Goal: Information Seeking & Learning: Learn about a topic

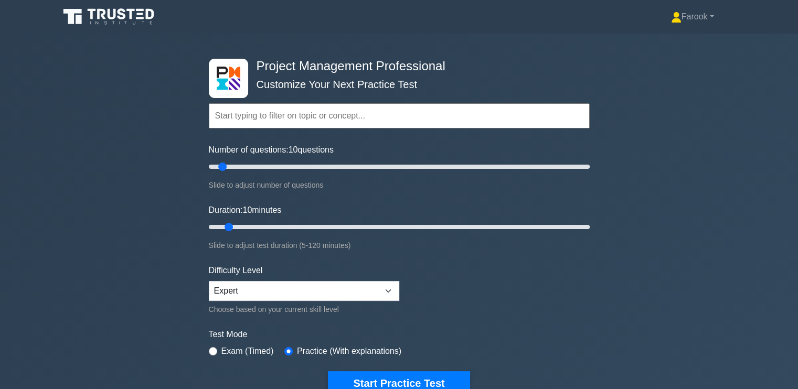
click at [396, 120] on input "text" at bounding box center [399, 115] width 381 height 25
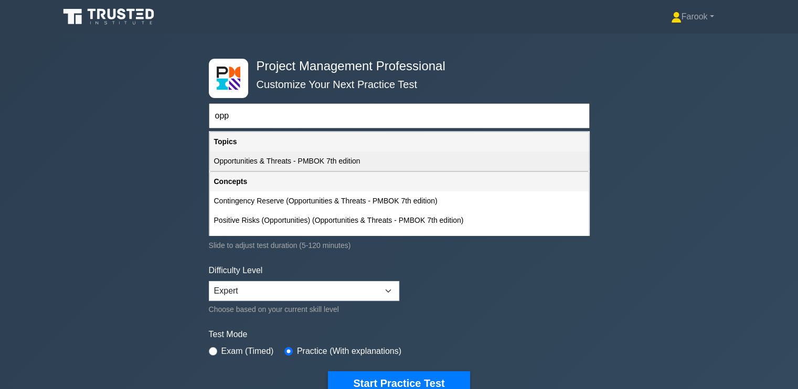
click at [373, 163] on div "Opportunities & Threats - PMBOK 7th edition" at bounding box center [399, 161] width 379 height 19
type input "Opportunities & Threats - PMBOK 7th edition"
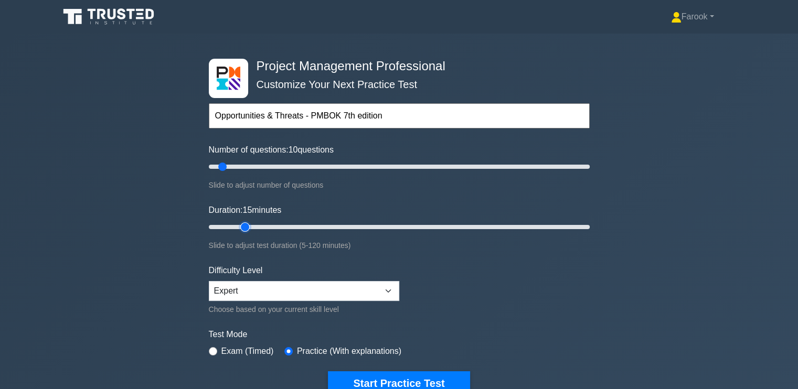
drag, startPoint x: 231, startPoint y: 229, endPoint x: 241, endPoint y: 229, distance: 10.0
type input "15"
click at [241, 229] on input "Duration: 15 minutes" at bounding box center [399, 227] width 381 height 13
drag, startPoint x: 221, startPoint y: 164, endPoint x: 232, endPoint y: 169, distance: 12.0
type input "15"
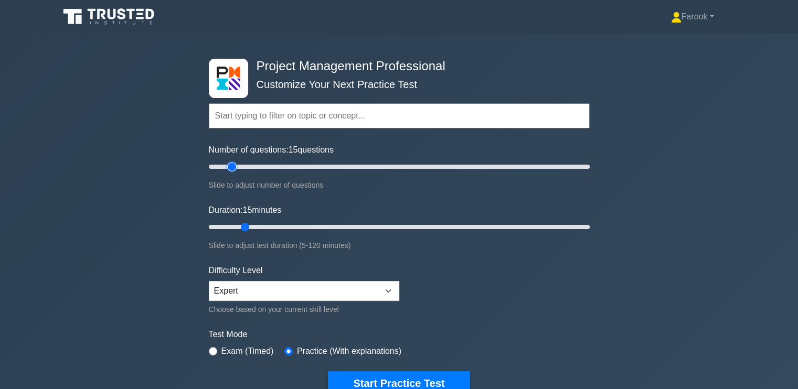
click at [232, 169] on input "Number of questions: 15 questions" at bounding box center [399, 166] width 381 height 13
click at [276, 116] on input "text" at bounding box center [399, 115] width 381 height 25
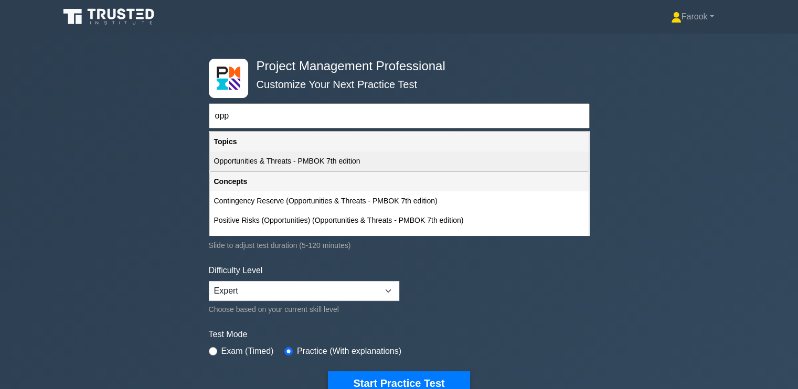
click at [282, 164] on div "Opportunities & Threats - PMBOK 7th edition" at bounding box center [399, 161] width 379 height 19
type input "Opportunities & Threats - PMBOK 7th edition"
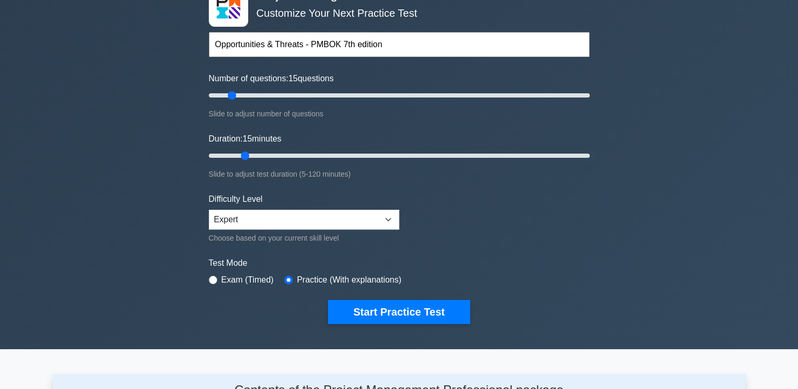
scroll to position [157, 0]
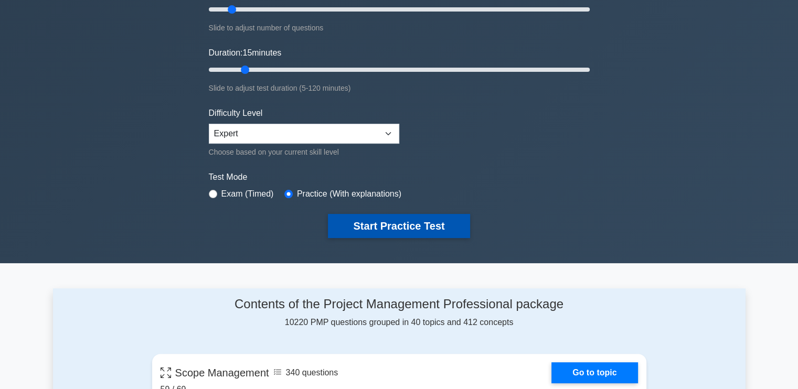
click at [394, 228] on button "Start Practice Test" at bounding box center [399, 226] width 142 height 24
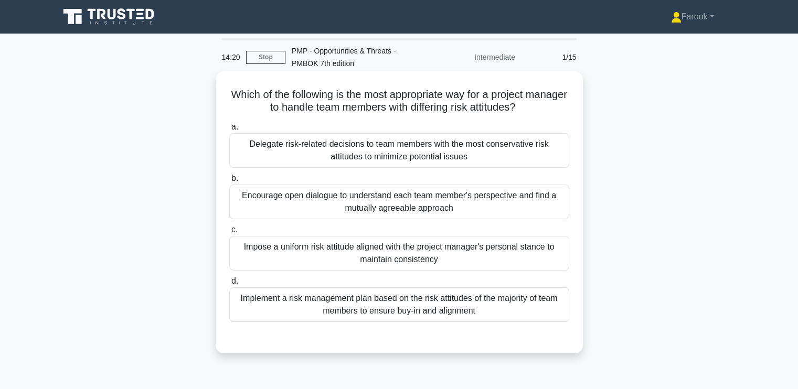
click at [417, 200] on div "Encourage open dialogue to understand each team member's perspective and find a…" at bounding box center [399, 202] width 340 height 35
click at [229, 182] on input "b. Encourage open dialogue to understand each team member's perspective and fin…" at bounding box center [229, 178] width 0 height 7
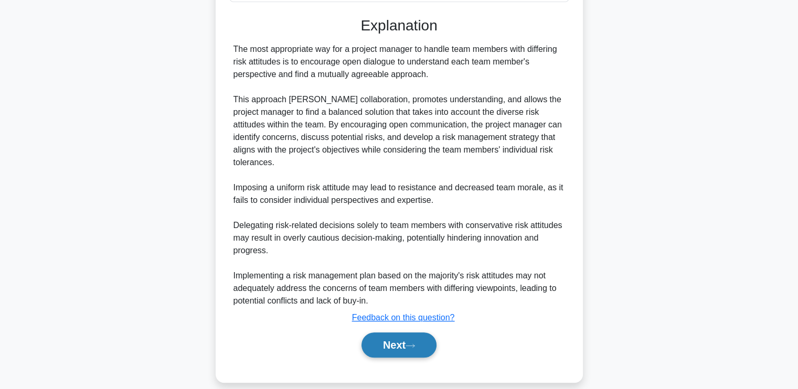
click at [386, 340] on button "Next" at bounding box center [398, 344] width 75 height 25
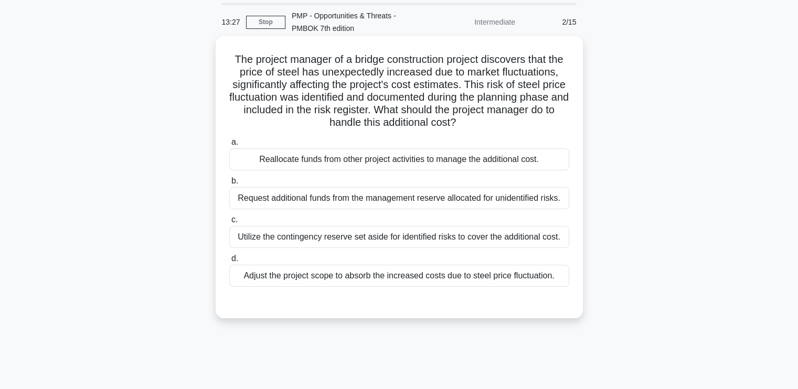
scroll to position [52, 0]
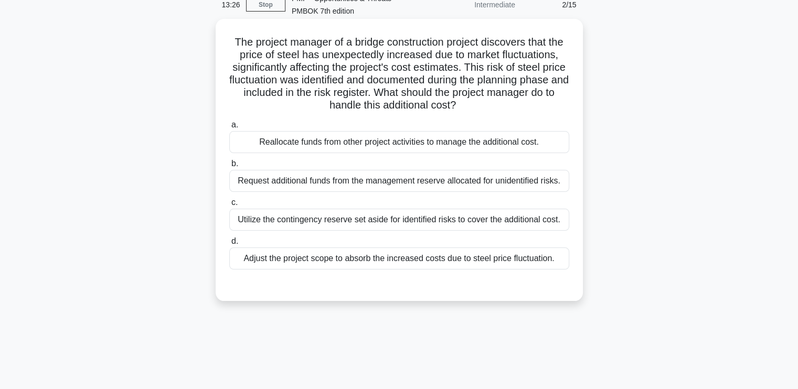
click at [328, 221] on div "Utilize the contingency reserve set aside for identified risks to cover the add…" at bounding box center [399, 220] width 340 height 22
click at [229, 206] on input "c. Utilize the contingency reserve set aside for identified risks to cover the …" at bounding box center [229, 202] width 0 height 7
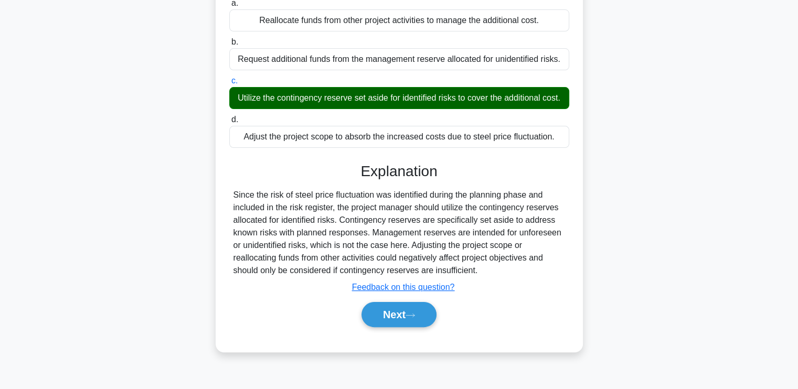
scroll to position [178, 0]
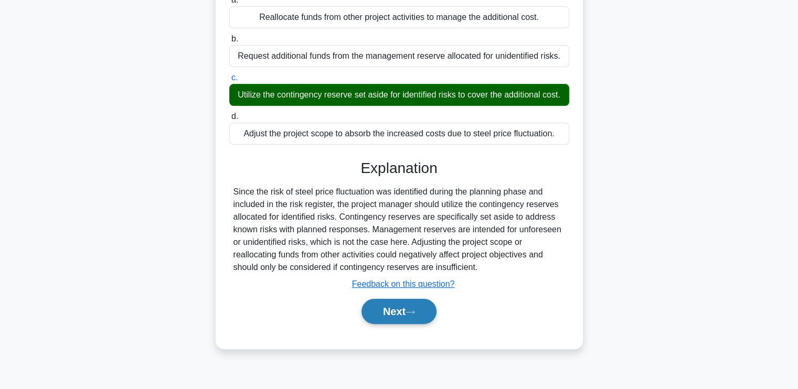
click at [373, 321] on button "Next" at bounding box center [398, 311] width 75 height 25
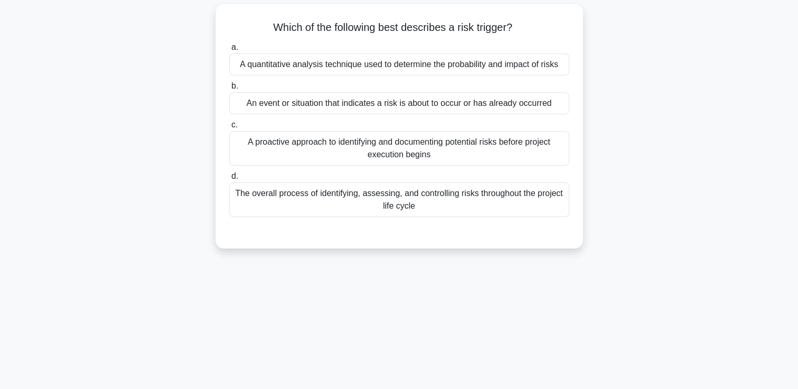
scroll to position [20, 0]
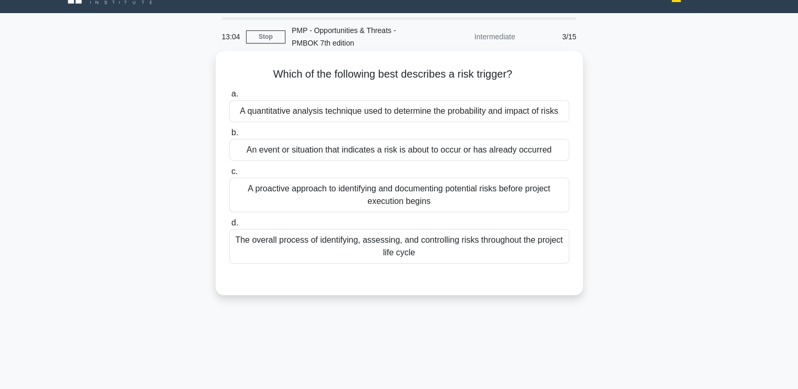
click at [501, 154] on div "An event or situation that indicates a risk is about to occur or has already oc…" at bounding box center [399, 150] width 340 height 22
click at [229, 136] on input "b. An event or situation that indicates a risk is about to occur or has already…" at bounding box center [229, 133] width 0 height 7
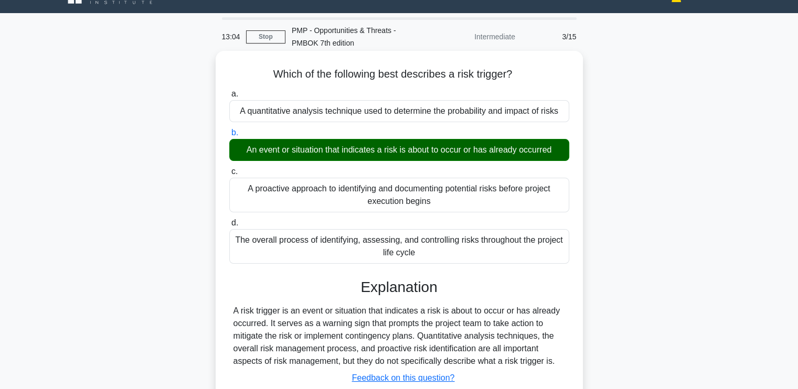
scroll to position [178, 0]
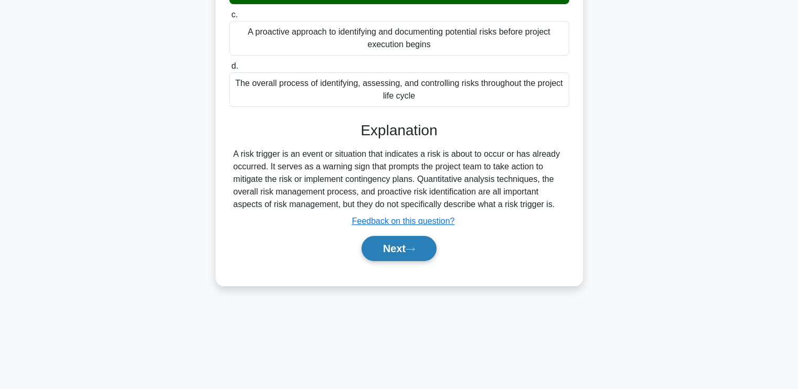
click at [389, 237] on button "Next" at bounding box center [398, 248] width 75 height 25
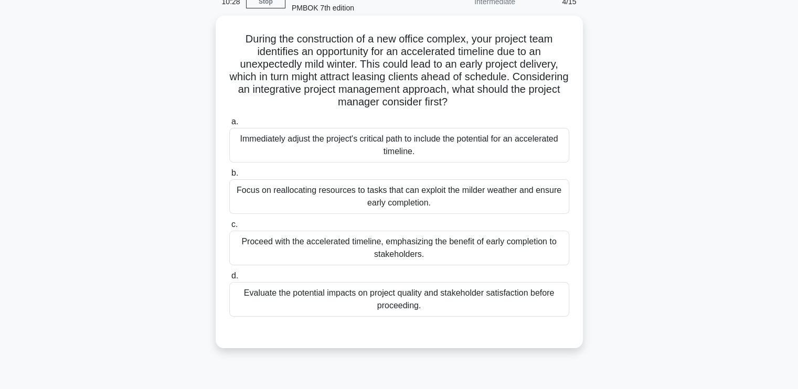
scroll to position [73, 0]
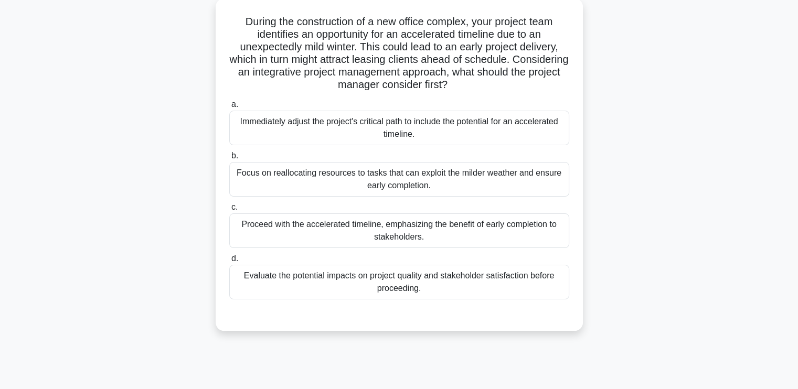
click at [343, 288] on div "Evaluate the potential impacts on project quality and stakeholder satisfaction …" at bounding box center [399, 282] width 340 height 35
click at [229, 262] on input "d. Evaluate the potential impacts on project quality and stakeholder satisfacti…" at bounding box center [229, 258] width 0 height 7
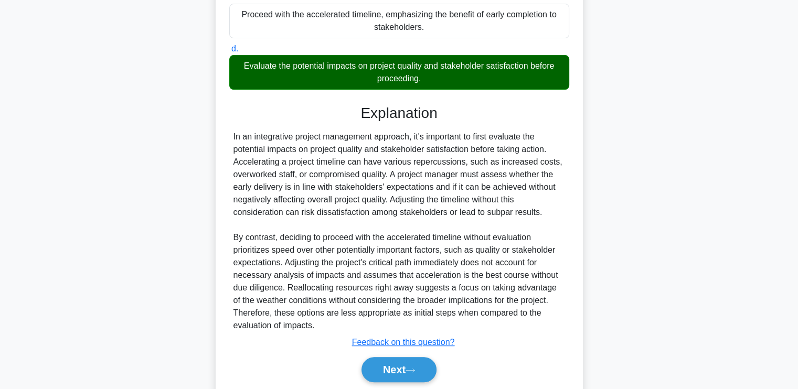
scroll to position [320, 0]
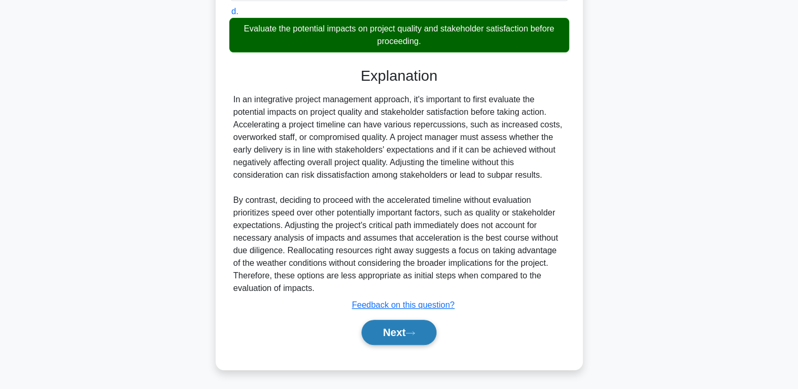
click at [372, 338] on button "Next" at bounding box center [398, 332] width 75 height 25
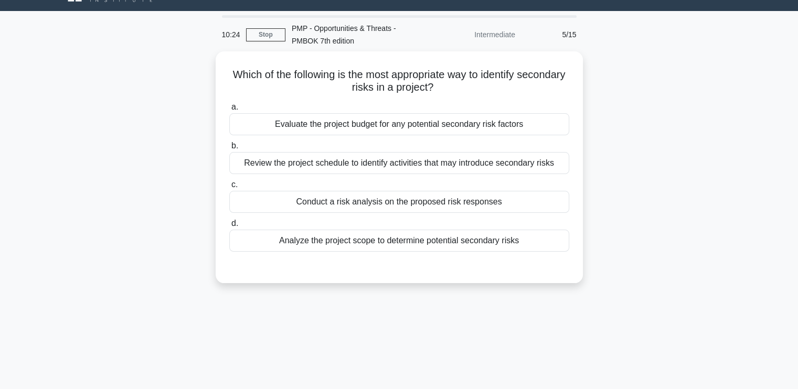
scroll to position [21, 0]
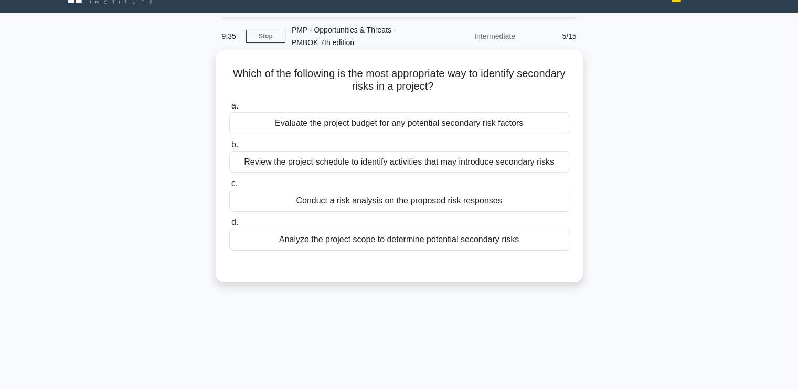
click at [405, 201] on div "Conduct a risk analysis on the proposed risk responses" at bounding box center [399, 201] width 340 height 22
click at [229, 187] on input "c. Conduct a risk analysis on the proposed risk responses" at bounding box center [229, 183] width 0 height 7
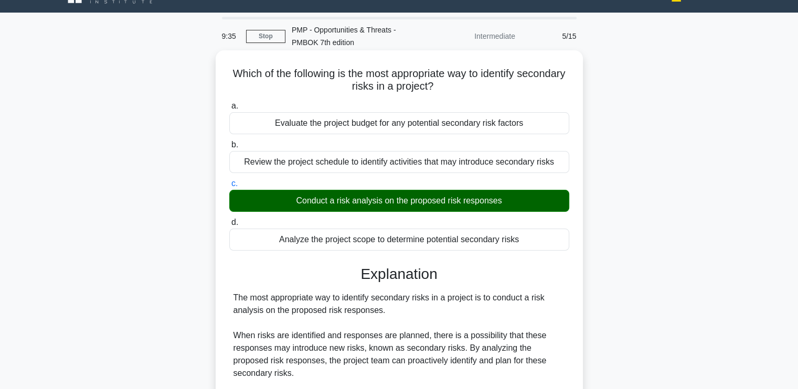
scroll to position [178, 0]
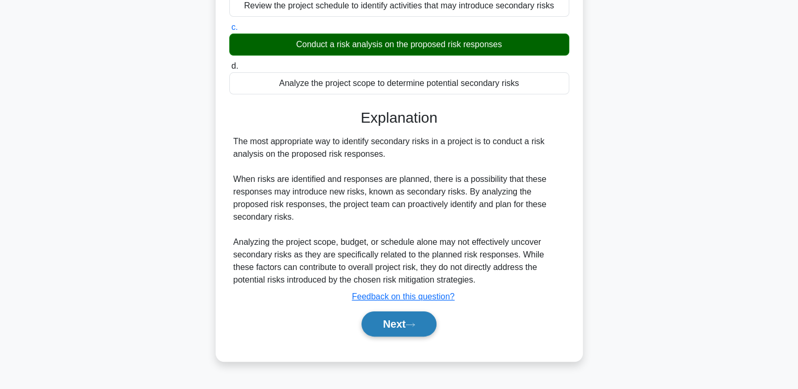
click at [397, 327] on button "Next" at bounding box center [398, 323] width 75 height 25
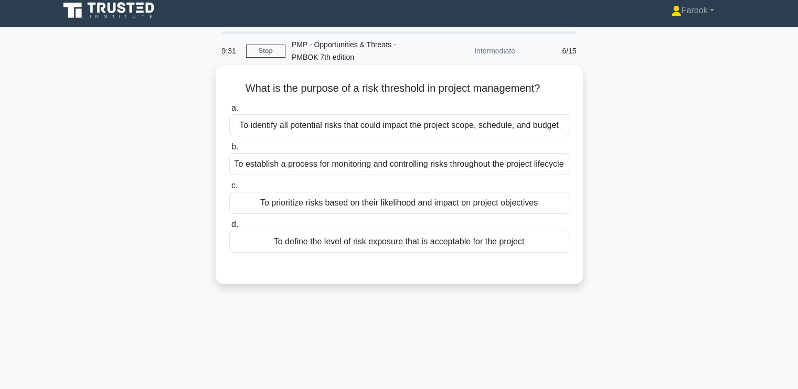
scroll to position [0, 0]
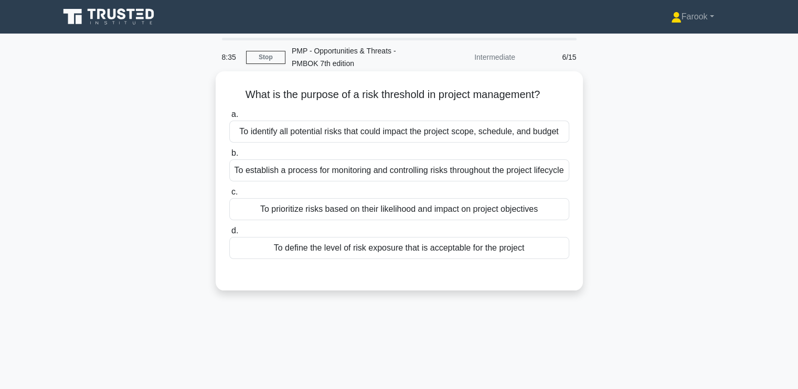
click at [382, 257] on div "To define the level of risk exposure that is acceptable for the project" at bounding box center [399, 248] width 340 height 22
click at [229, 234] on input "d. To define the level of risk exposure that is acceptable for the project" at bounding box center [229, 231] width 0 height 7
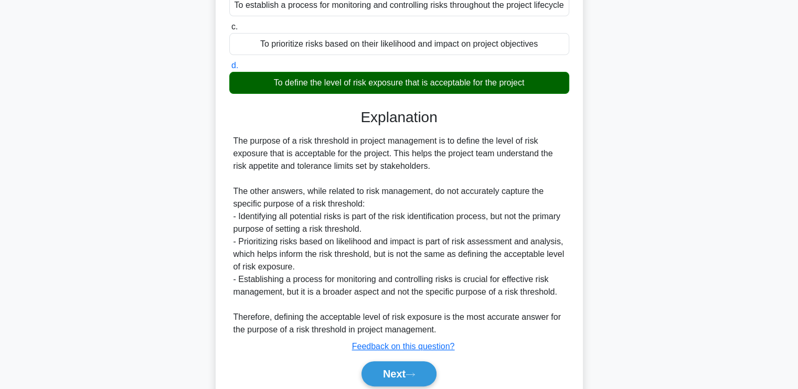
scroll to position [219, 0]
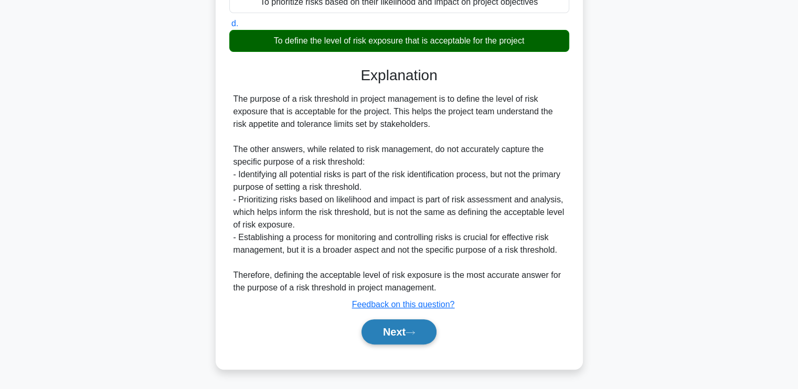
click at [381, 334] on button "Next" at bounding box center [398, 331] width 75 height 25
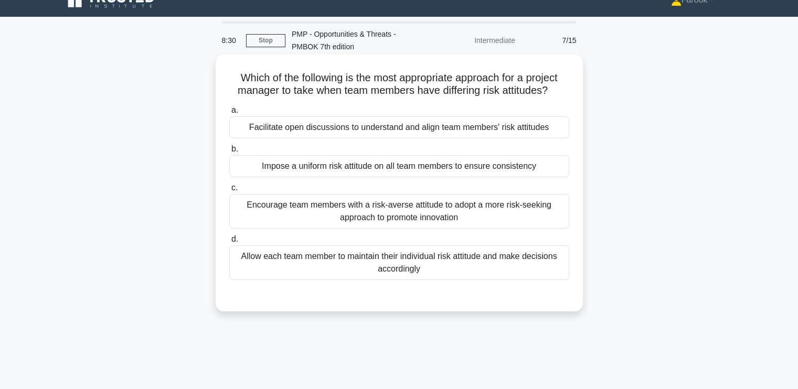
scroll to position [0, 0]
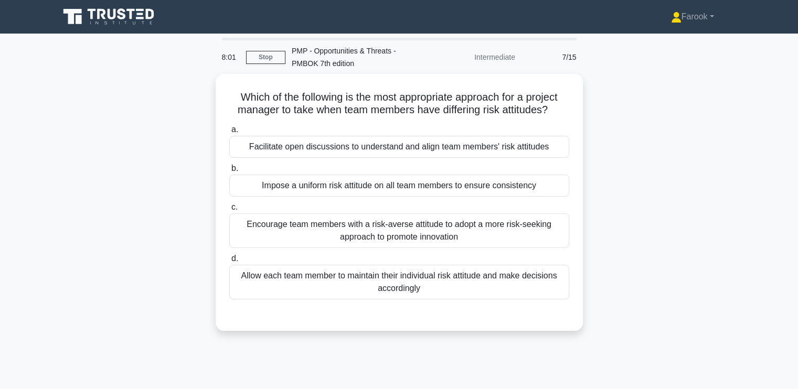
drag, startPoint x: 408, startPoint y: 225, endPoint x: 805, endPoint y: 305, distance: 404.4
click at [797, 305] on html "Farook Profile Settings Profile" at bounding box center [399, 283] width 798 height 566
click at [634, 227] on div "Which of the following is the most appropriate approach for a project manager t…" at bounding box center [399, 209] width 692 height 270
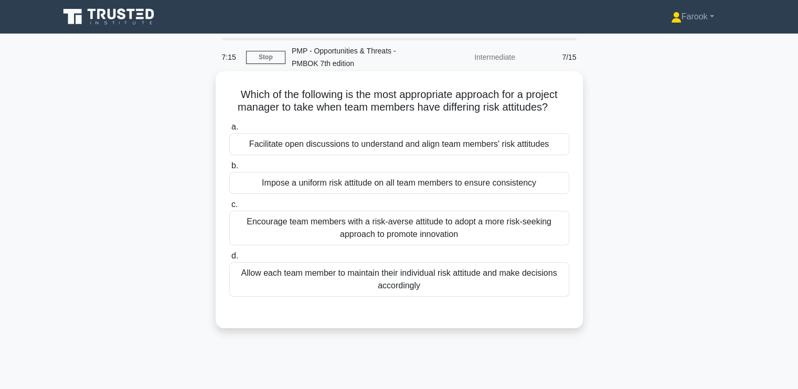
click at [341, 136] on div "Facilitate open discussions to understand and align team members' risk attitudes" at bounding box center [399, 144] width 340 height 22
click at [229, 131] on input "a. Facilitate open discussions to understand and align team members' risk attit…" at bounding box center [229, 127] width 0 height 7
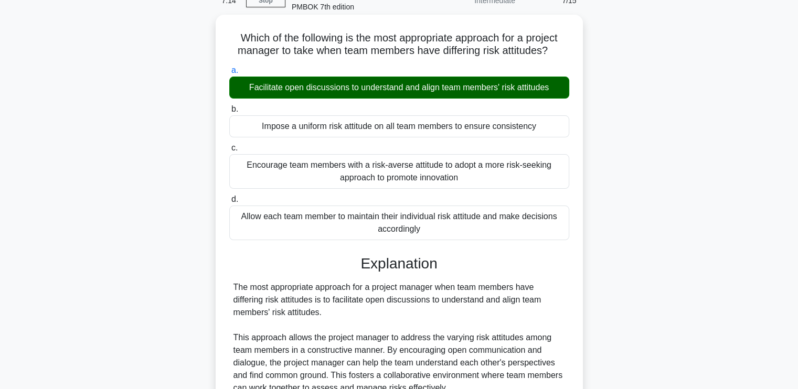
scroll to position [210, 0]
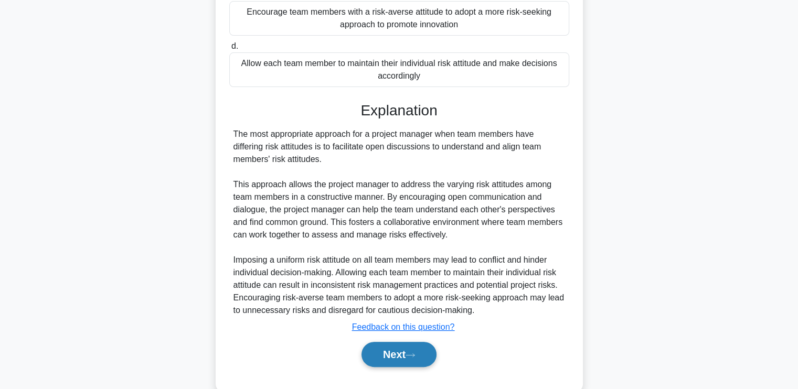
click at [409, 355] on icon at bounding box center [409, 355] width 9 height 6
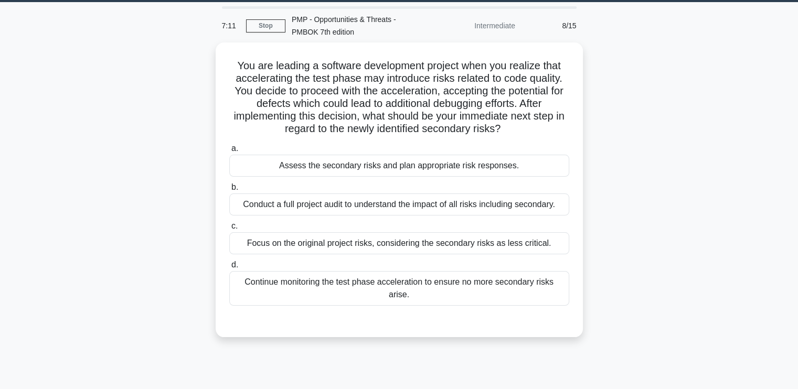
scroll to position [0, 0]
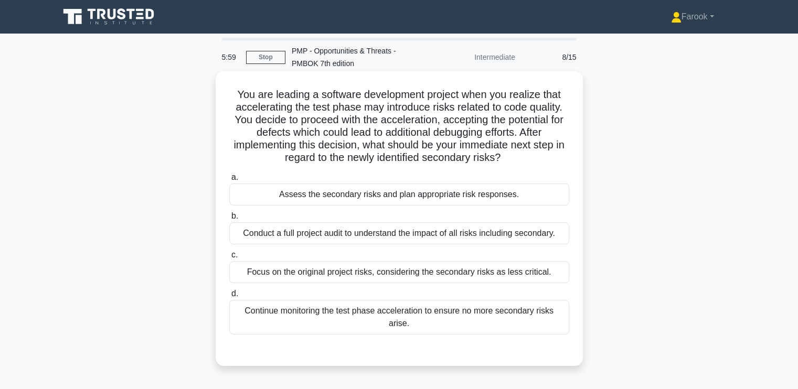
click at [489, 199] on div "Assess the secondary risks and plan appropriate risk responses." at bounding box center [399, 195] width 340 height 22
click at [229, 181] on input "a. Assess the secondary risks and plan appropriate risk responses." at bounding box center [229, 177] width 0 height 7
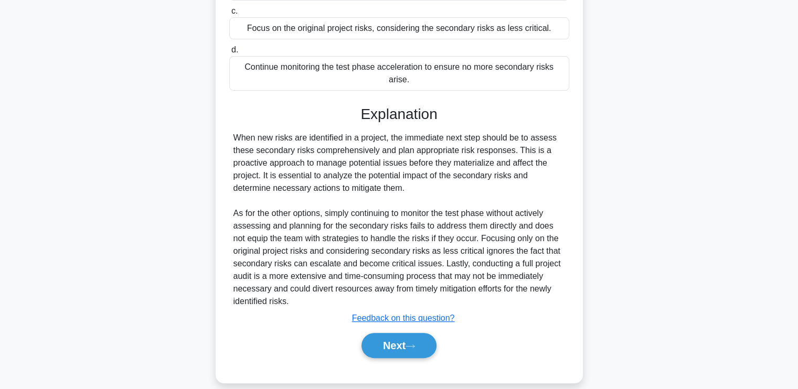
scroll to position [244, 0]
click at [396, 345] on div "Next" at bounding box center [399, 345] width 340 height 34
click at [402, 332] on button "Next" at bounding box center [398, 344] width 75 height 25
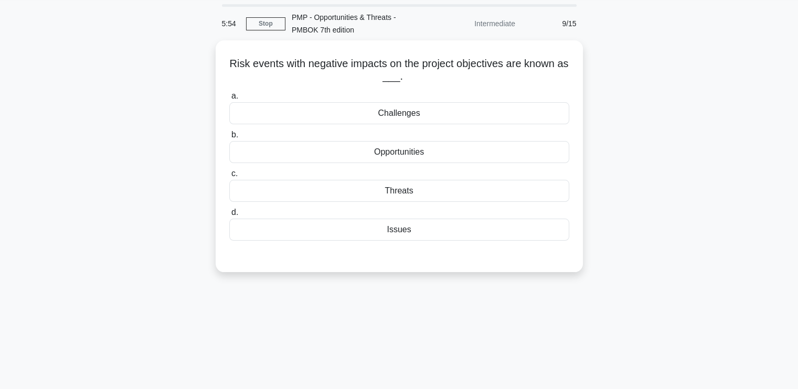
scroll to position [0, 0]
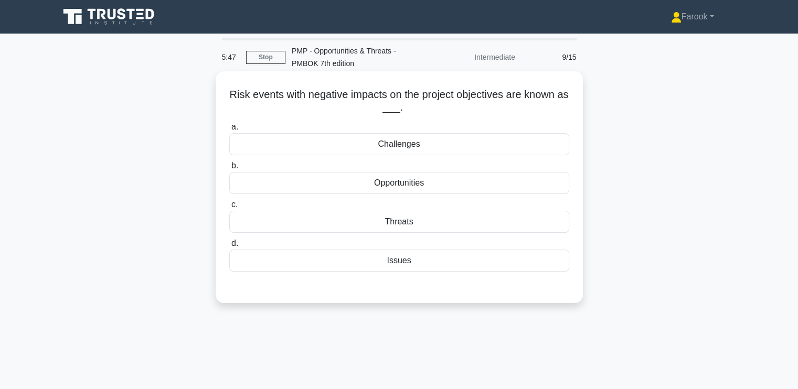
click at [405, 226] on div "Threats" at bounding box center [399, 222] width 340 height 22
click at [229, 208] on input "c. Threats" at bounding box center [229, 204] width 0 height 7
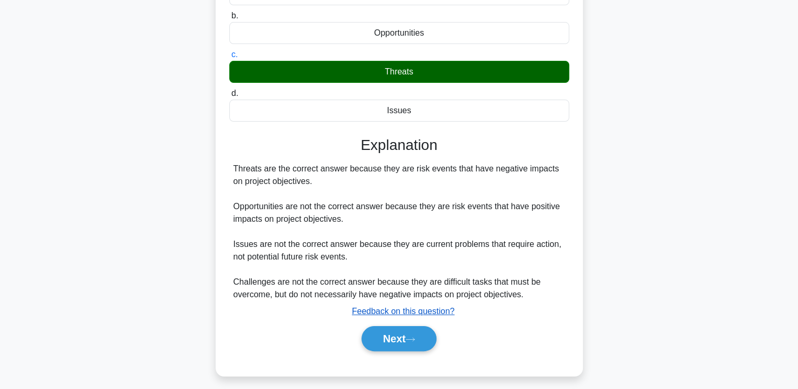
scroll to position [178, 0]
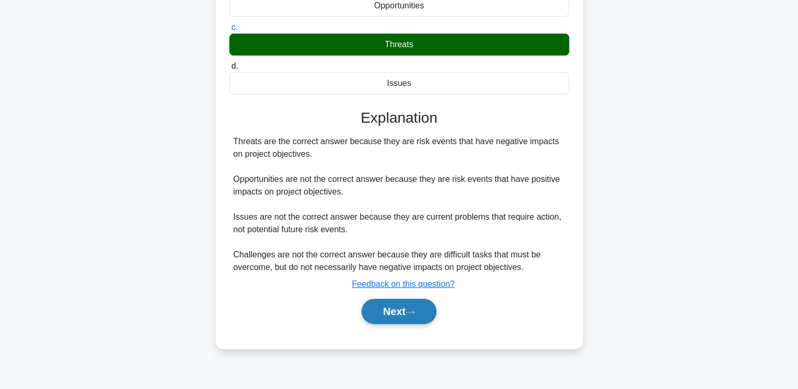
click at [396, 316] on button "Next" at bounding box center [398, 311] width 75 height 25
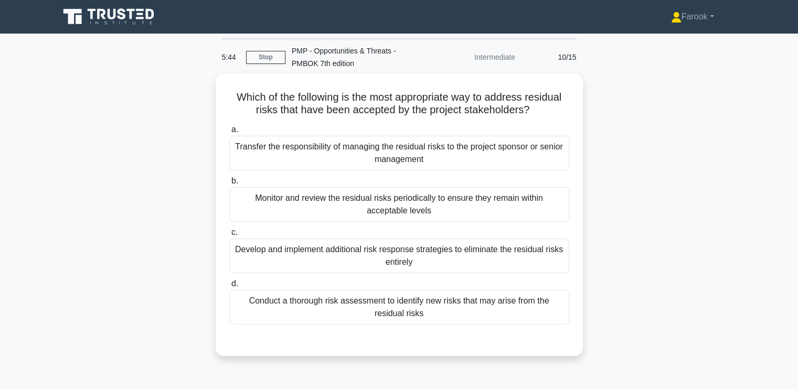
scroll to position [0, 0]
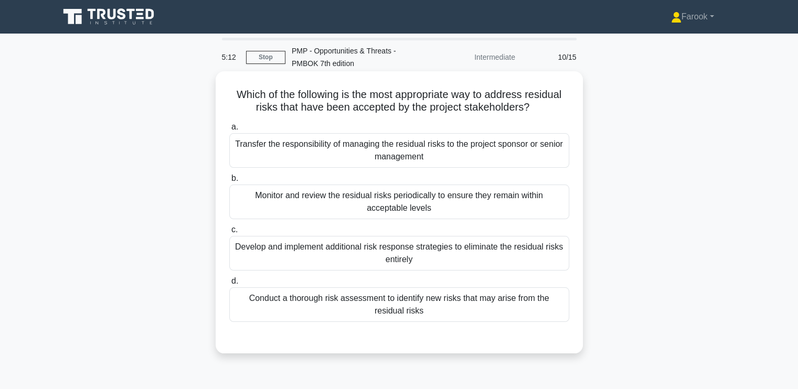
click at [425, 214] on div "Monitor and review the residual risks periodically to ensure they remain within…" at bounding box center [399, 202] width 340 height 35
click at [229, 182] on input "b. Monitor and review the residual risks periodically to ensure they remain wit…" at bounding box center [229, 178] width 0 height 7
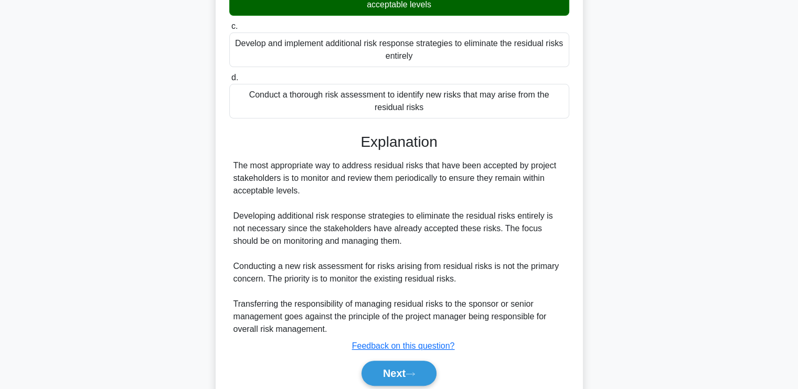
scroll to position [210, 0]
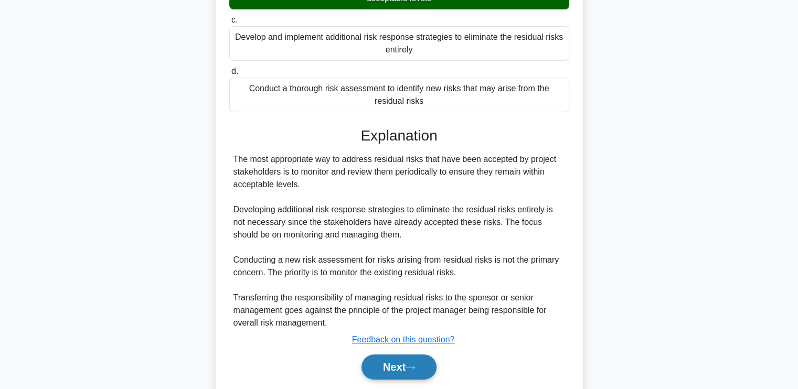
click at [388, 367] on button "Next" at bounding box center [398, 366] width 75 height 25
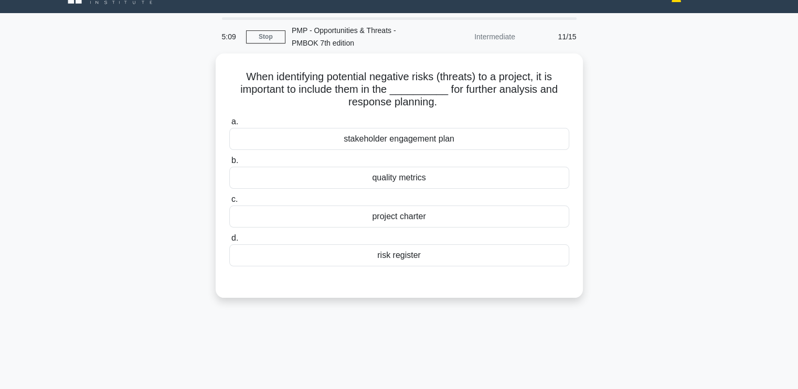
scroll to position [0, 0]
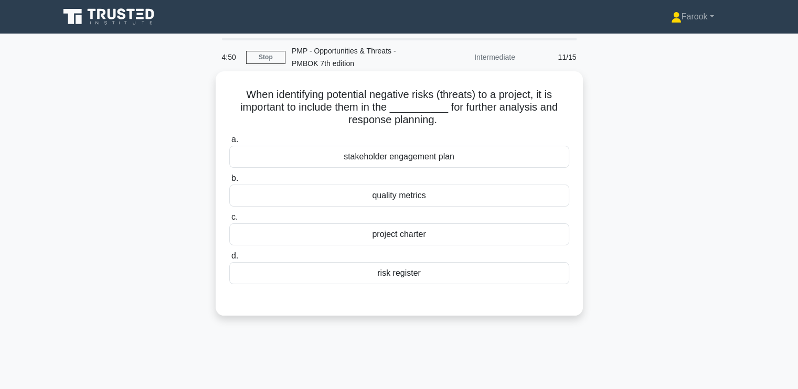
click at [422, 275] on div "risk register" at bounding box center [399, 273] width 340 height 22
click at [229, 260] on input "d. risk register" at bounding box center [229, 256] width 0 height 7
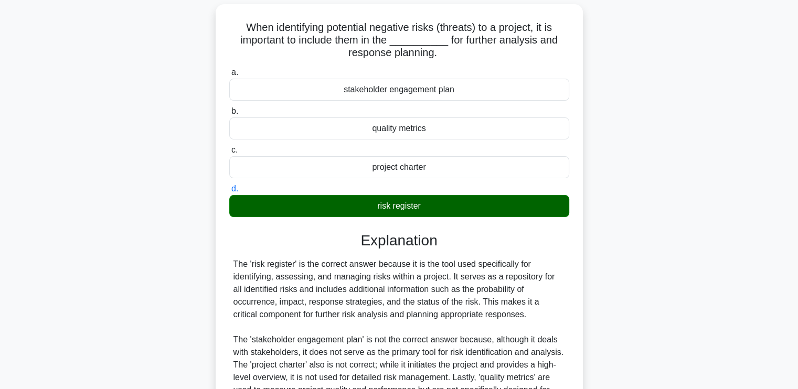
scroll to position [181, 0]
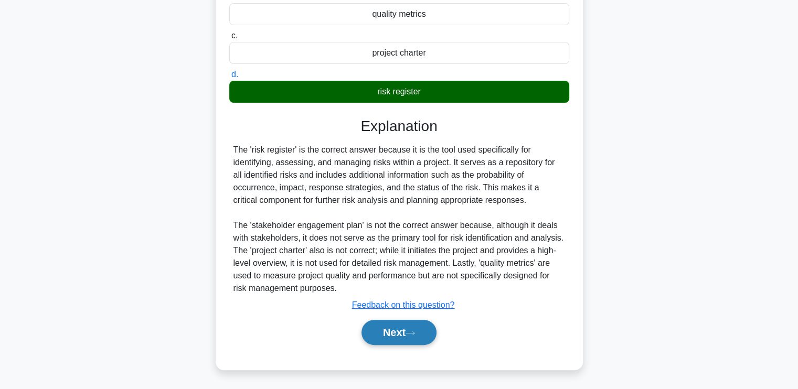
click at [395, 325] on button "Next" at bounding box center [398, 332] width 75 height 25
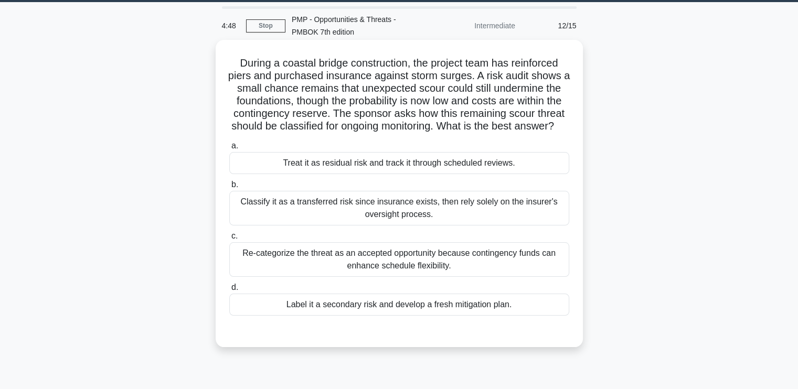
scroll to position [20, 0]
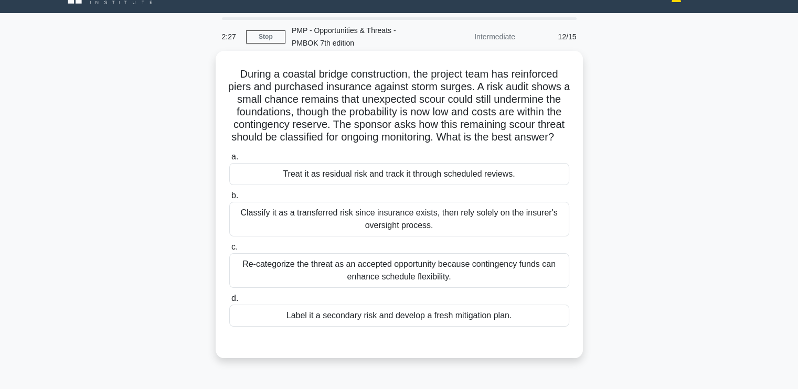
click at [327, 230] on div "Classify it as a transferred risk since insurance exists, then rely solely on t…" at bounding box center [399, 219] width 340 height 35
click at [229, 199] on input "b. Classify it as a transferred risk since insurance exists, then rely solely o…" at bounding box center [229, 195] width 0 height 7
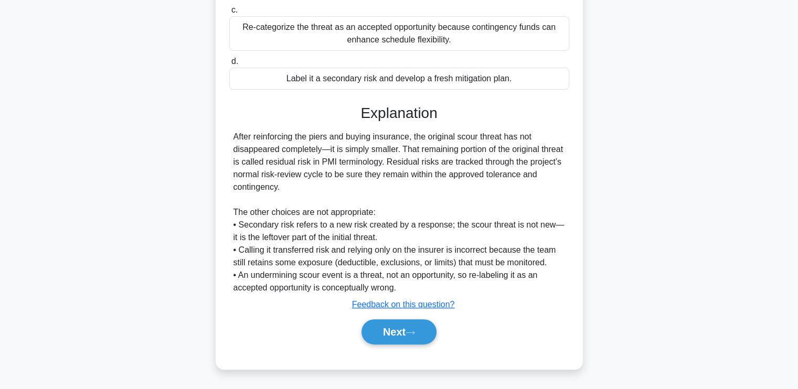
scroll to position [271, 0]
click at [393, 341] on button "Next" at bounding box center [398, 331] width 75 height 25
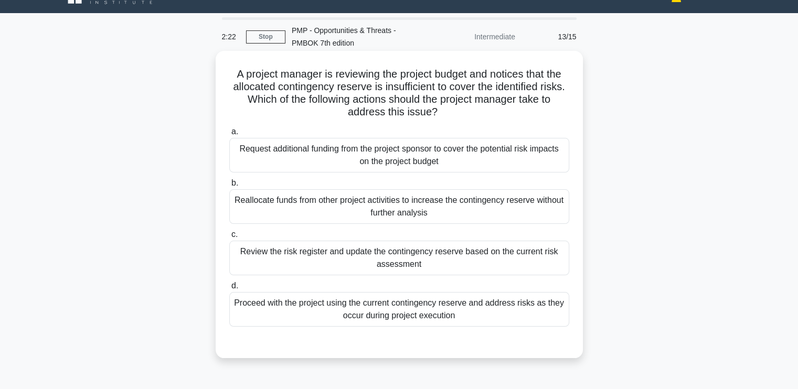
scroll to position [0, 0]
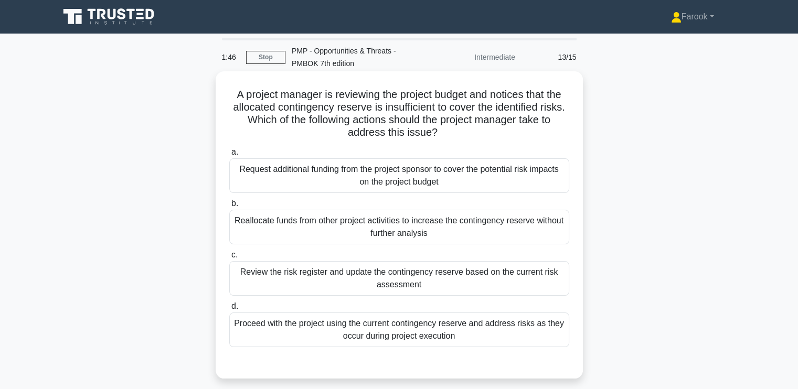
click at [430, 286] on div "Review the risk register and update the contingency reserve based on the curren…" at bounding box center [399, 278] width 340 height 35
click at [229, 259] on input "c. Review the risk register and update the contingency reserve based on the cur…" at bounding box center [229, 255] width 0 height 7
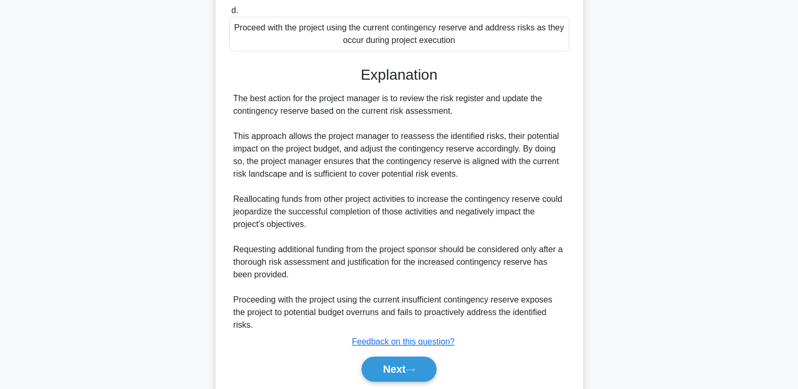
scroll to position [332, 0]
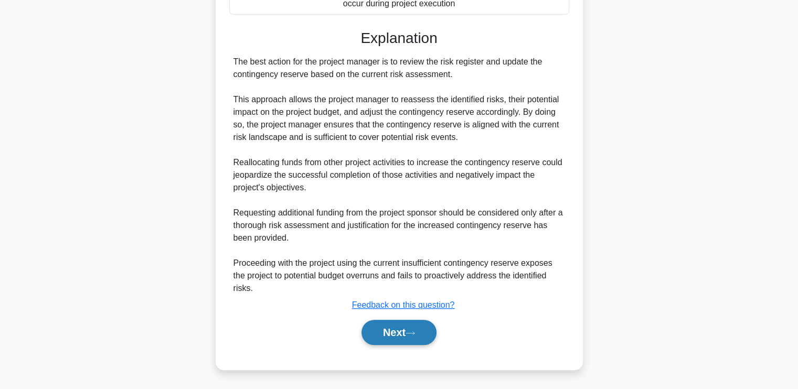
click at [405, 336] on button "Next" at bounding box center [398, 332] width 75 height 25
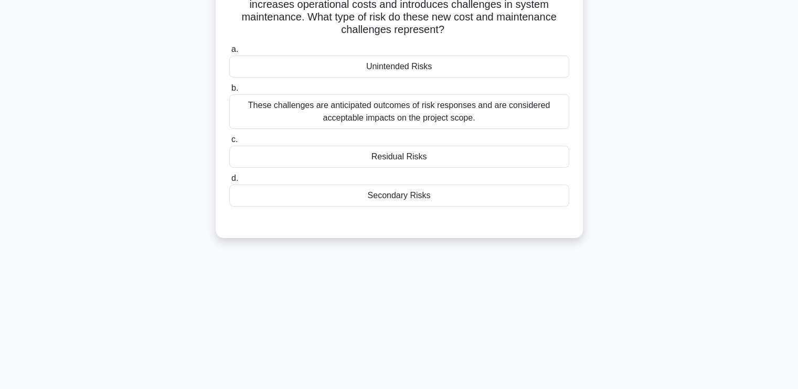
scroll to position [20, 0]
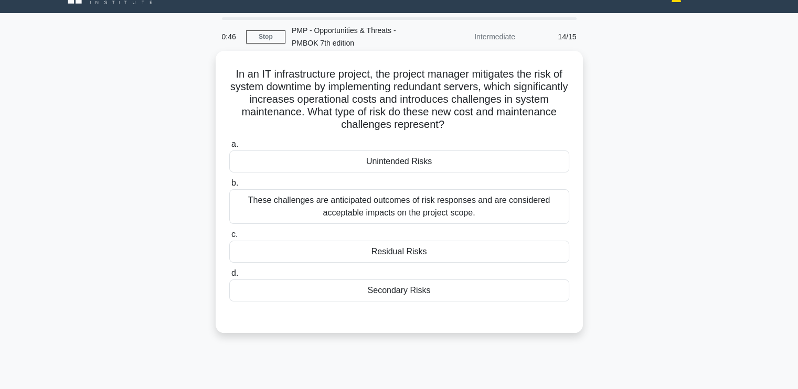
click at [430, 296] on div "Secondary Risks" at bounding box center [399, 290] width 340 height 22
click at [229, 277] on input "d. Secondary Risks" at bounding box center [229, 273] width 0 height 7
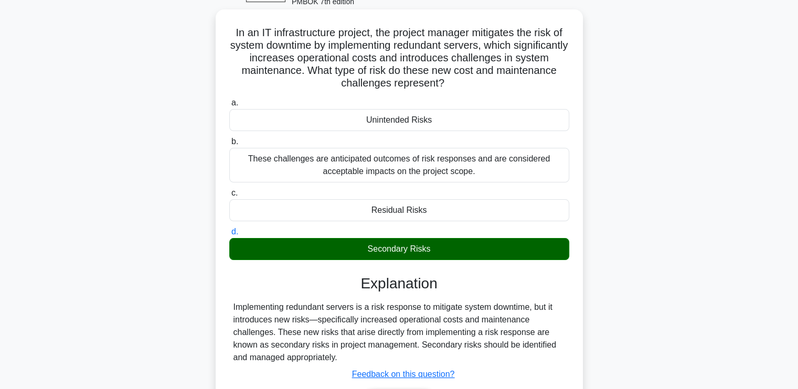
scroll to position [178, 0]
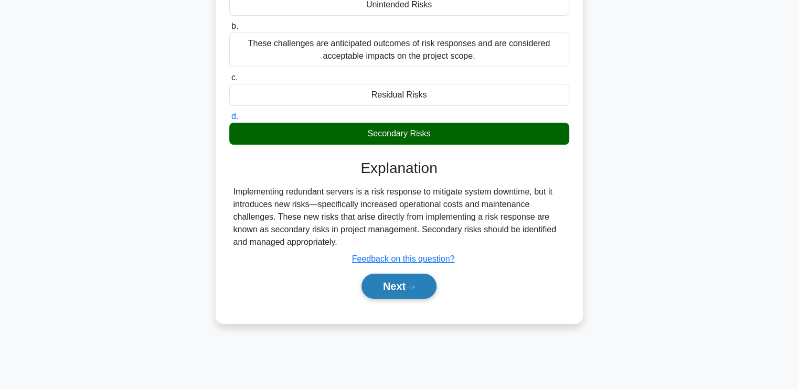
click at [404, 282] on button "Next" at bounding box center [398, 286] width 75 height 25
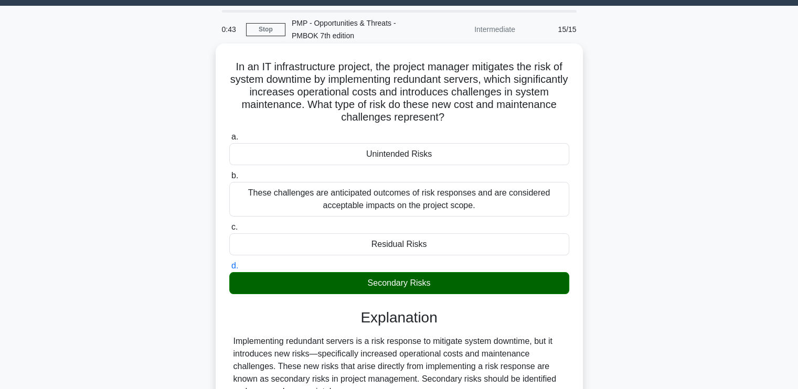
scroll to position [0, 0]
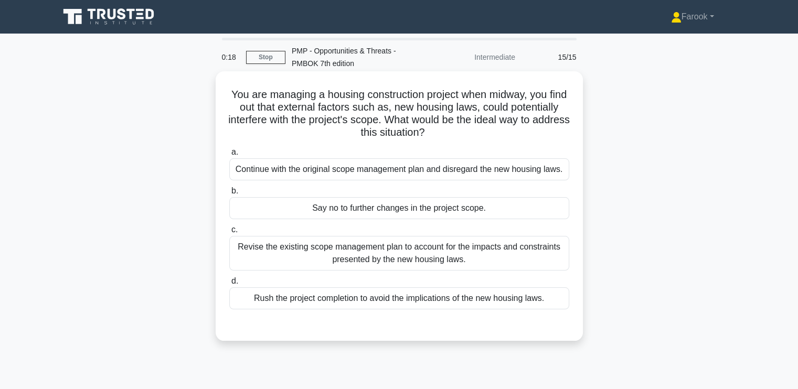
click at [392, 243] on div "Revise the existing scope management plan to account for the impacts and constr…" at bounding box center [399, 253] width 340 height 35
click at [229, 233] on input "c. Revise the existing scope management plan to account for the impacts and con…" at bounding box center [229, 230] width 0 height 7
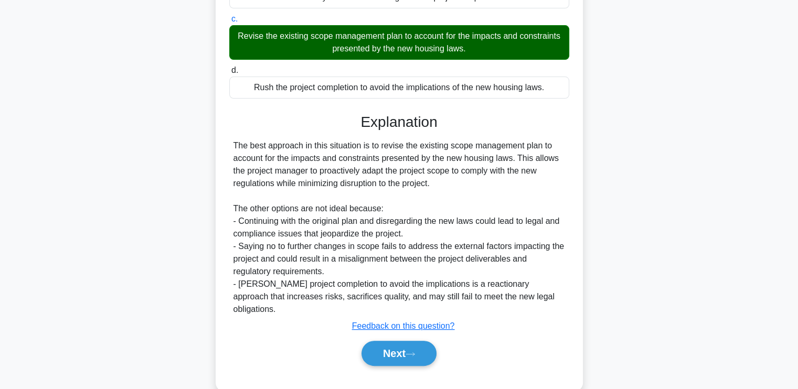
scroll to position [219, 0]
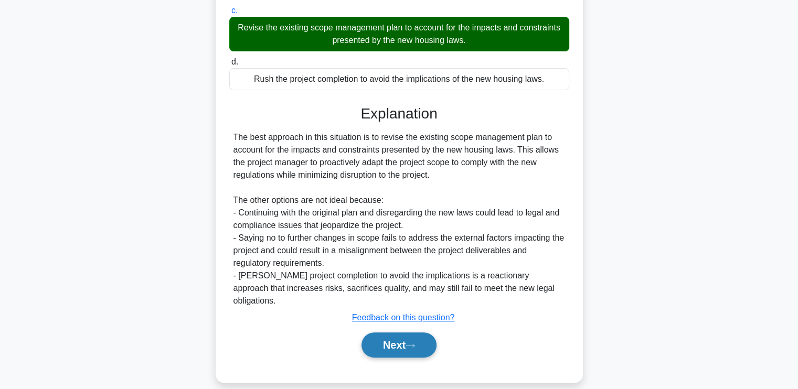
click at [381, 335] on button "Next" at bounding box center [398, 344] width 75 height 25
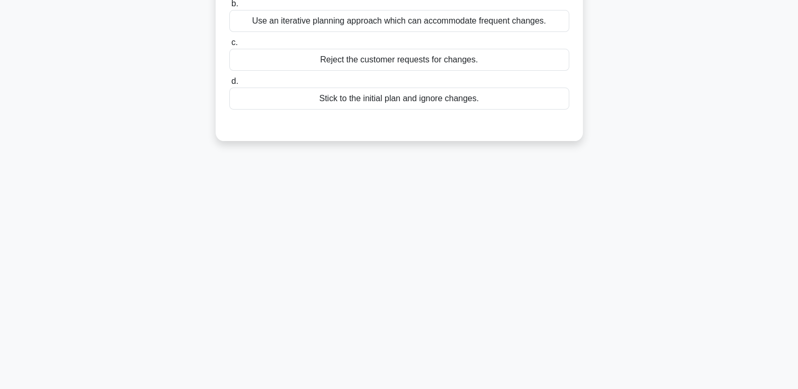
scroll to position [0, 0]
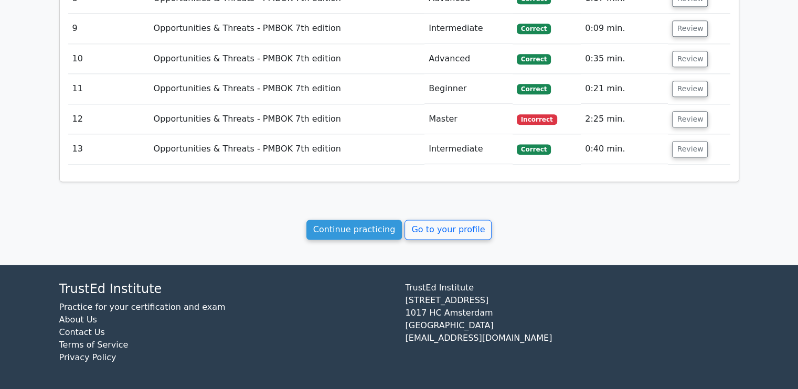
scroll to position [1254, 0]
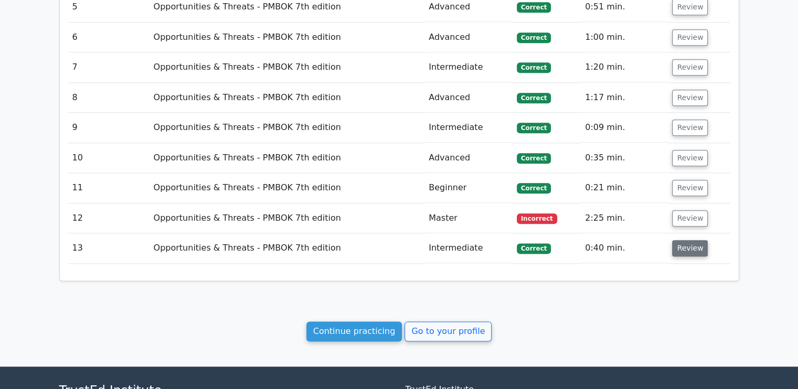
click at [684, 240] on button "Review" at bounding box center [690, 248] width 36 height 16
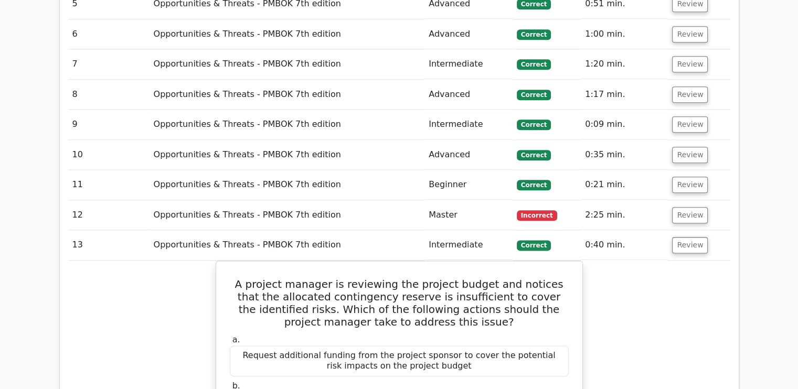
scroll to position [1202, 0]
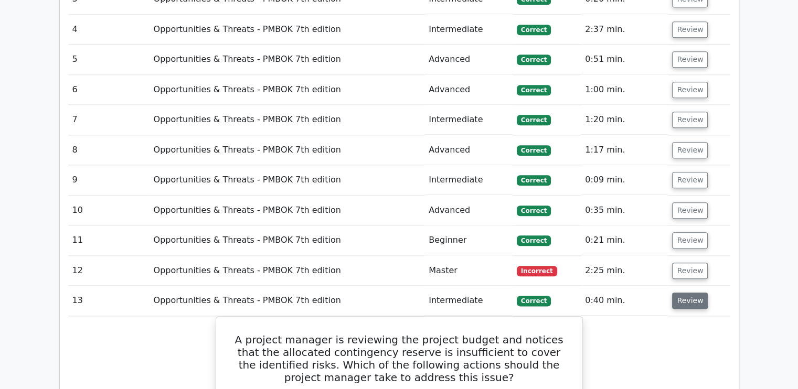
click at [699, 298] on button "Review" at bounding box center [690, 301] width 36 height 16
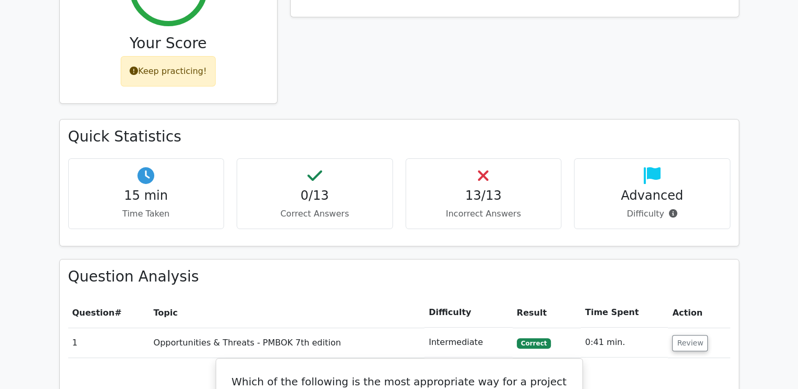
scroll to position [206, 0]
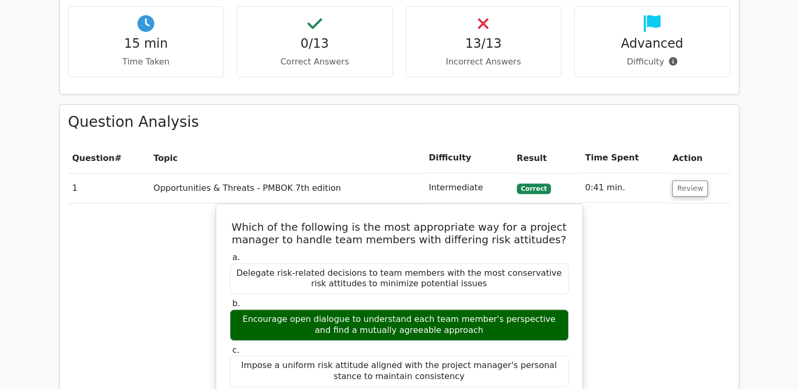
scroll to position [310, 0]
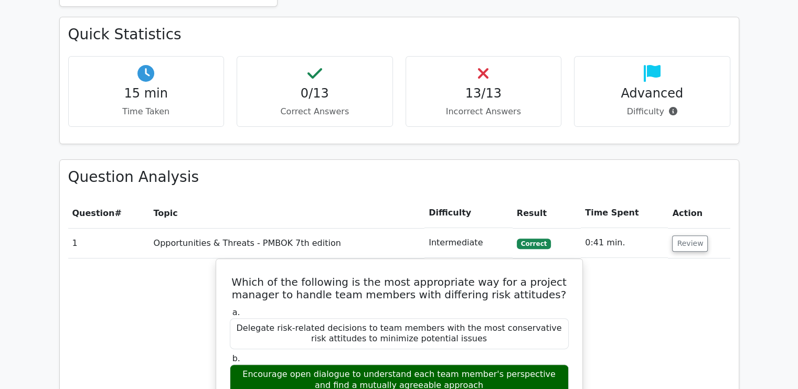
click at [345, 100] on h4 "0/13" at bounding box center [314, 93] width 138 height 15
drag, startPoint x: 345, startPoint y: 100, endPoint x: 440, endPoint y: 93, distance: 95.7
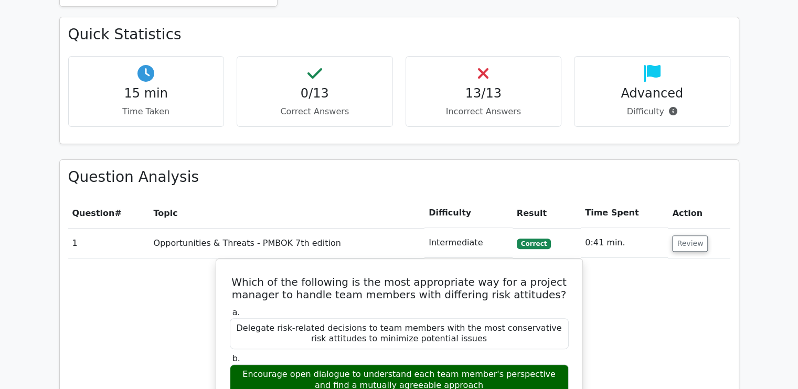
click at [440, 93] on h4 "13/13" at bounding box center [483, 93] width 138 height 15
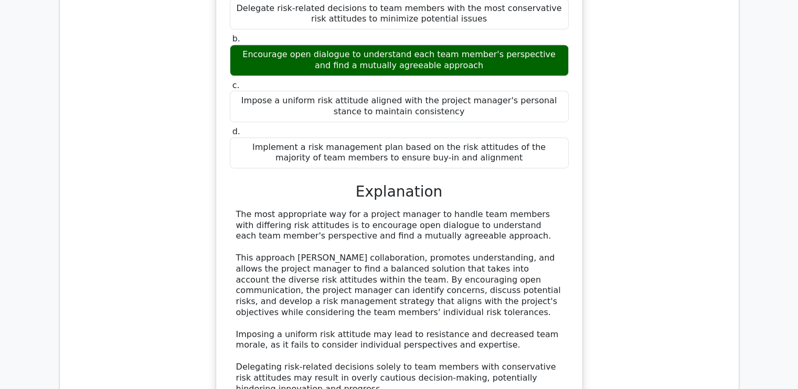
scroll to position [677, 0]
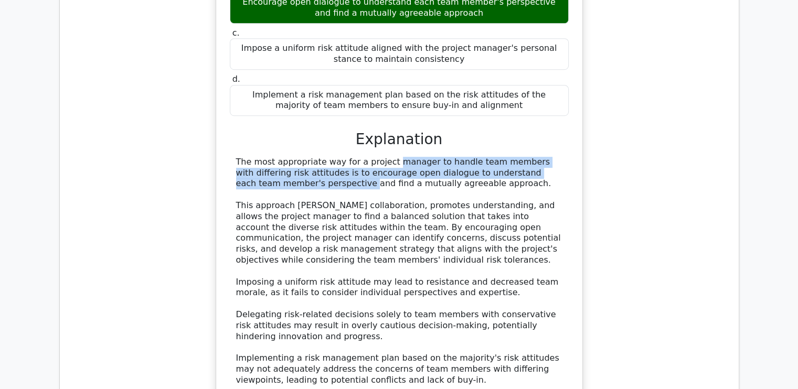
drag, startPoint x: 321, startPoint y: 156, endPoint x: 517, endPoint y: 168, distance: 196.5
click at [517, 168] on div "The most appropriate way for a project manager to handle team members with diff…" at bounding box center [399, 271] width 326 height 229
drag, startPoint x: 294, startPoint y: 179, endPoint x: 382, endPoint y: 181, distance: 88.1
click at [382, 181] on div "The most appropriate way for a project manager to handle team members with diff…" at bounding box center [399, 271] width 326 height 229
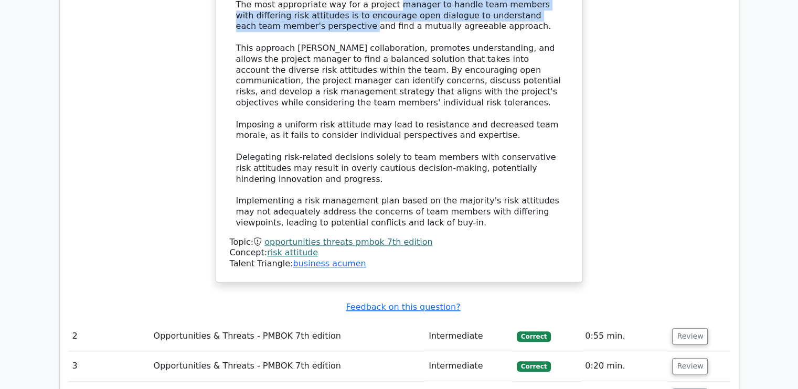
scroll to position [940, 0]
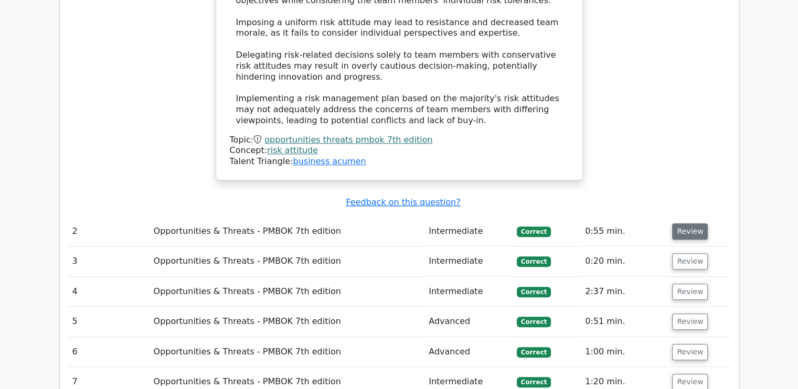
click at [686, 225] on button "Review" at bounding box center [690, 231] width 36 height 16
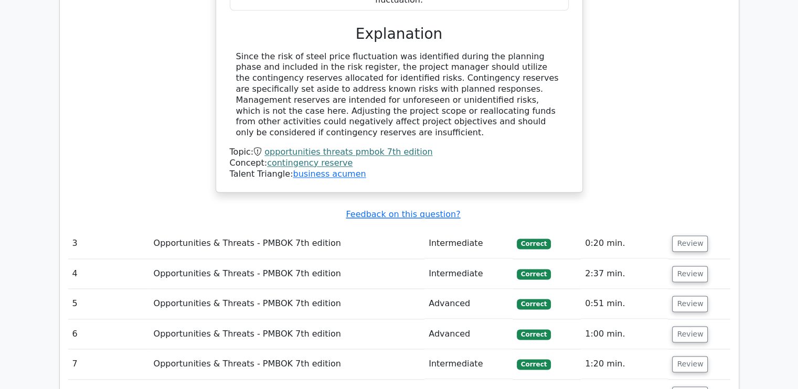
scroll to position [1464, 0]
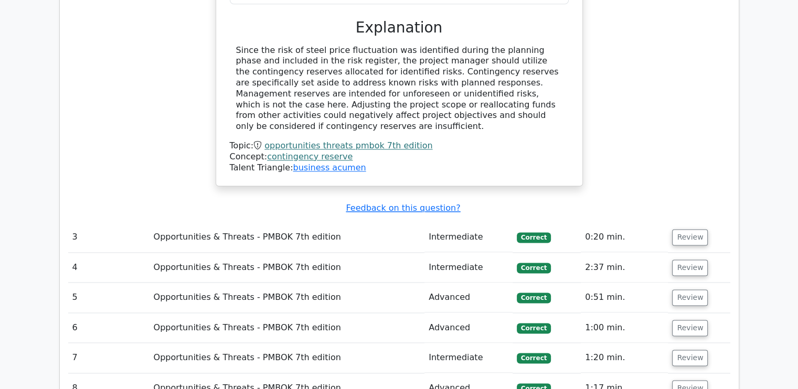
click at [682, 222] on td "Review" at bounding box center [699, 237] width 62 height 30
click at [682, 229] on button "Review" at bounding box center [690, 237] width 36 height 16
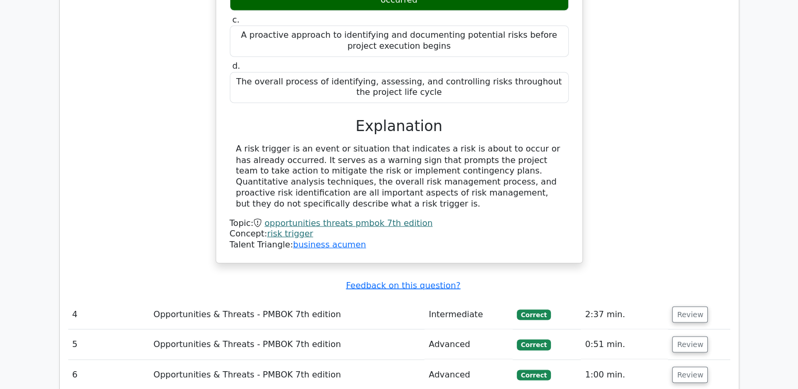
scroll to position [1884, 0]
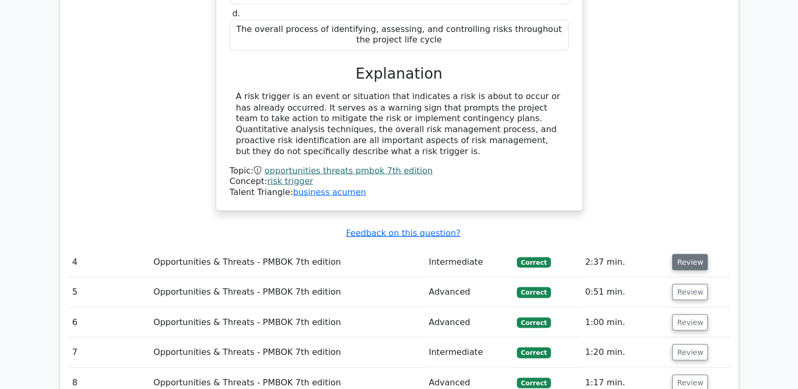
click at [682, 254] on button "Review" at bounding box center [690, 262] width 36 height 16
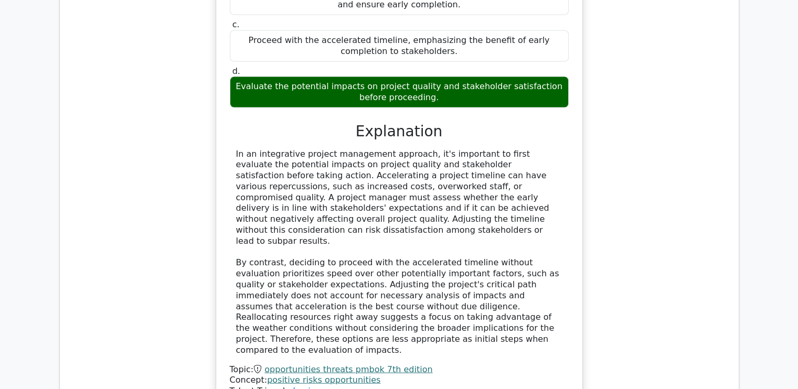
scroll to position [2408, 0]
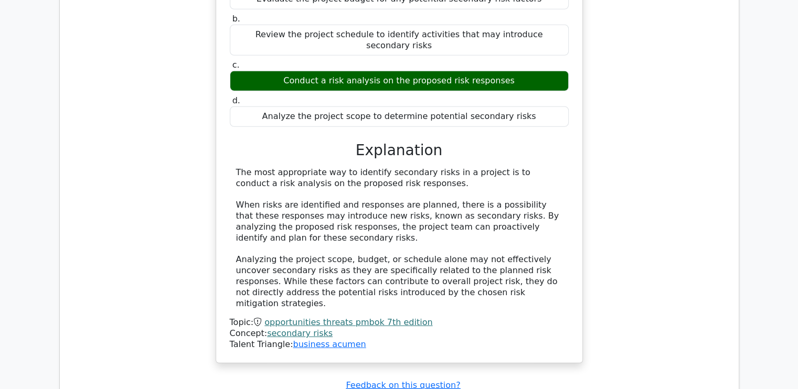
scroll to position [2985, 0]
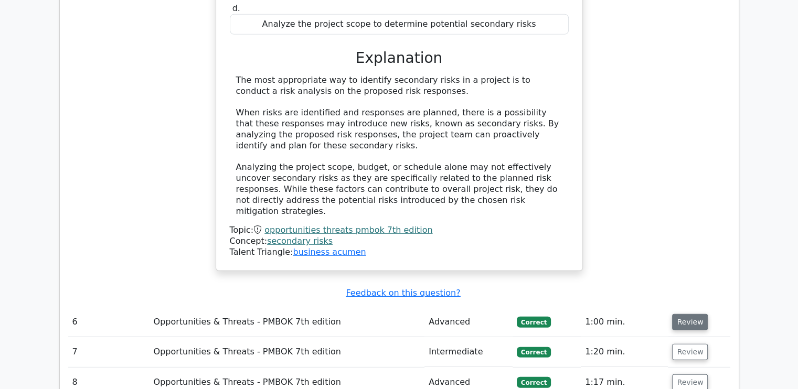
click at [688, 314] on button "Review" at bounding box center [690, 322] width 36 height 16
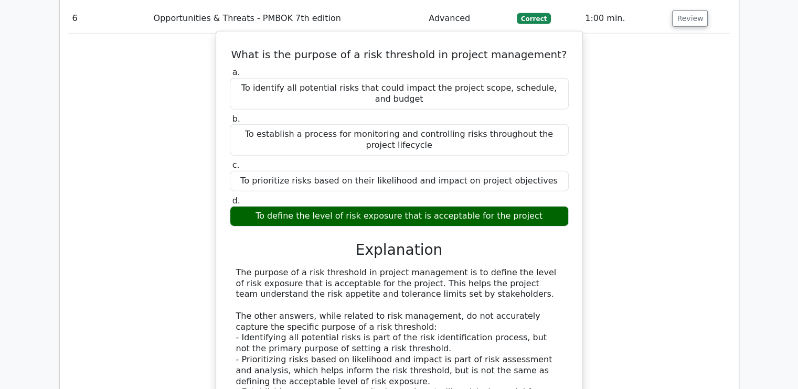
scroll to position [3299, 0]
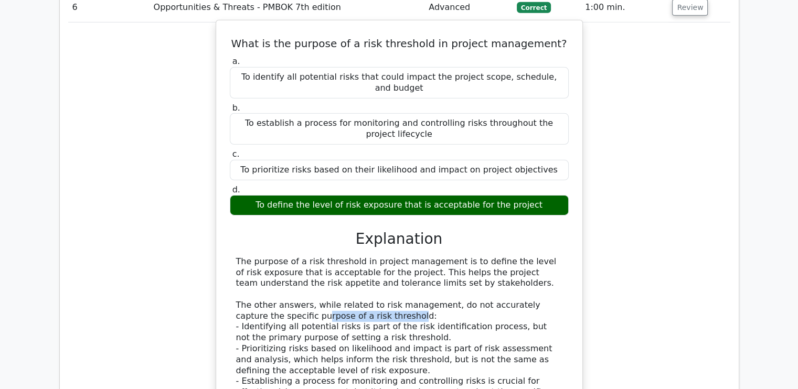
drag, startPoint x: 274, startPoint y: 153, endPoint x: 359, endPoint y: 157, distance: 85.0
click at [359, 256] on div "The purpose of a risk threshold in project management is to define the level of…" at bounding box center [399, 349] width 326 height 186
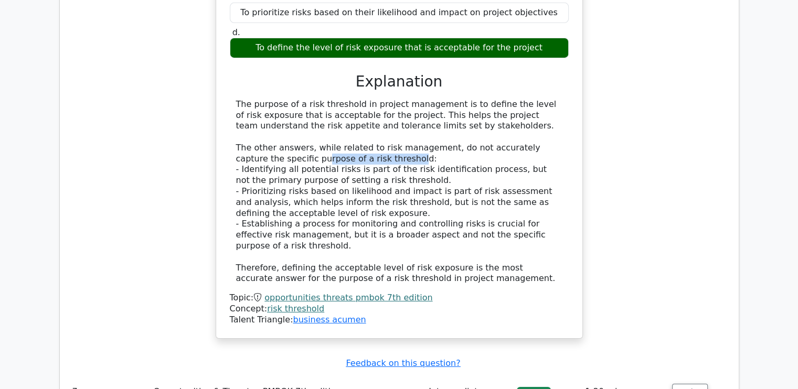
scroll to position [3562, 0]
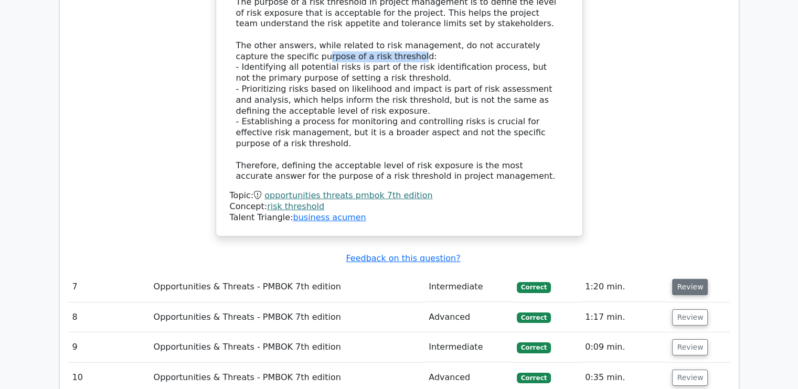
click at [684, 279] on button "Review" at bounding box center [690, 287] width 36 height 16
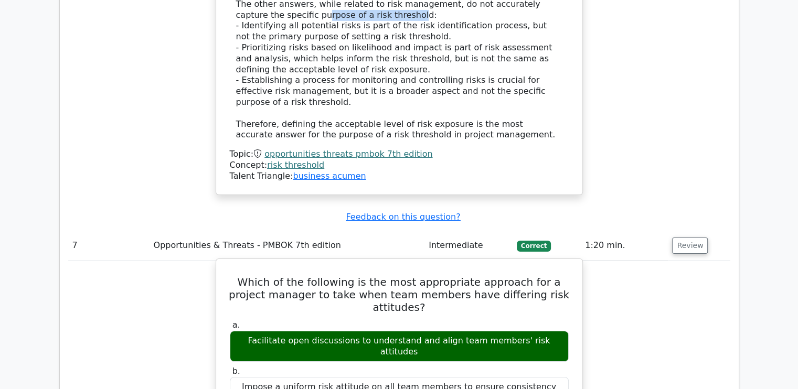
scroll to position [3666, 0]
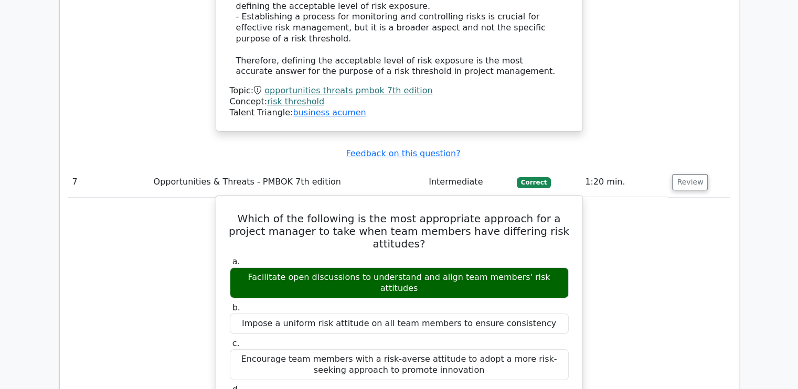
click at [672, 174] on button "Review" at bounding box center [690, 182] width 36 height 16
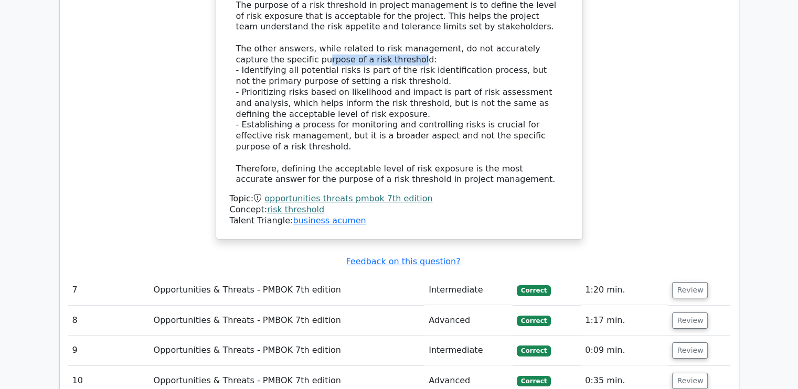
scroll to position [3614, 0]
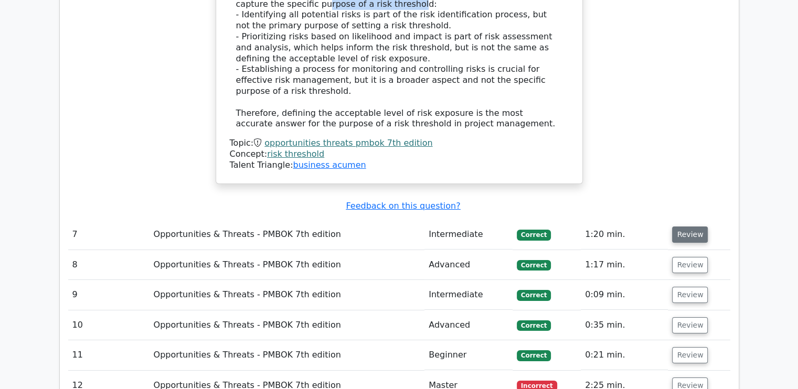
click at [684, 227] on button "Review" at bounding box center [690, 235] width 36 height 16
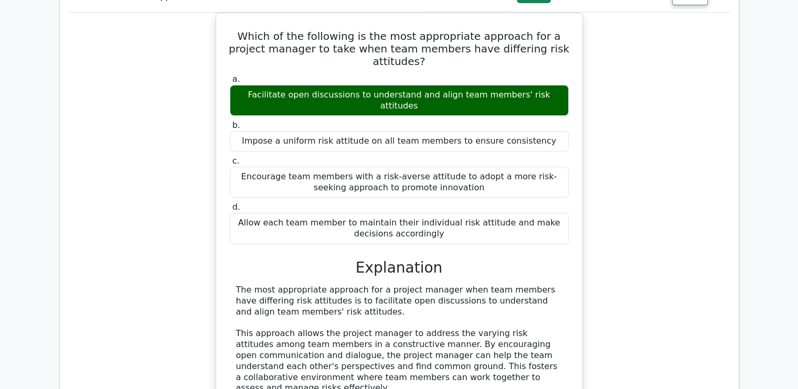
scroll to position [3876, 0]
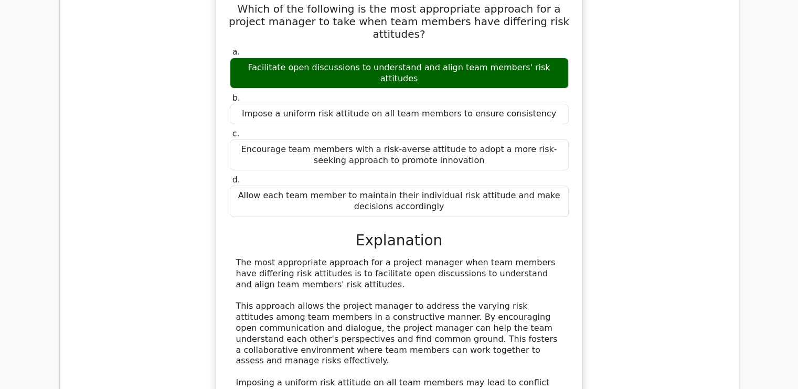
drag, startPoint x: 545, startPoint y: 191, endPoint x: 542, endPoint y: 198, distance: 7.0
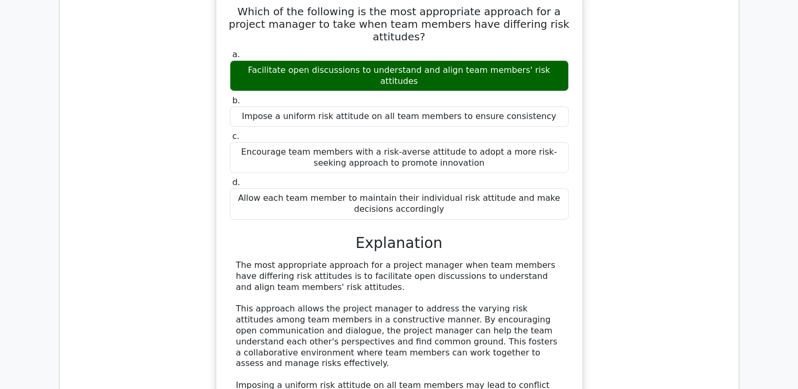
drag, startPoint x: 542, startPoint y: 198, endPoint x: 612, endPoint y: 137, distance: 92.9
click at [612, 137] on div "Which of the following is the most appropriate approach for a project manager t…" at bounding box center [399, 250] width 662 height 524
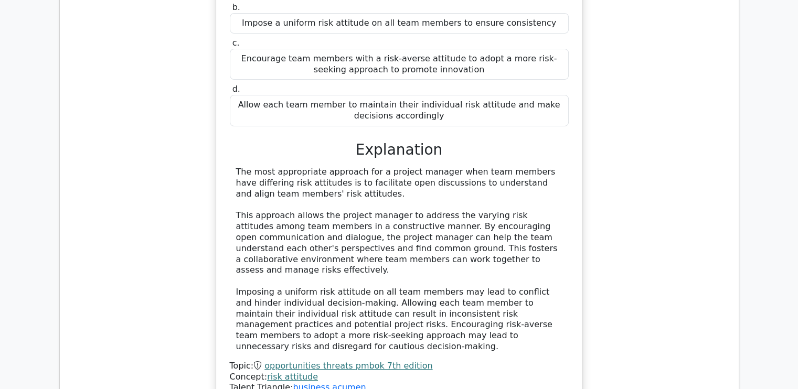
scroll to position [3981, 0]
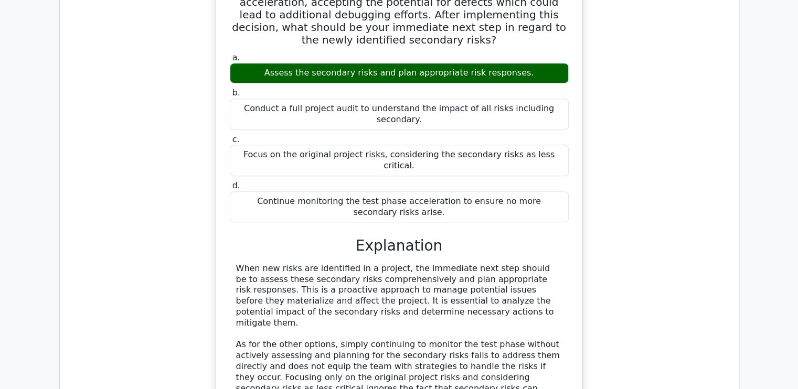
scroll to position [4505, 0]
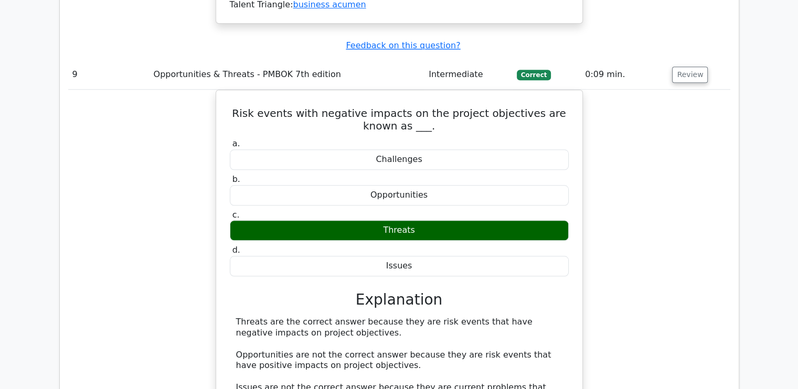
scroll to position [5030, 0]
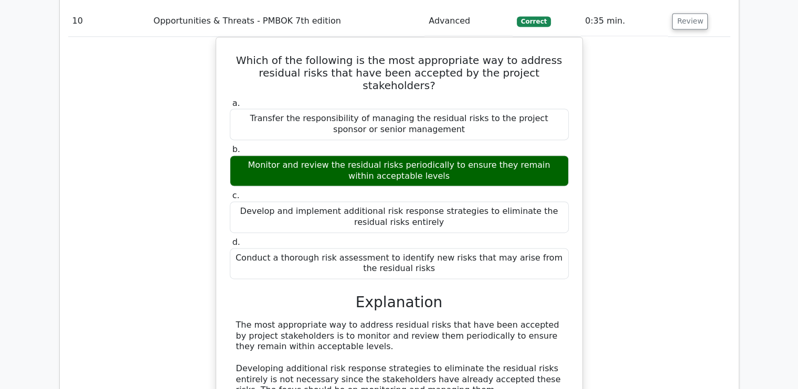
scroll to position [5554, 0]
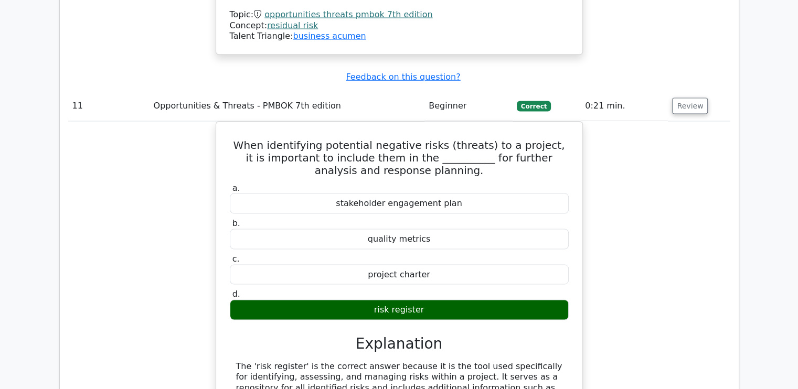
scroll to position [6026, 0]
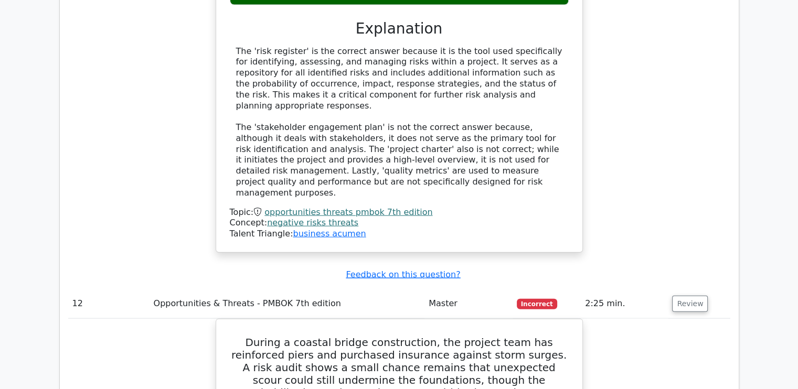
scroll to position [6236, 0]
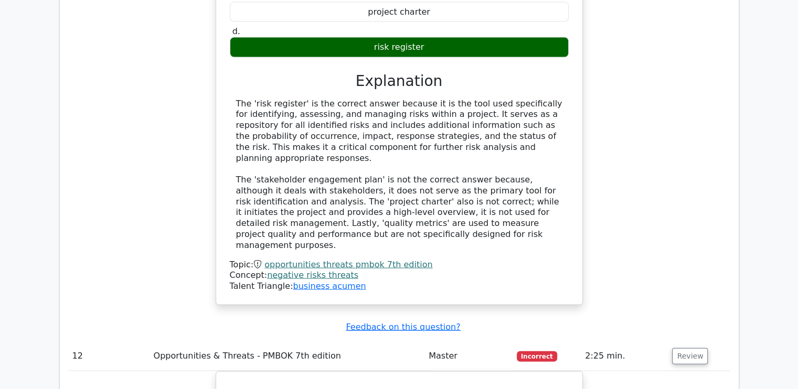
drag, startPoint x: 654, startPoint y: 198, endPoint x: 668, endPoint y: 156, distance: 43.6
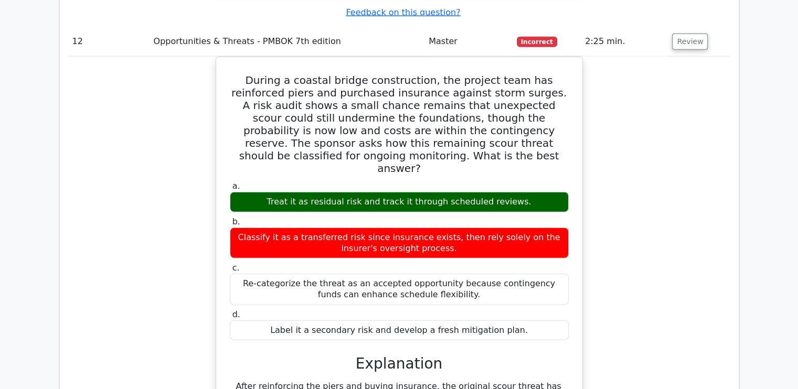
scroll to position [6674, 0]
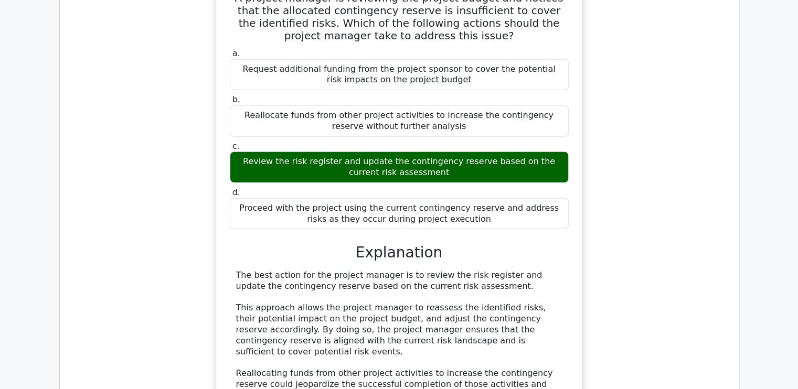
scroll to position [7251, 0]
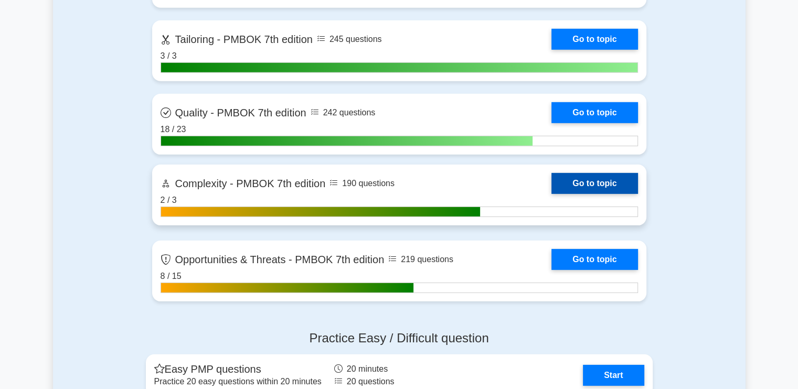
scroll to position [3199, 0]
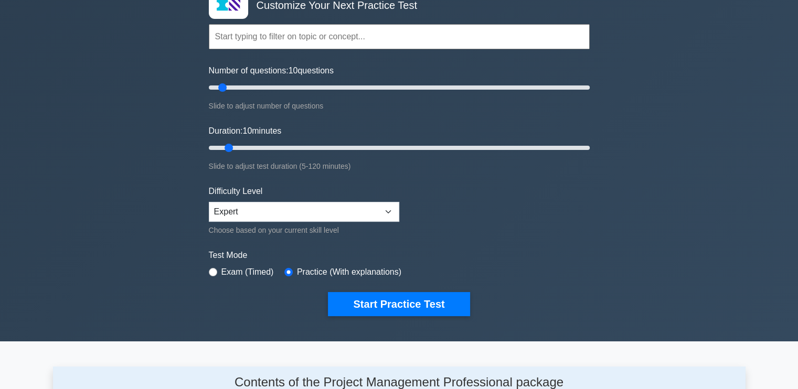
scroll to position [52, 0]
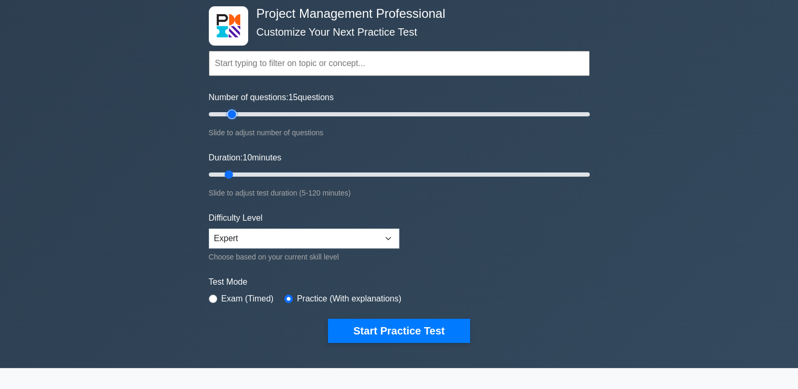
drag, startPoint x: 223, startPoint y: 113, endPoint x: 231, endPoint y: 116, distance: 8.5
type input "15"
click at [231, 116] on input "Number of questions: 15 questions" at bounding box center [399, 114] width 381 height 13
drag, startPoint x: 228, startPoint y: 175, endPoint x: 245, endPoint y: 177, distance: 17.4
type input "15"
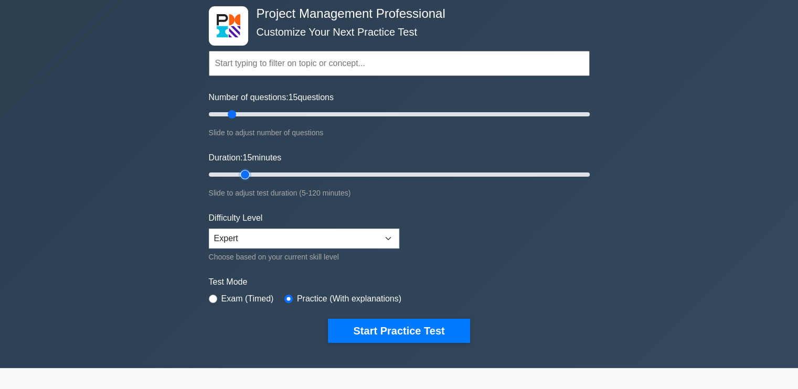
click at [245, 177] on input "Duration: 15 minutes" at bounding box center [399, 174] width 381 height 13
click at [278, 69] on input "text" at bounding box center [399, 63] width 381 height 25
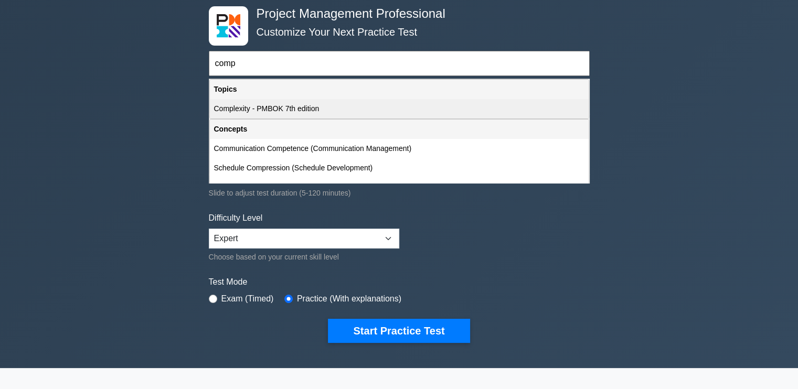
click at [278, 107] on div "Complexity - PMBOK 7th edition" at bounding box center [399, 108] width 379 height 19
type input "Complexity - PMBOK 7th edition"
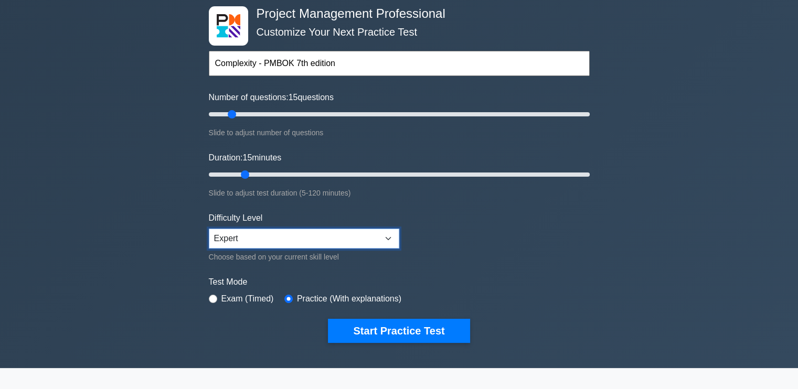
click at [245, 238] on select "Beginner Intermediate Expert" at bounding box center [304, 239] width 190 height 20
click at [209, 229] on select "Beginner Intermediate Expert" at bounding box center [304, 239] width 190 height 20
click at [300, 74] on input "text" at bounding box center [399, 63] width 381 height 25
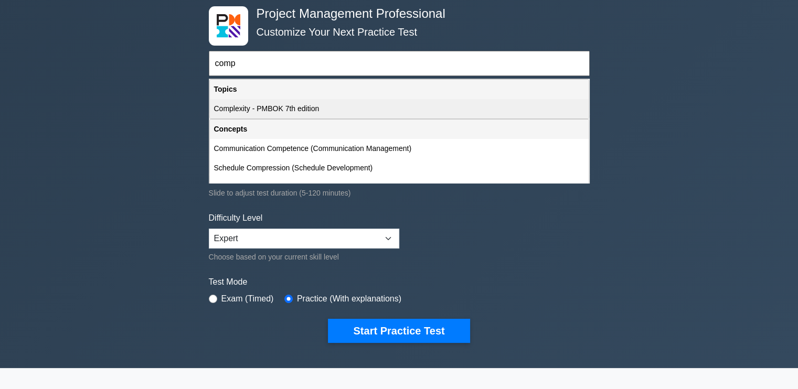
click at [292, 105] on div "Complexity - PMBOK 7th edition" at bounding box center [399, 108] width 379 height 19
type input "Complexity - PMBOK 7th edition"
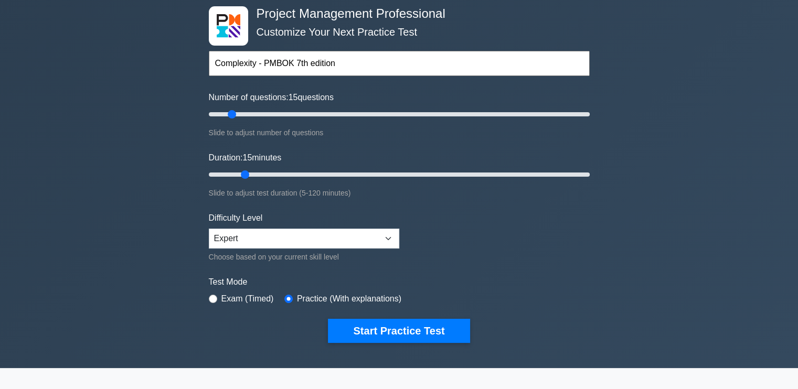
click at [375, 314] on form "Complexity - PMBOK 7th edition Topics Scope Management Time Management Cost Man…" at bounding box center [399, 181] width 381 height 324
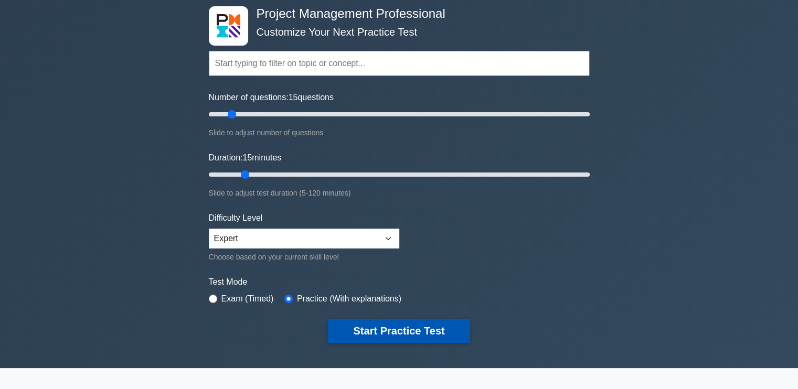
click at [379, 324] on button "Start Practice Test" at bounding box center [399, 331] width 142 height 24
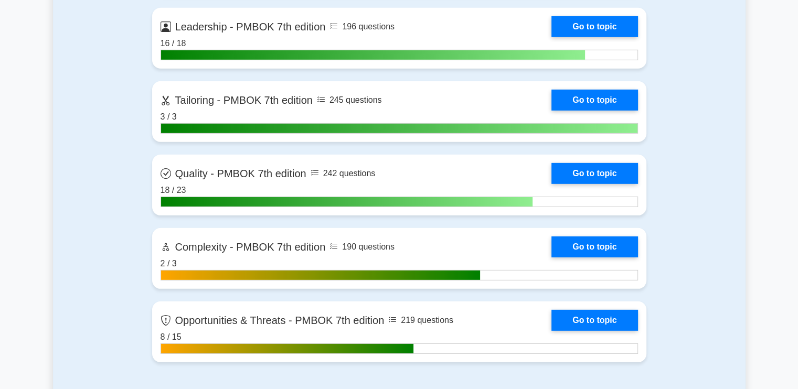
scroll to position [3199, 0]
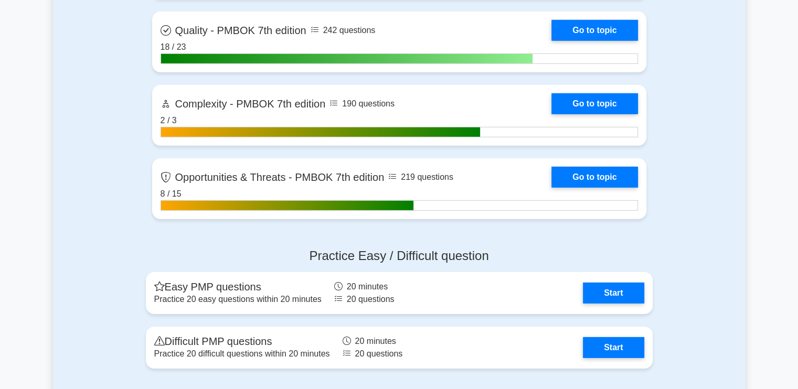
scroll to position [3199, 0]
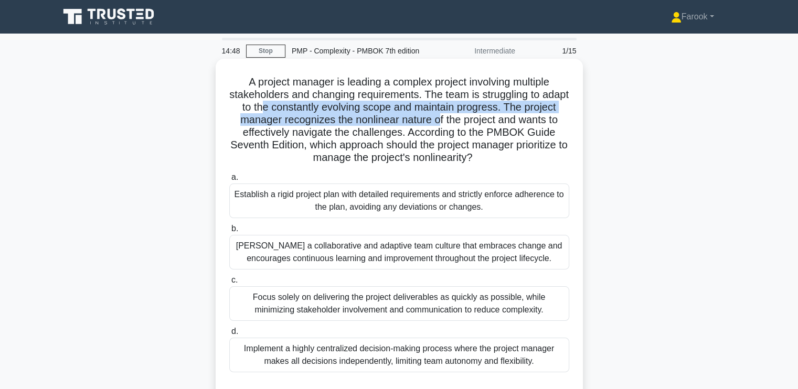
drag, startPoint x: 295, startPoint y: 110, endPoint x: 478, endPoint y: 117, distance: 183.2
click at [478, 117] on h5 "A project manager is leading a complex project involving multiple stakeholders …" at bounding box center [399, 120] width 342 height 89
drag, startPoint x: 478, startPoint y: 117, endPoint x: 457, endPoint y: 121, distance: 20.8
click at [457, 121] on h5 "A project manager is leading a complex project involving multiple stakeholders …" at bounding box center [399, 120] width 342 height 89
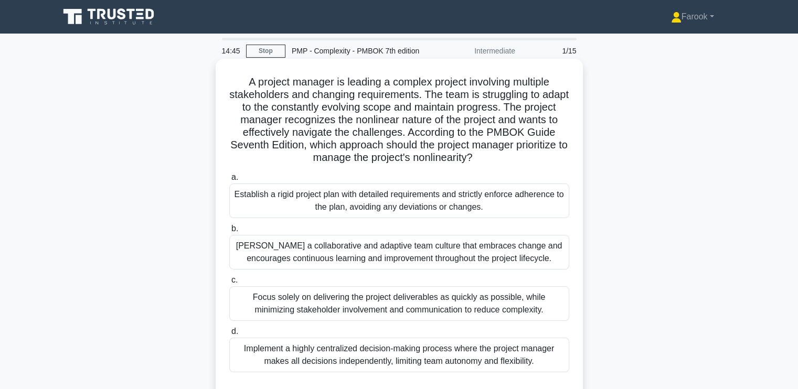
click at [436, 128] on h5 "A project manager is leading a complex project involving multiple stakeholders …" at bounding box center [399, 120] width 342 height 89
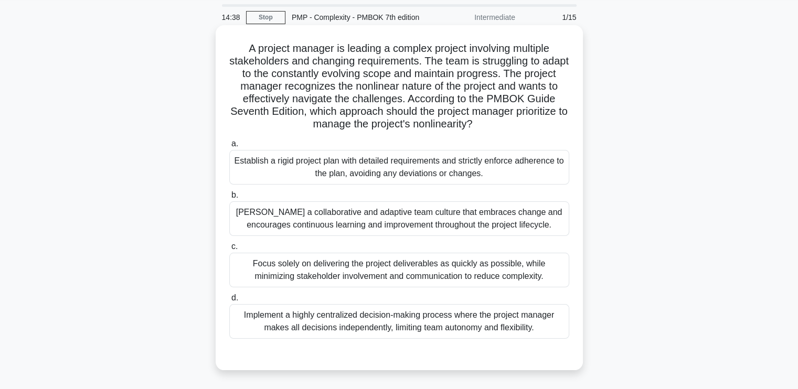
scroll to position [52, 0]
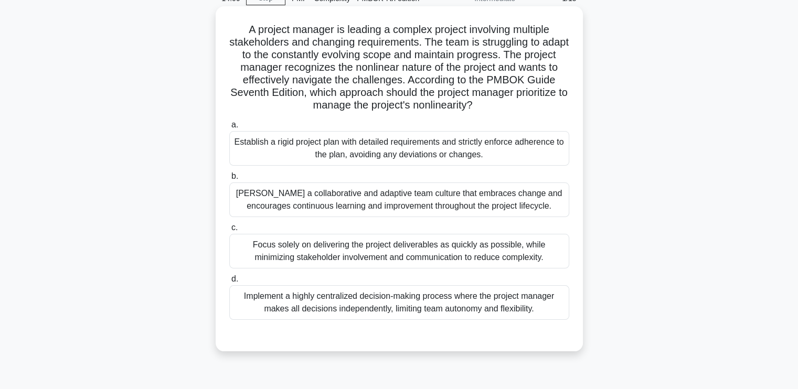
click at [309, 201] on div "[PERSON_NAME] a collaborative and adaptive team culture that embraces change an…" at bounding box center [399, 199] width 340 height 35
click at [229, 180] on input "b. Foster a collaborative and adaptive team culture that embraces change and en…" at bounding box center [229, 176] width 0 height 7
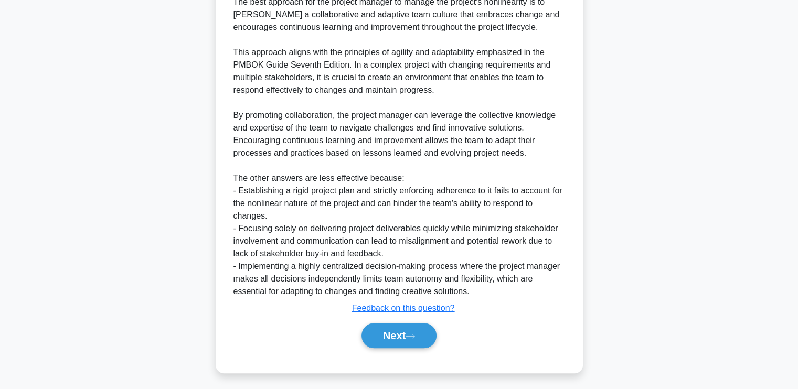
scroll to position [421, 0]
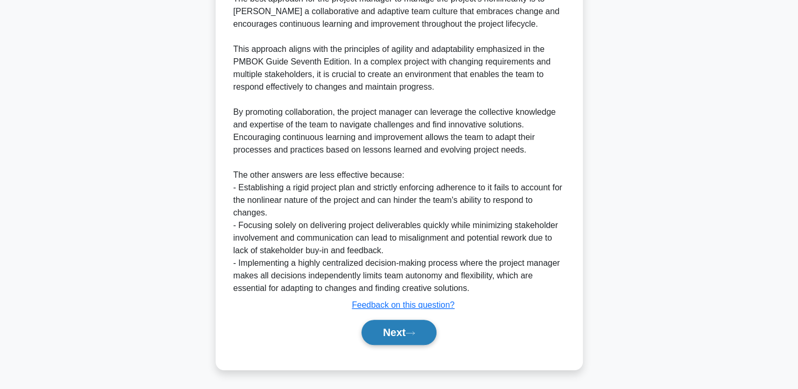
click at [379, 332] on button "Next" at bounding box center [398, 332] width 75 height 25
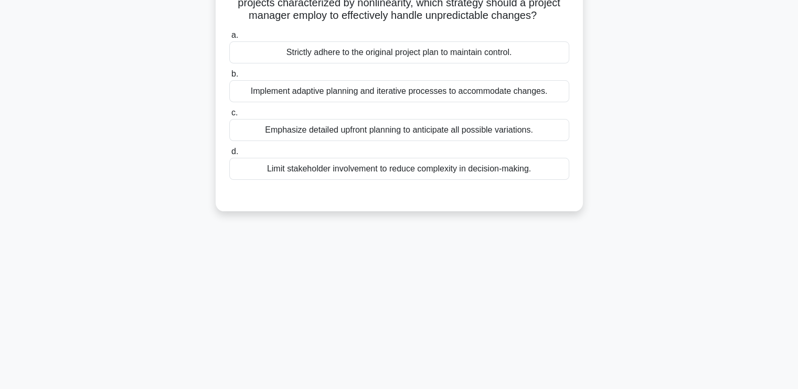
scroll to position [0, 0]
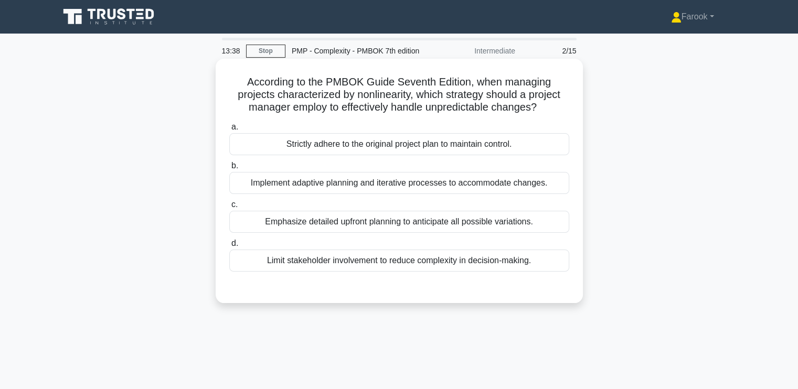
click at [345, 183] on div "Implement adaptive planning and iterative processes to accommodate changes." at bounding box center [399, 183] width 340 height 22
click at [229, 169] on input "b. Implement adaptive planning and iterative processes to accommodate changes." at bounding box center [229, 166] width 0 height 7
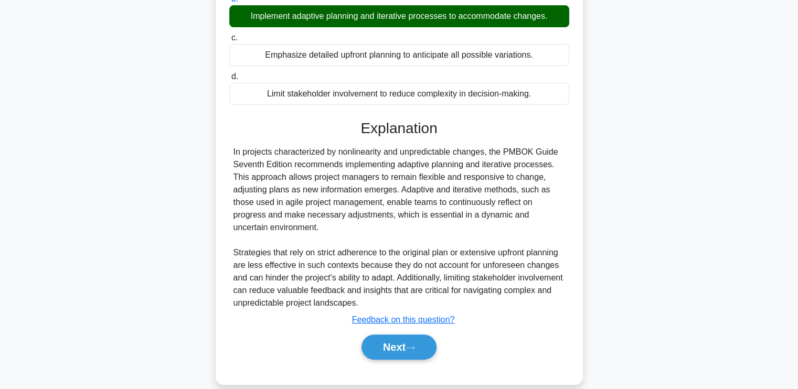
scroll to position [181, 0]
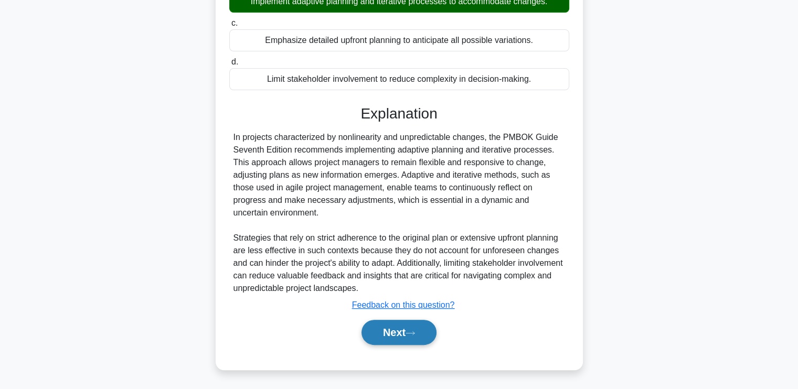
click at [389, 326] on button "Next" at bounding box center [398, 332] width 75 height 25
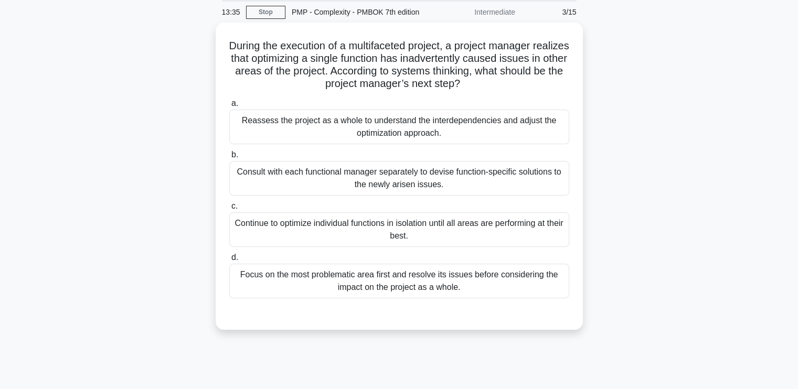
scroll to position [20, 0]
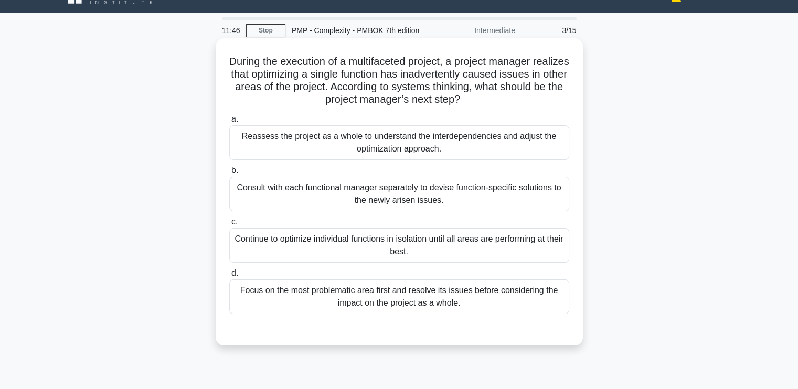
click at [330, 143] on div "Reassess the project as a whole to understand the interdependencies and adjust …" at bounding box center [399, 142] width 340 height 35
click at [229, 123] on input "a. Reassess the project as a whole to understand the interdependencies and adju…" at bounding box center [229, 119] width 0 height 7
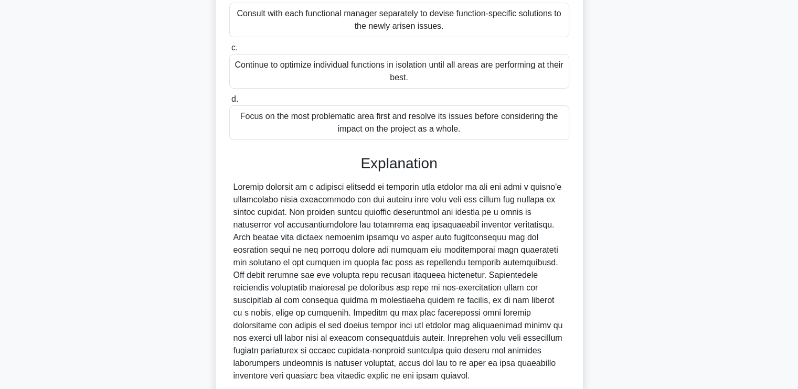
scroll to position [282, 0]
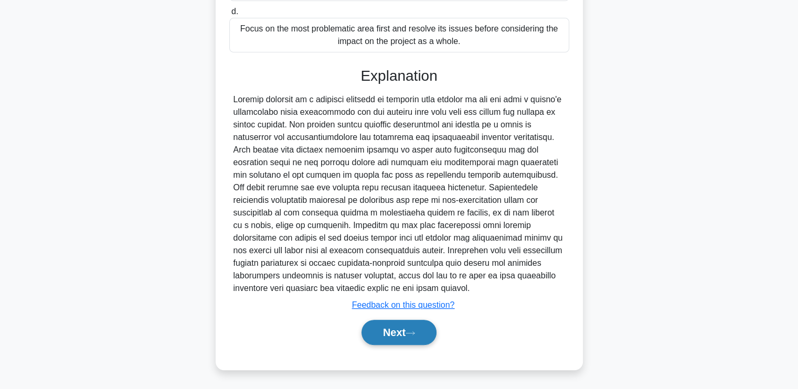
click at [374, 321] on button "Next" at bounding box center [398, 332] width 75 height 25
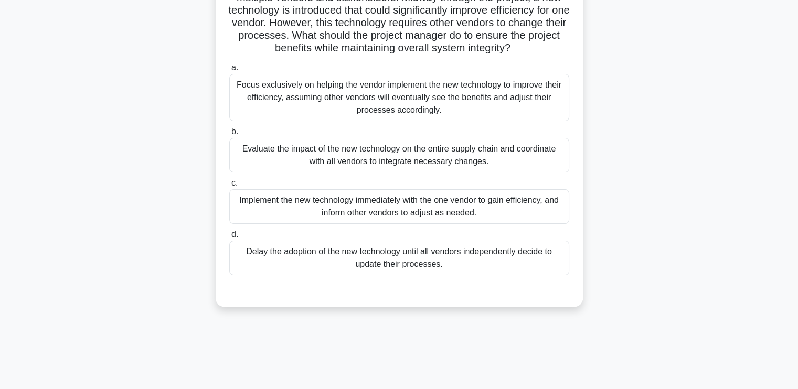
scroll to position [20, 0]
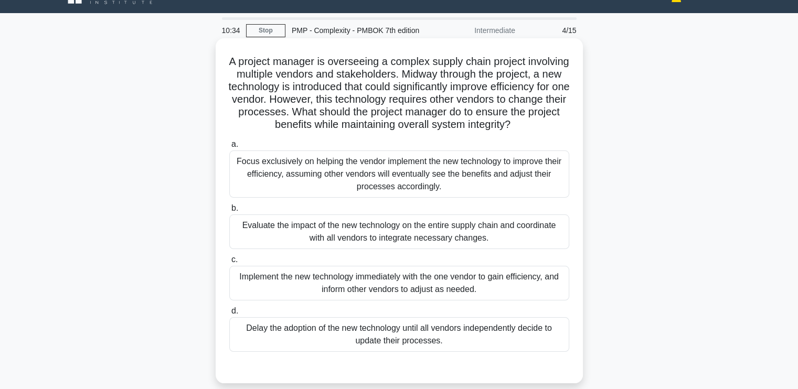
click at [401, 246] on div "Evaluate the impact of the new technology on the entire supply chain and coordi…" at bounding box center [399, 231] width 340 height 35
click at [229, 212] on input "b. Evaluate the impact of the new technology on the entire supply chain and coo…" at bounding box center [229, 208] width 0 height 7
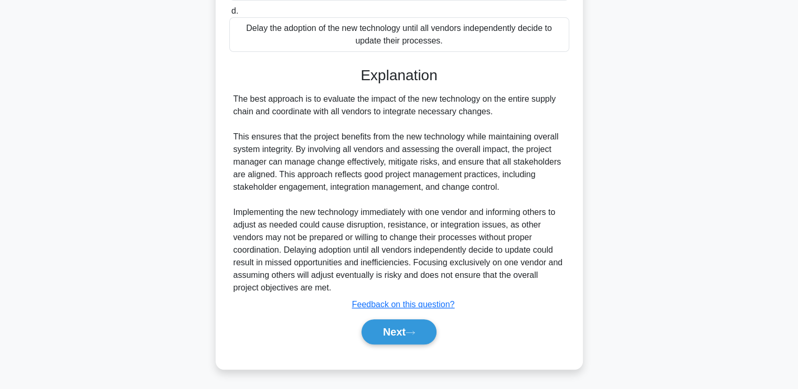
scroll to position [332, 0]
click at [396, 336] on button "Next" at bounding box center [398, 331] width 75 height 25
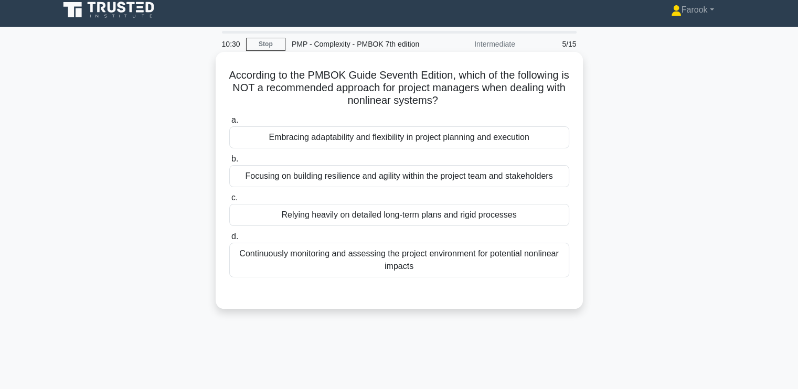
scroll to position [0, 0]
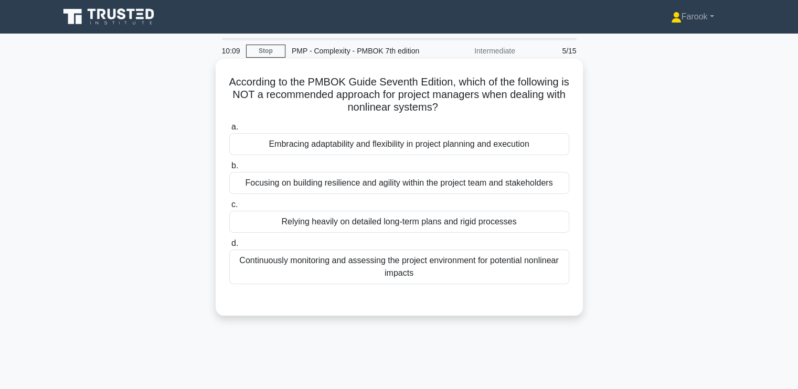
click at [443, 221] on div "Relying heavily on detailed long-term plans and rigid processes" at bounding box center [399, 222] width 340 height 22
click at [229, 208] on input "c. Relying heavily on detailed long-term plans and rigid processes" at bounding box center [229, 204] width 0 height 7
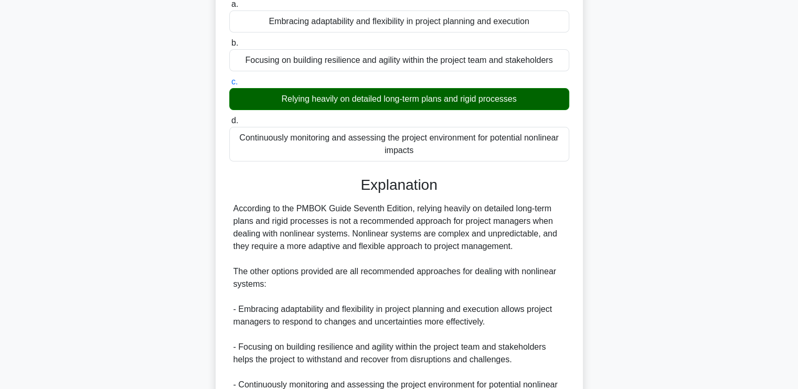
scroll to position [232, 0]
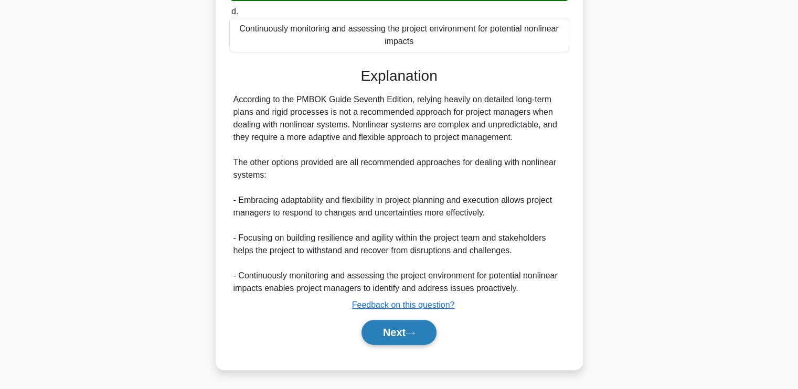
click at [389, 326] on button "Next" at bounding box center [398, 332] width 75 height 25
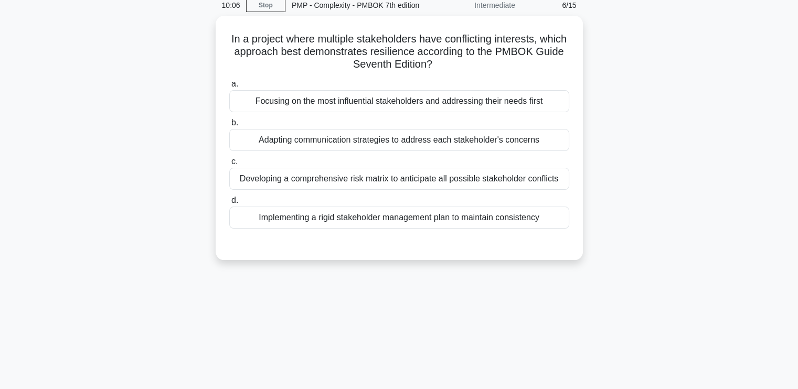
scroll to position [20, 0]
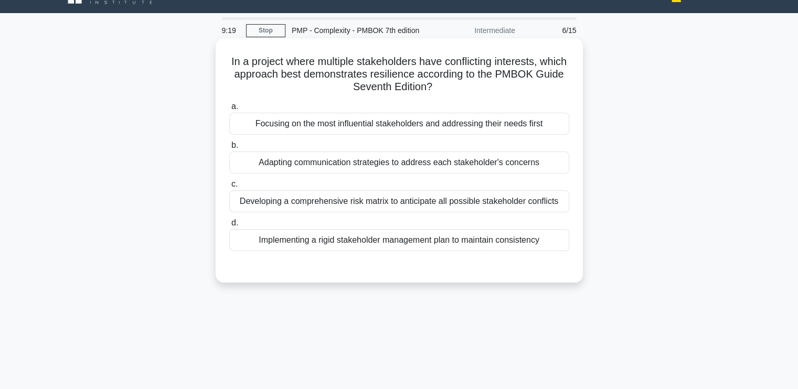
click at [313, 169] on div "Adapting communication strategies to address each stakeholder's concerns" at bounding box center [399, 163] width 340 height 22
click at [229, 149] on input "b. Adapting communication strategies to address each stakeholder's concerns" at bounding box center [229, 145] width 0 height 7
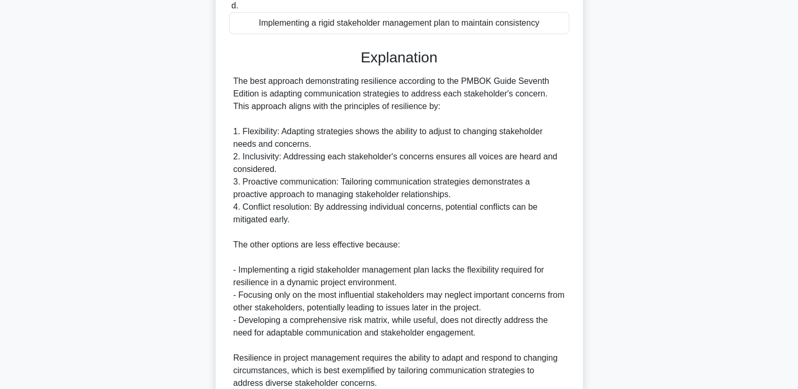
scroll to position [332, 0]
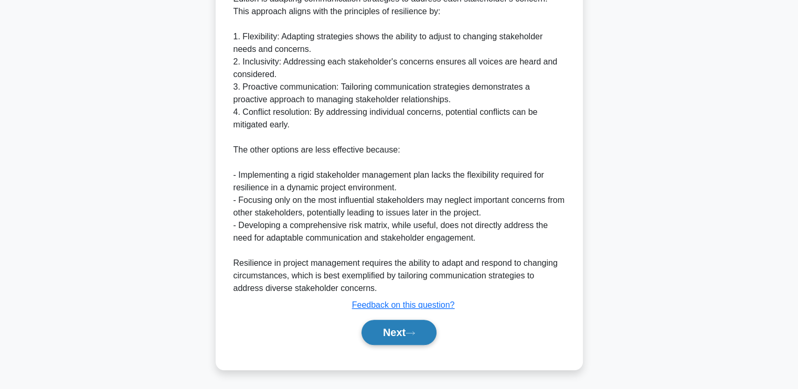
click at [378, 337] on button "Next" at bounding box center [398, 332] width 75 height 25
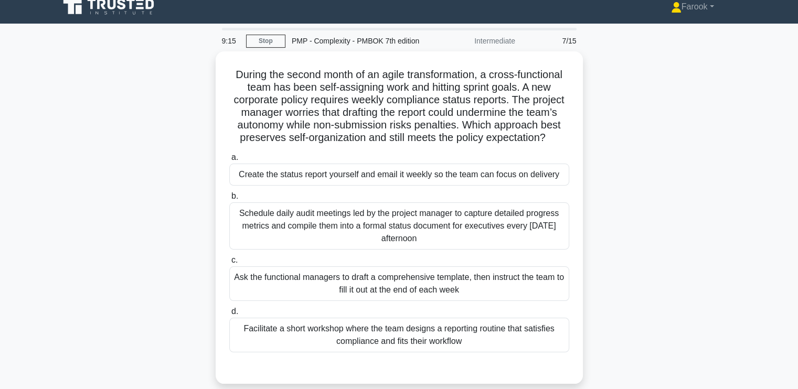
scroll to position [0, 0]
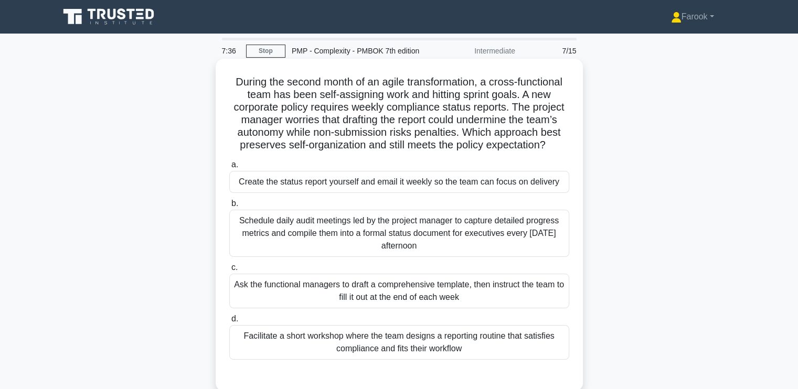
click at [388, 357] on div "Facilitate a short workshop where the team designs a reporting routine that sat…" at bounding box center [399, 342] width 340 height 35
click at [229, 322] on input "d. Facilitate a short workshop where the team designs a reporting routine that …" at bounding box center [229, 319] width 0 height 7
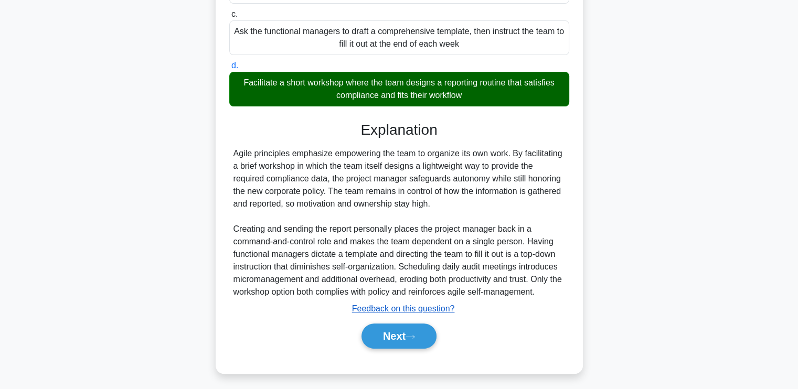
scroll to position [257, 0]
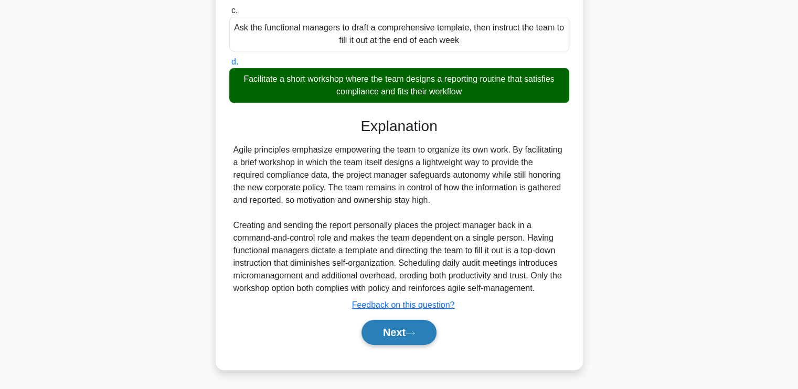
click at [374, 324] on button "Next" at bounding box center [398, 332] width 75 height 25
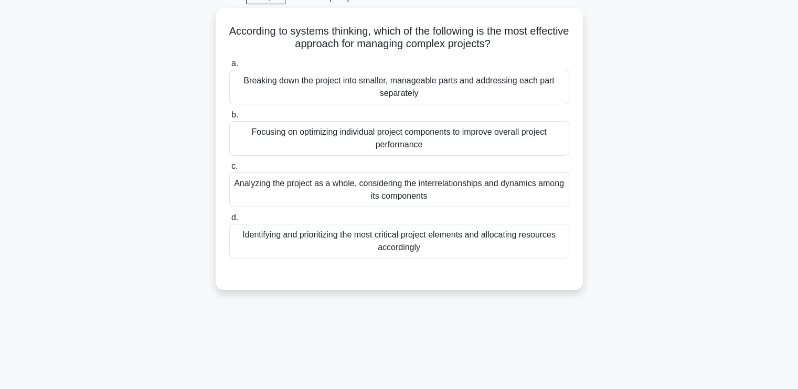
scroll to position [20, 0]
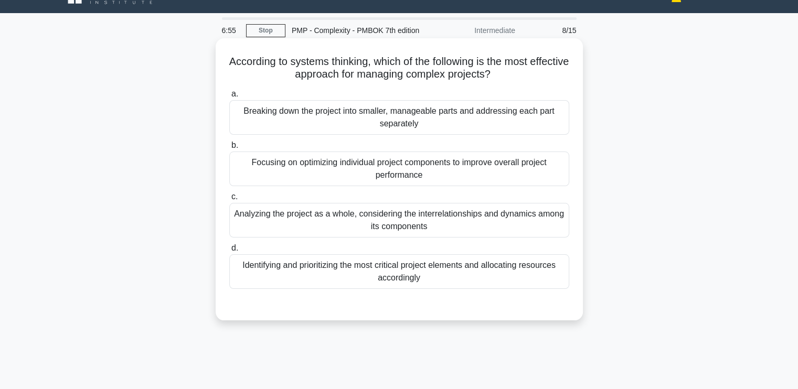
click at [378, 127] on div "Breaking down the project into smaller, manageable parts and addressing each pa…" at bounding box center [399, 117] width 340 height 35
click at [229, 98] on input "a. Breaking down the project into smaller, manageable parts and addressing each…" at bounding box center [229, 94] width 0 height 7
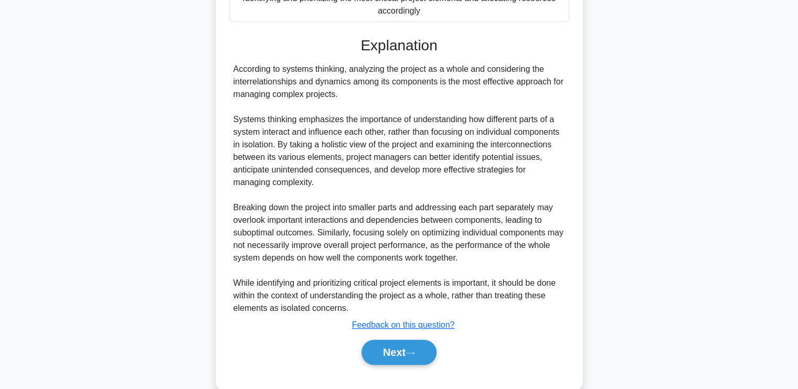
scroll to position [308, 0]
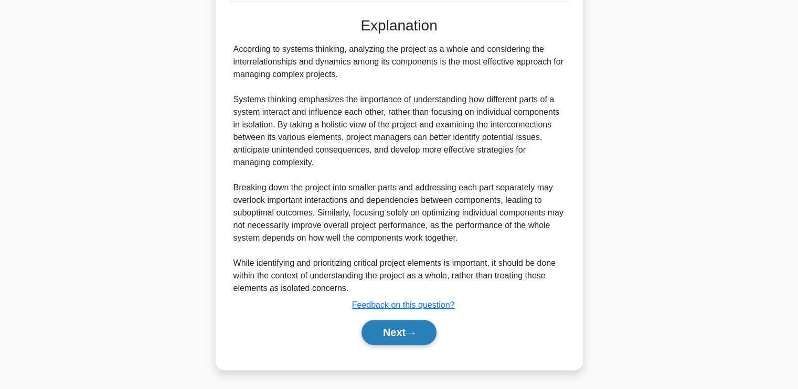
click at [405, 327] on button "Next" at bounding box center [398, 332] width 75 height 25
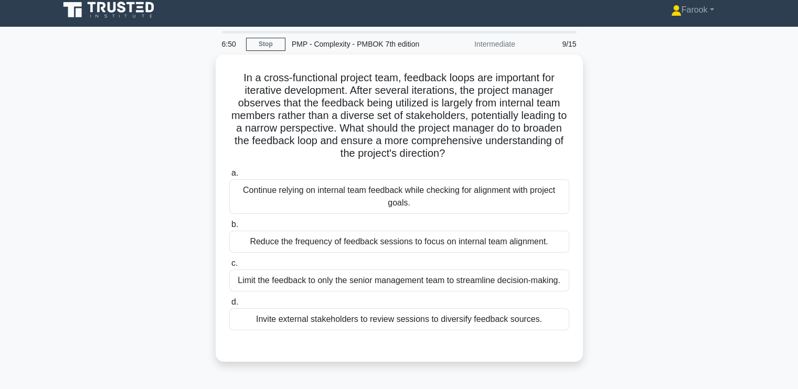
scroll to position [0, 0]
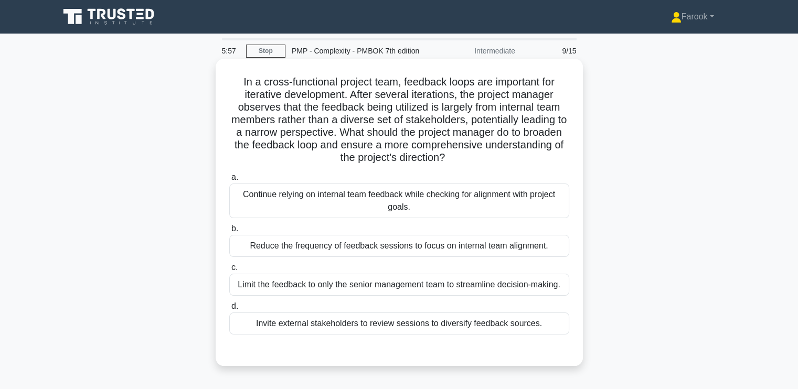
click at [369, 324] on div "Invite external stakeholders to review sessions to diversify feedback sources." at bounding box center [399, 324] width 340 height 22
click at [229, 310] on input "d. Invite external stakeholders to review sessions to diversify feedback source…" at bounding box center [229, 306] width 0 height 7
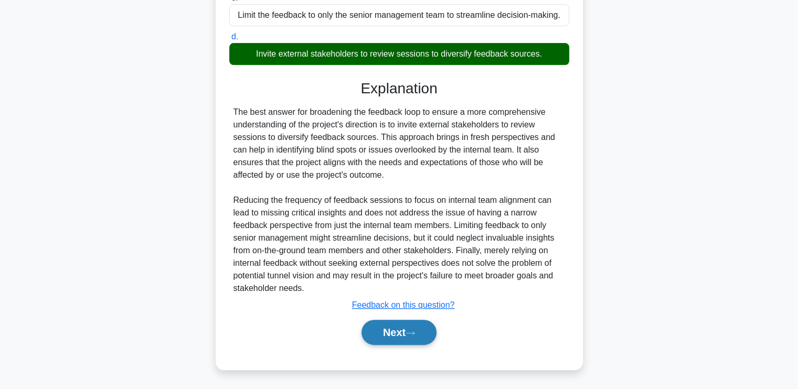
click at [366, 326] on button "Next" at bounding box center [398, 332] width 75 height 25
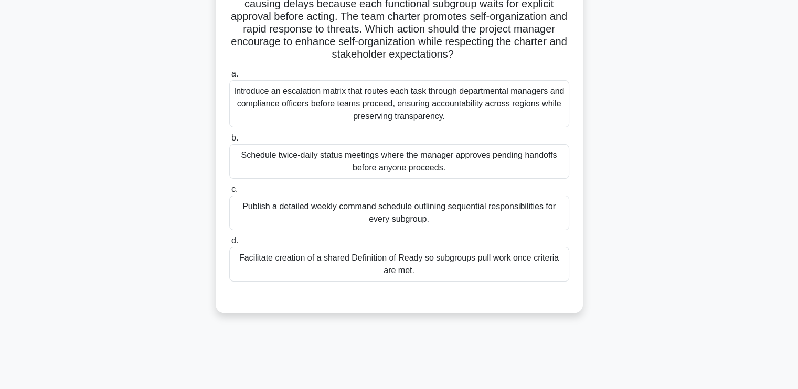
scroll to position [20, 0]
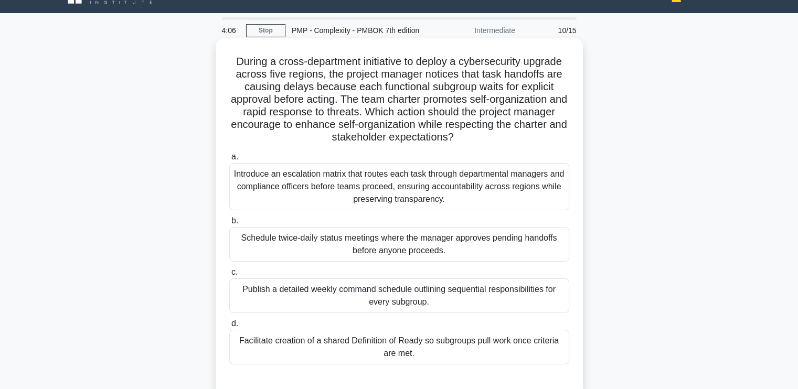
click at [434, 345] on div "Facilitate creation of a shared Definition of Ready so subgroups pull work once…" at bounding box center [399, 347] width 340 height 35
click at [229, 327] on input "d. Facilitate creation of a shared Definition of Ready so subgroups pull work o…" at bounding box center [229, 323] width 0 height 7
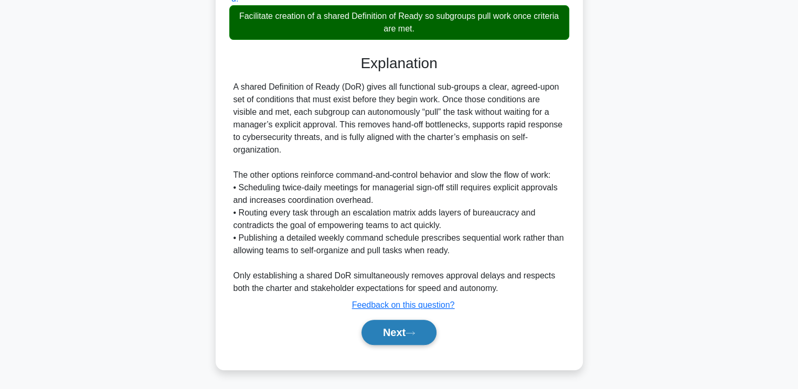
click at [392, 329] on button "Next" at bounding box center [398, 332] width 75 height 25
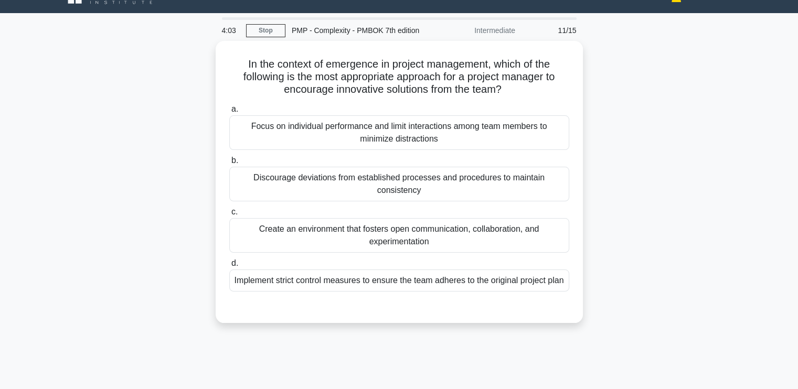
scroll to position [0, 0]
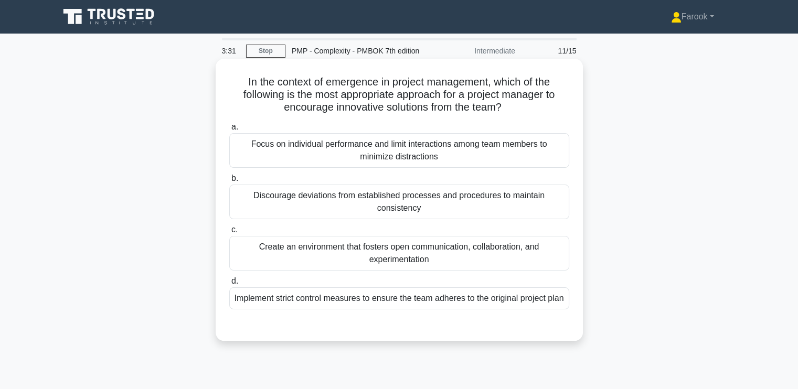
click at [425, 252] on div "Create an environment that fosters open communication, collaboration, and exper…" at bounding box center [399, 253] width 340 height 35
click at [229, 233] on input "c. Create an environment that fosters open communication, collaboration, and ex…" at bounding box center [229, 230] width 0 height 7
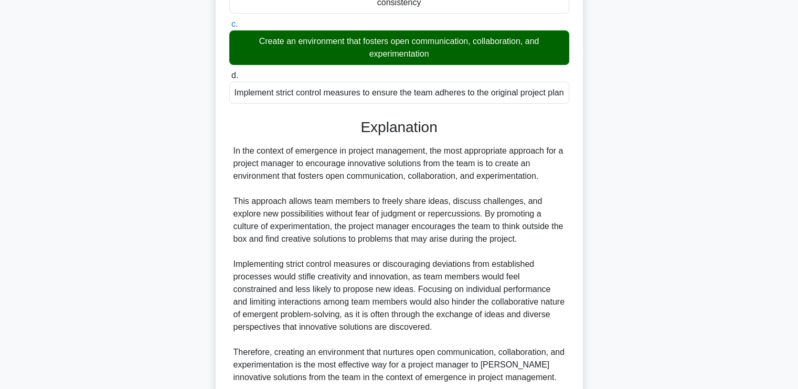
scroll to position [307, 0]
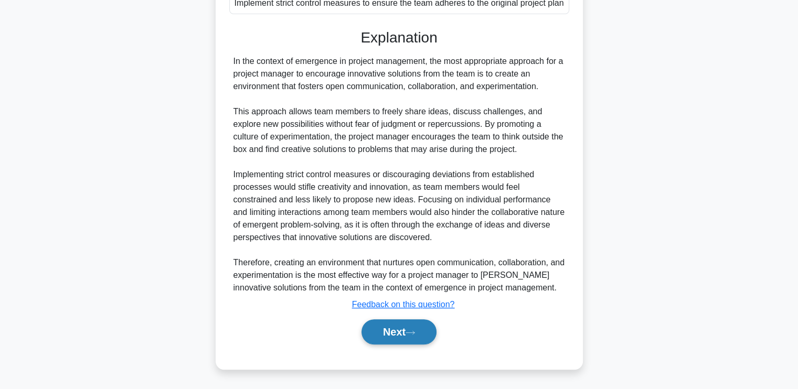
click at [381, 335] on button "Next" at bounding box center [398, 331] width 75 height 25
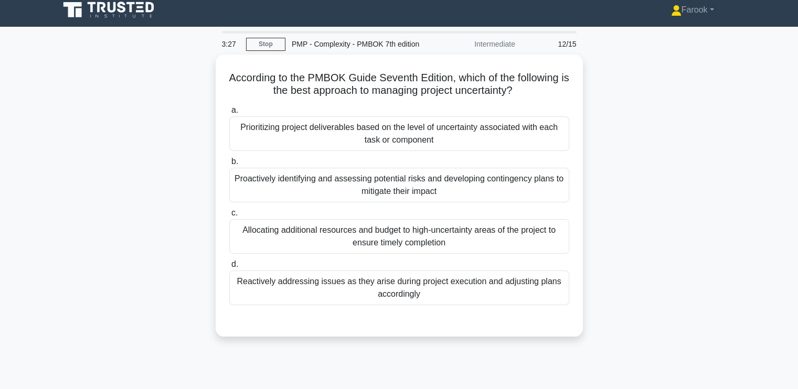
scroll to position [0, 0]
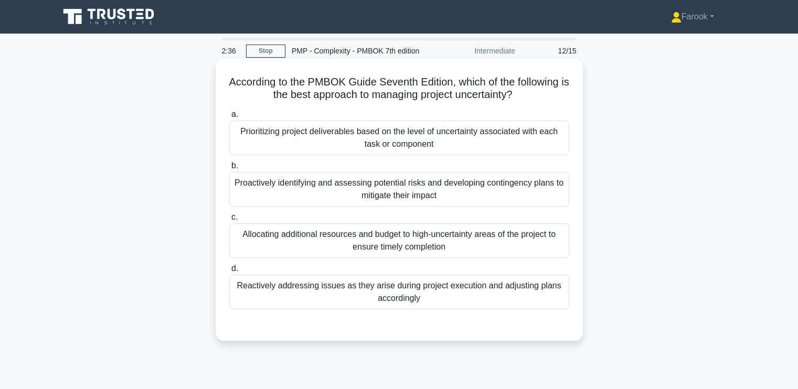
click at [401, 186] on div "Proactively identifying and assessing potential risks and developing contingenc…" at bounding box center [399, 189] width 340 height 35
click at [229, 169] on input "b. Proactively identifying and assessing potential risks and developing conting…" at bounding box center [229, 166] width 0 height 7
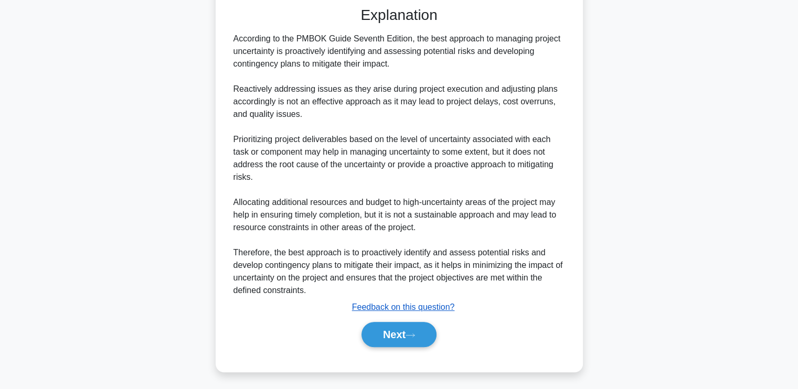
scroll to position [320, 0]
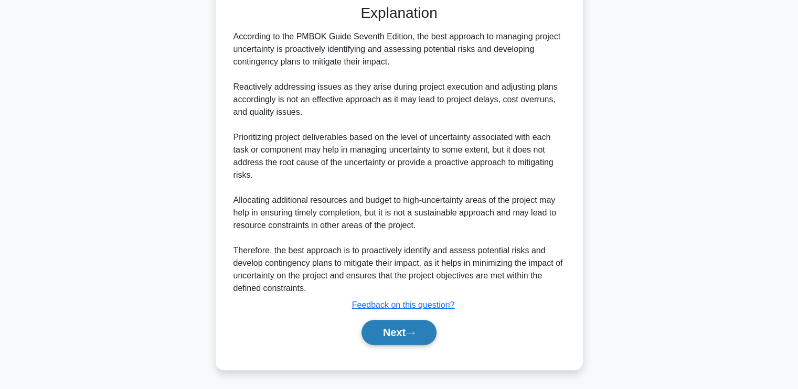
click at [392, 328] on button "Next" at bounding box center [398, 332] width 75 height 25
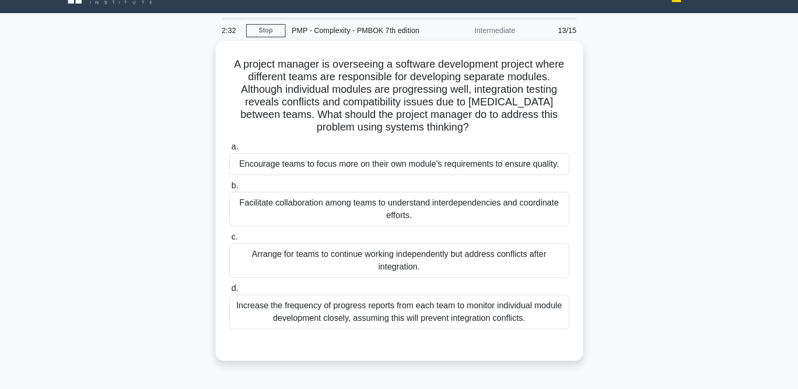
scroll to position [0, 0]
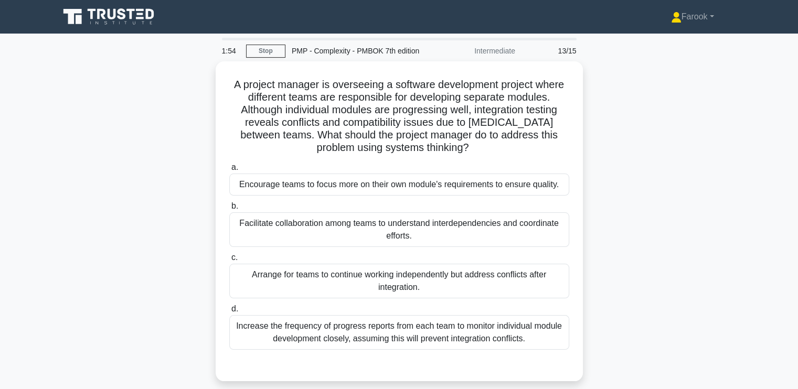
drag, startPoint x: 392, startPoint y: 328, endPoint x: 668, endPoint y: 217, distance: 296.9
click at [668, 217] on div "A project manager is overseeing a software development project where different …" at bounding box center [399, 227] width 692 height 332
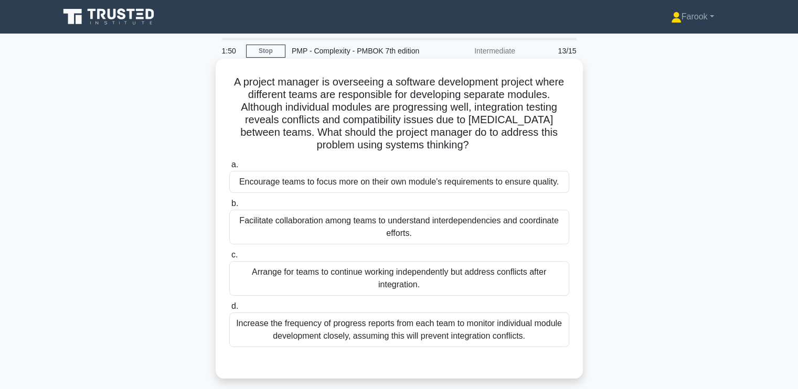
click at [413, 218] on div "Facilitate collaboration among teams to understand interdependencies and coordi…" at bounding box center [399, 227] width 340 height 35
click at [229, 207] on input "b. Facilitate collaboration among teams to understand interdependencies and coo…" at bounding box center [229, 203] width 0 height 7
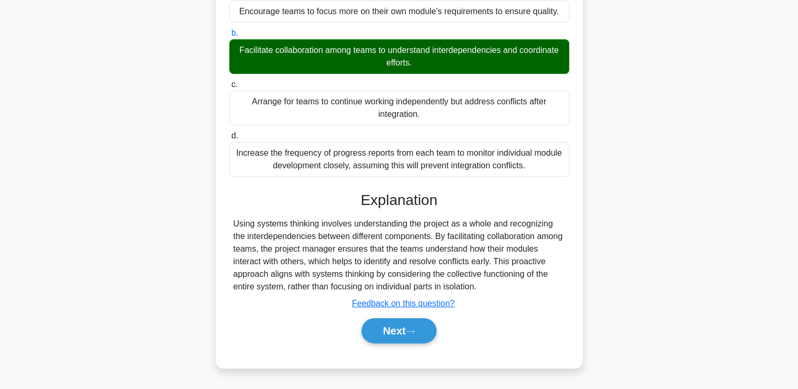
scroll to position [178, 0]
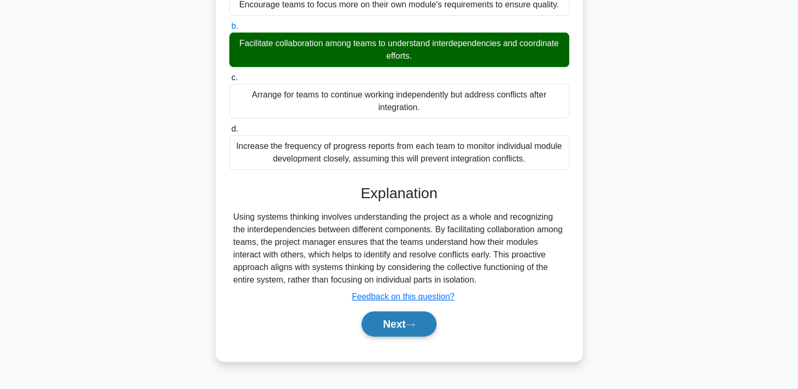
click at [385, 318] on button "Next" at bounding box center [398, 323] width 75 height 25
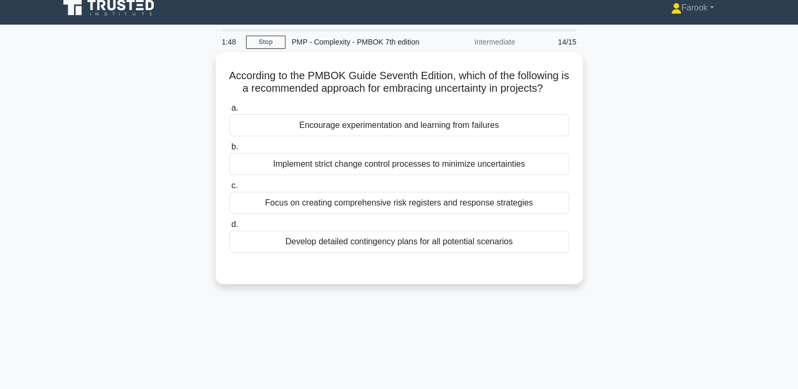
scroll to position [0, 0]
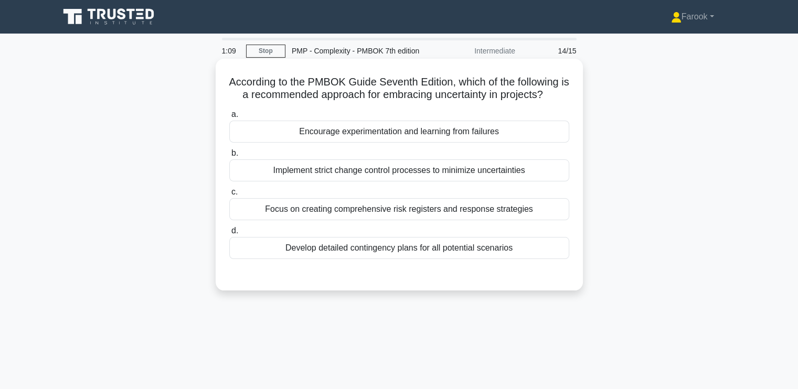
click at [362, 210] on div "Focus on creating comprehensive risk registers and response strategies" at bounding box center [399, 209] width 340 height 22
click at [229, 196] on input "c. Focus on creating comprehensive risk registers and response strategies" at bounding box center [229, 192] width 0 height 7
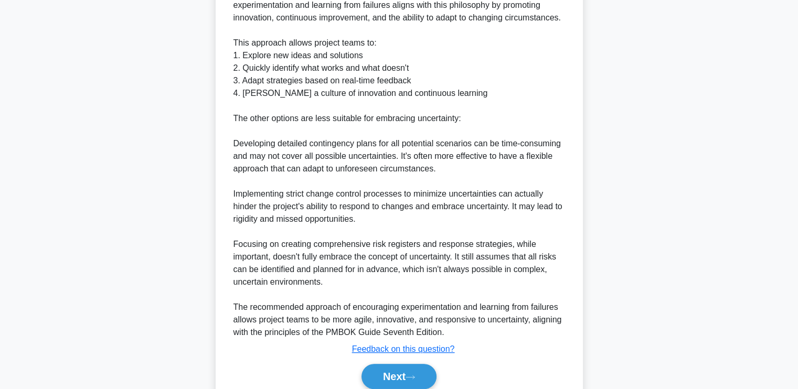
scroll to position [396, 0]
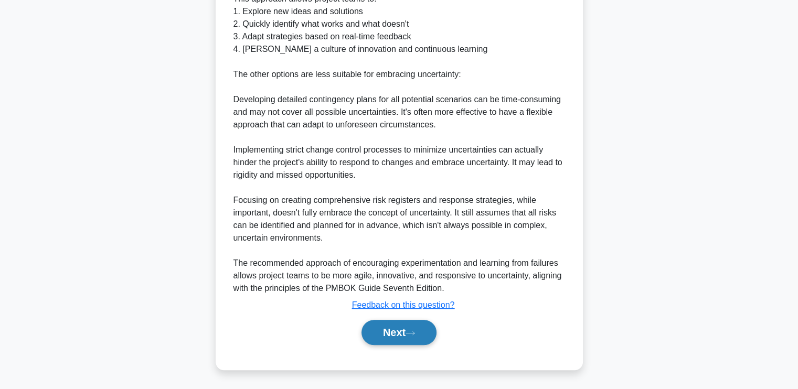
click at [381, 333] on button "Next" at bounding box center [398, 332] width 75 height 25
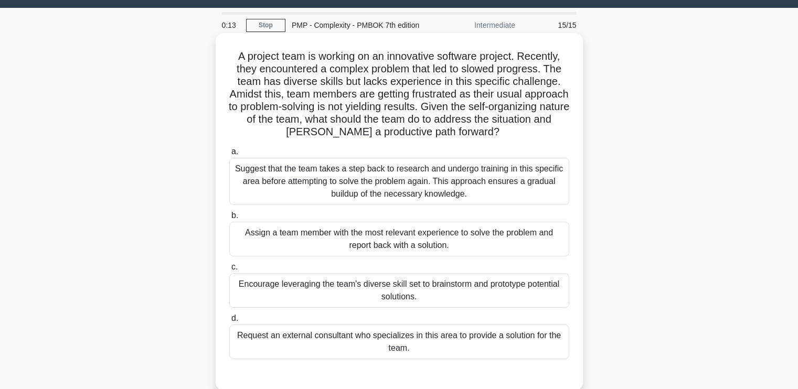
scroll to position [0, 0]
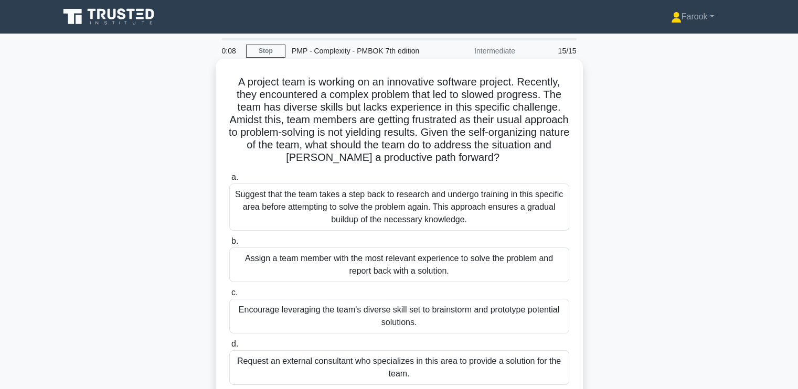
click at [320, 207] on div "Suggest that the team takes a step back to research and undergo training in thi…" at bounding box center [399, 207] width 340 height 47
click at [229, 181] on input "a. Suggest that the team takes a step back to research and undergo training in …" at bounding box center [229, 177] width 0 height 7
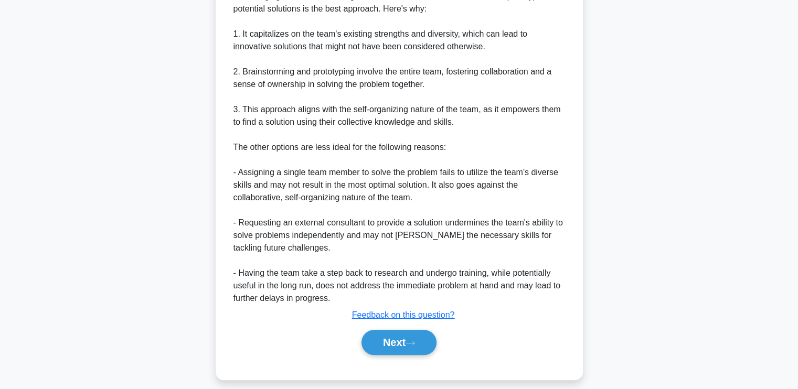
scroll to position [447, 0]
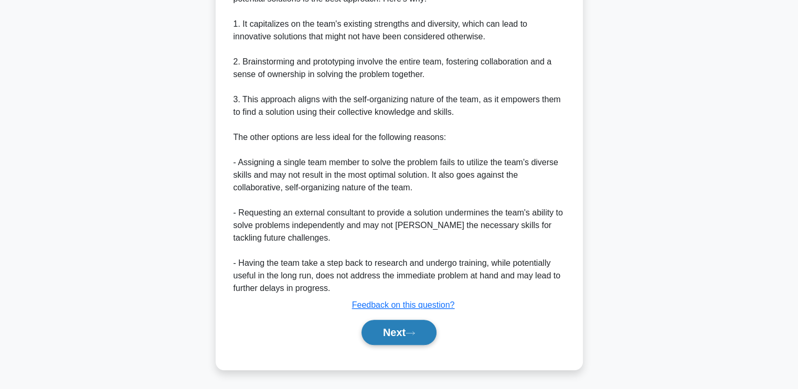
click at [374, 329] on button "Next" at bounding box center [398, 332] width 75 height 25
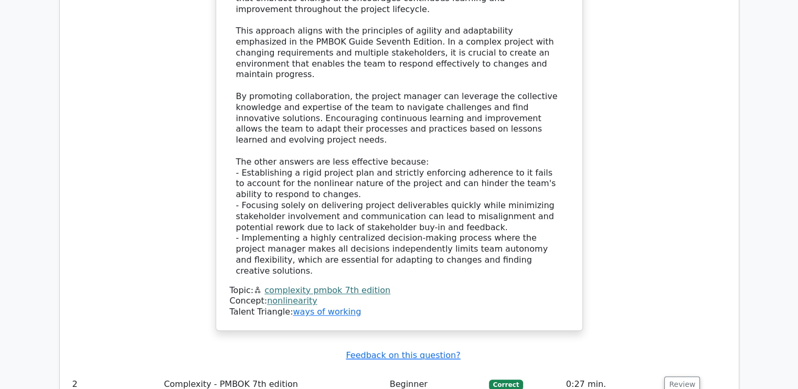
scroll to position [996, 0]
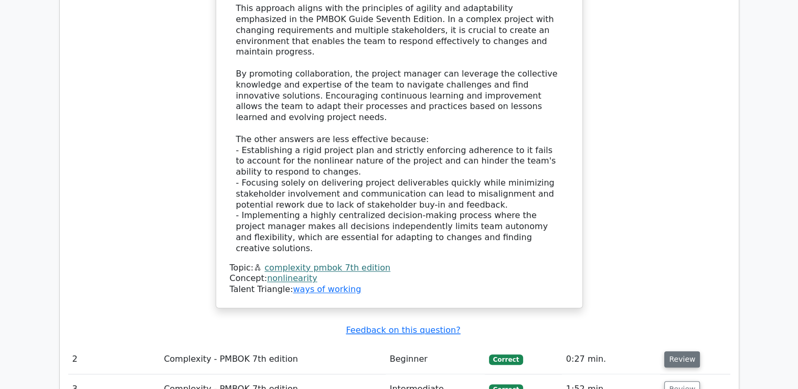
click at [675, 351] on button "Review" at bounding box center [682, 359] width 36 height 16
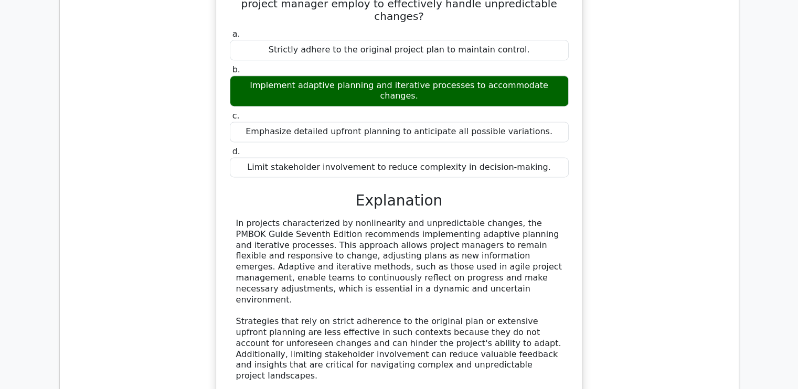
scroll to position [1521, 0]
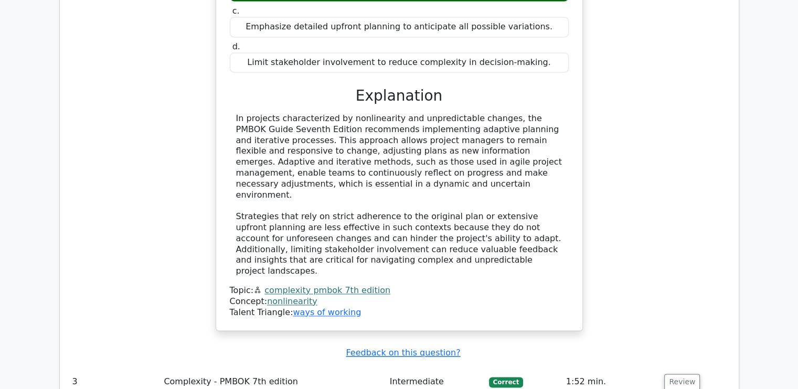
click at [675, 374] on button "Review" at bounding box center [682, 382] width 36 height 16
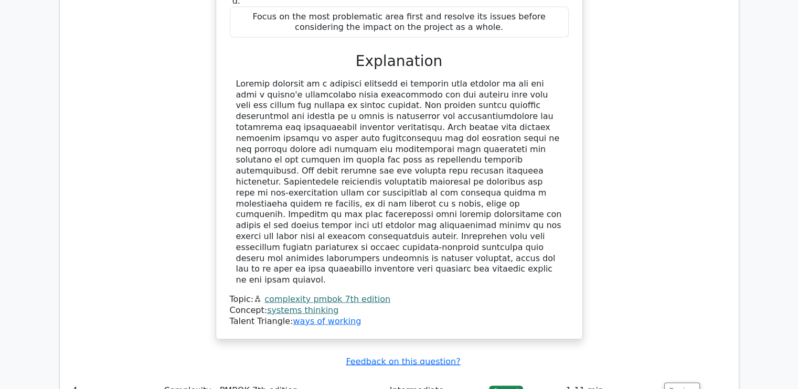
scroll to position [2150, 0]
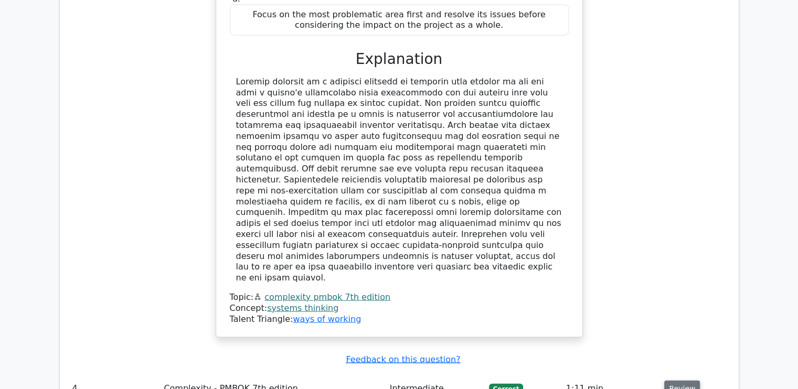
click at [680, 381] on button "Review" at bounding box center [682, 389] width 36 height 16
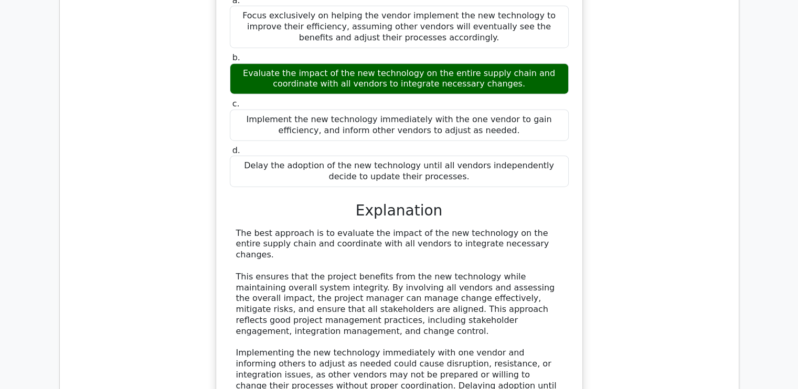
scroll to position [2674, 0]
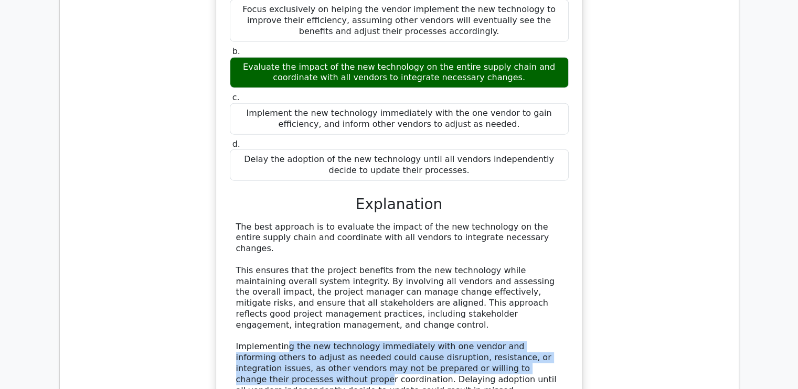
drag, startPoint x: 283, startPoint y: 137, endPoint x: 531, endPoint y: 157, distance: 248.9
click at [531, 222] on div "The best approach is to evaluate the impact of the new technology on the entire…" at bounding box center [399, 325] width 326 height 207
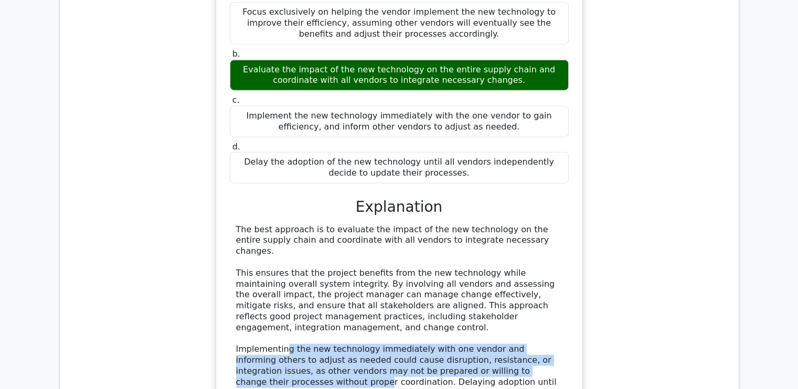
scroll to position [2832, 0]
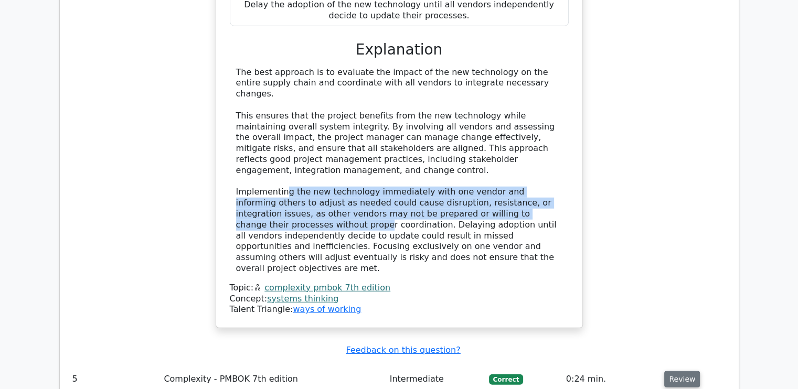
click at [673, 371] on button "Review" at bounding box center [682, 379] width 36 height 16
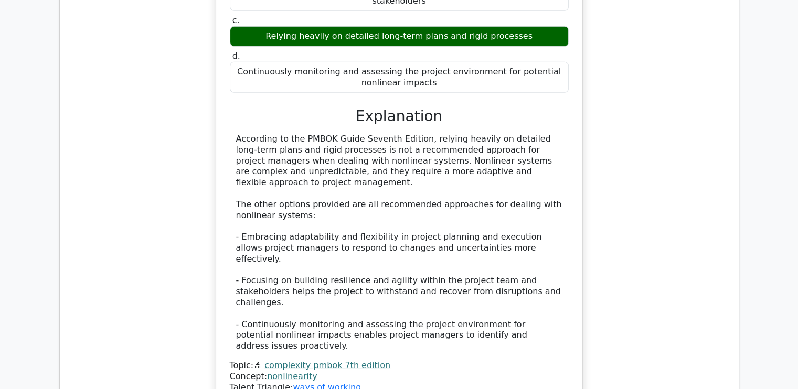
scroll to position [3356, 0]
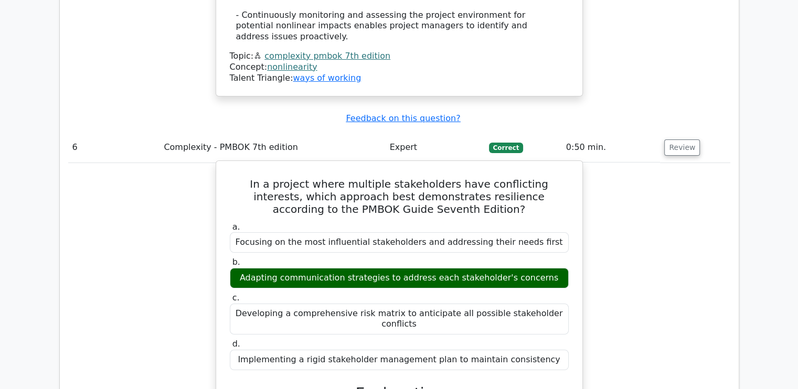
scroll to position [3671, 0]
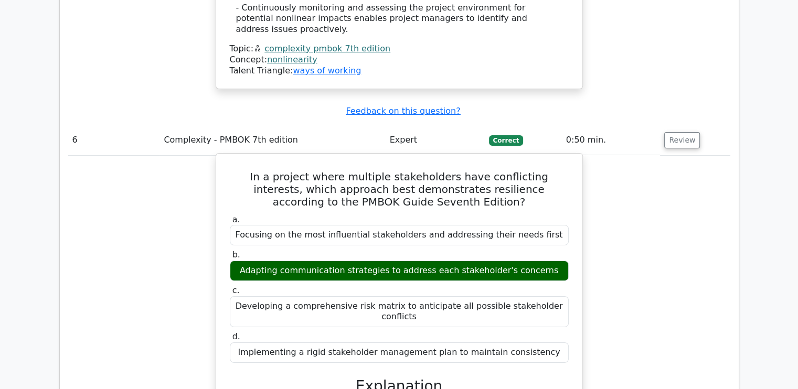
drag, startPoint x: 331, startPoint y: 235, endPoint x: 478, endPoint y: 240, distance: 147.4
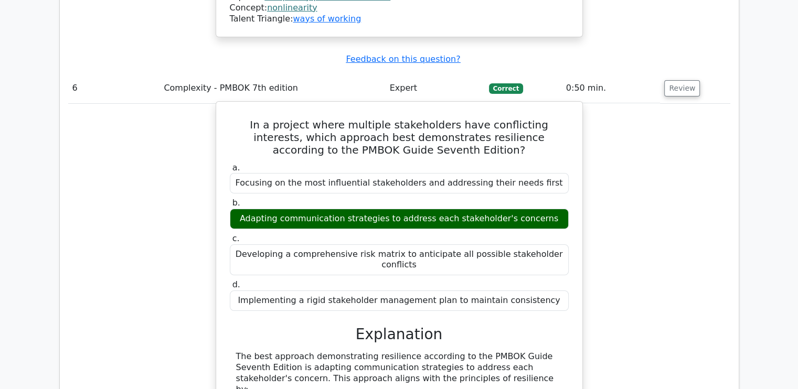
scroll to position [3723, 0]
drag, startPoint x: 291, startPoint y: 216, endPoint x: 377, endPoint y: 225, distance: 87.0
drag, startPoint x: 283, startPoint y: 233, endPoint x: 397, endPoint y: 238, distance: 114.9
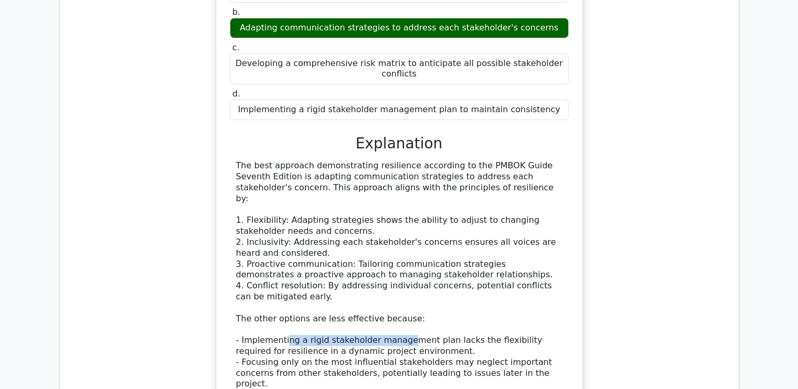
scroll to position [3933, 0]
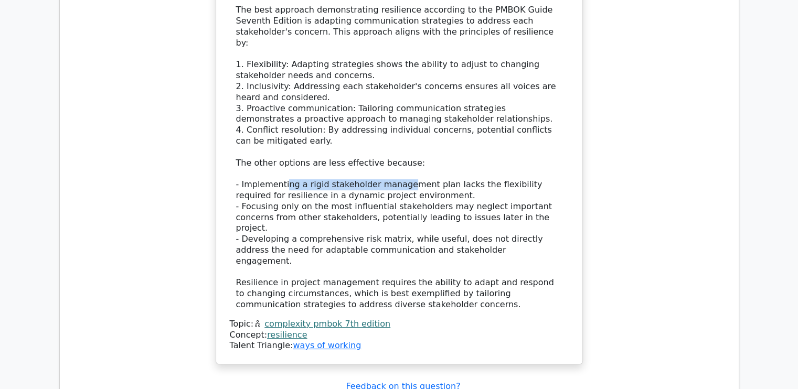
scroll to position [4090, 0]
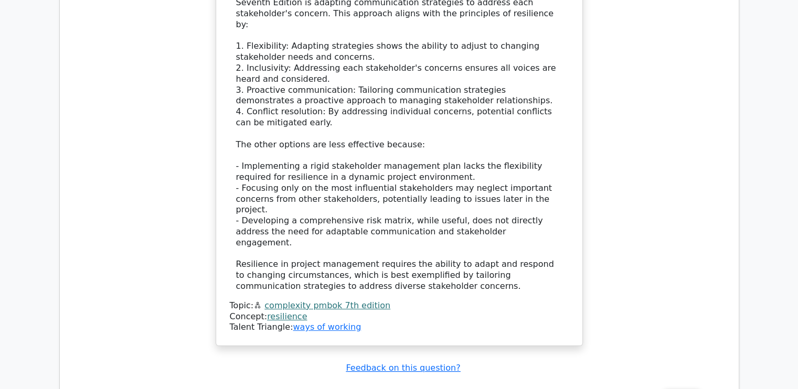
drag, startPoint x: 296, startPoint y: 135, endPoint x: 319, endPoint y: 129, distance: 23.3
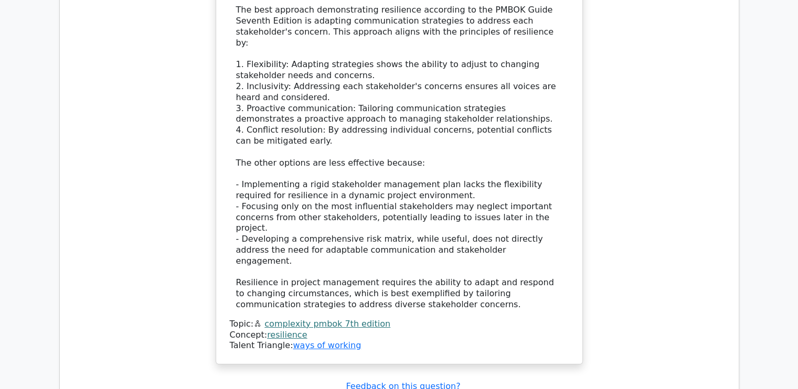
scroll to position [4143, 0]
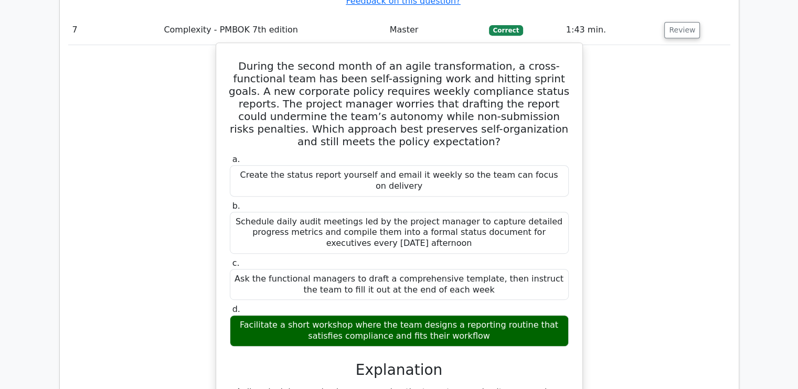
scroll to position [4510, 0]
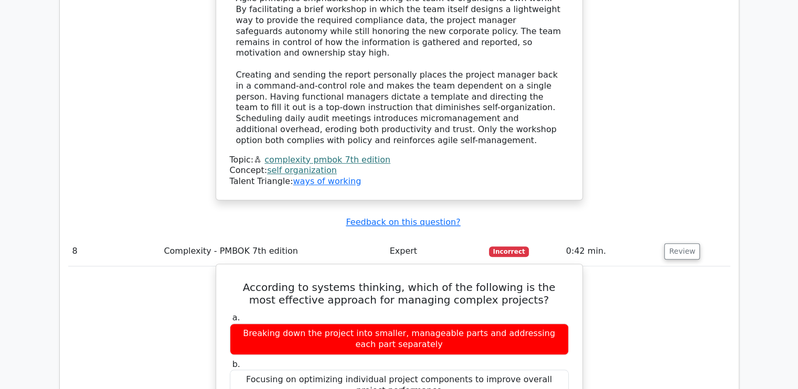
scroll to position [4877, 0]
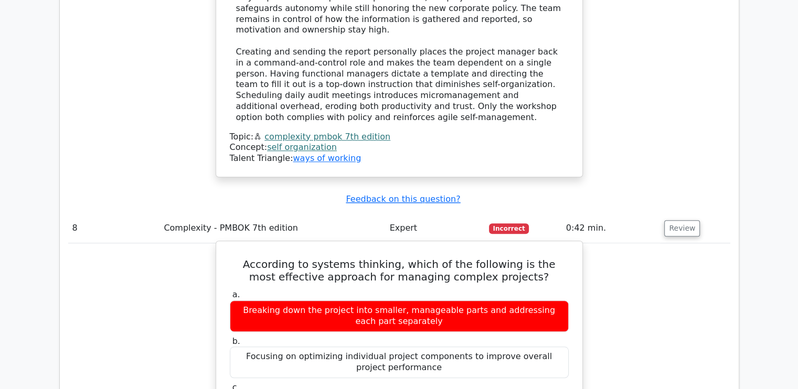
drag, startPoint x: 281, startPoint y: 160, endPoint x: 538, endPoint y: 160, distance: 257.5
drag, startPoint x: 359, startPoint y: 179, endPoint x: 415, endPoint y: 172, distance: 57.0
drag, startPoint x: 270, startPoint y: 207, endPoint x: 394, endPoint y: 210, distance: 123.8
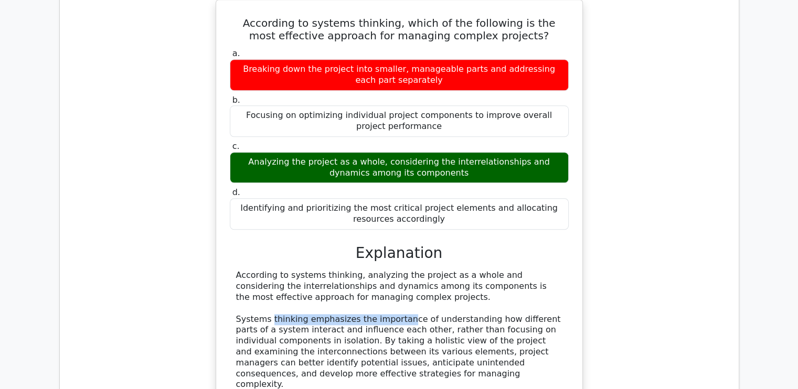
scroll to position [5139, 0]
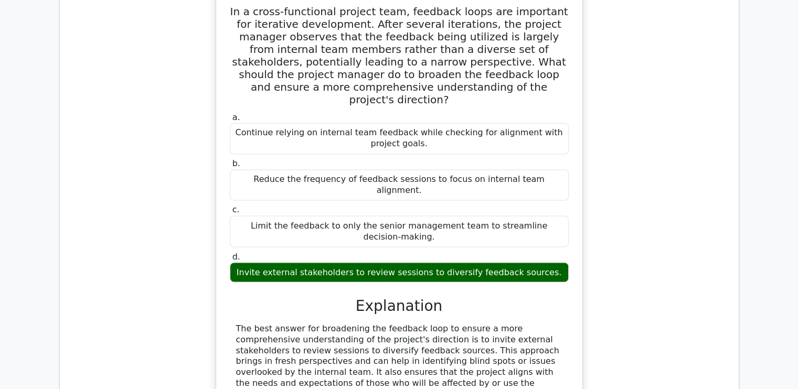
scroll to position [5873, 0]
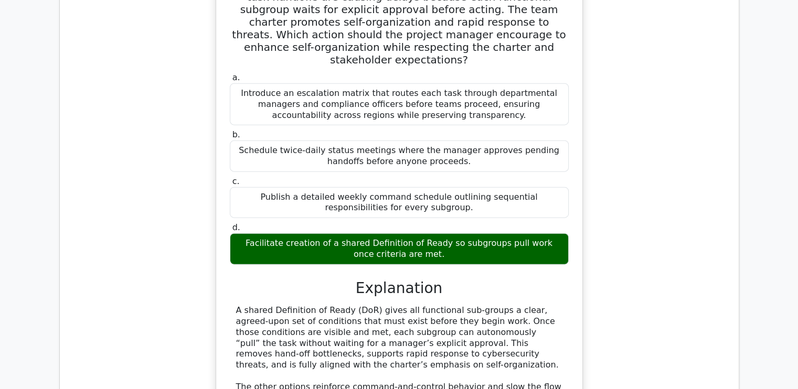
scroll to position [6450, 0]
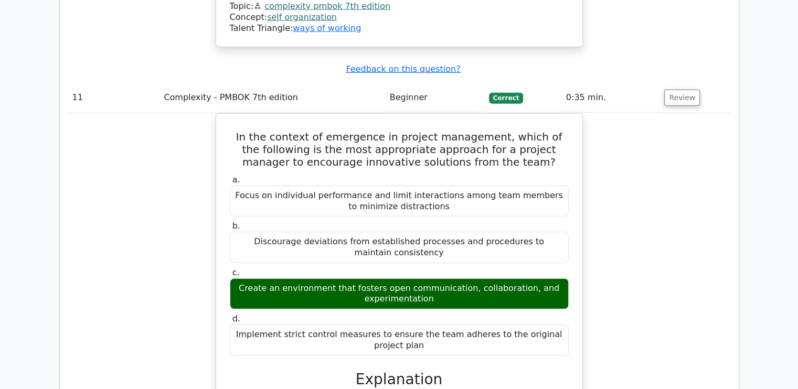
scroll to position [7027, 0]
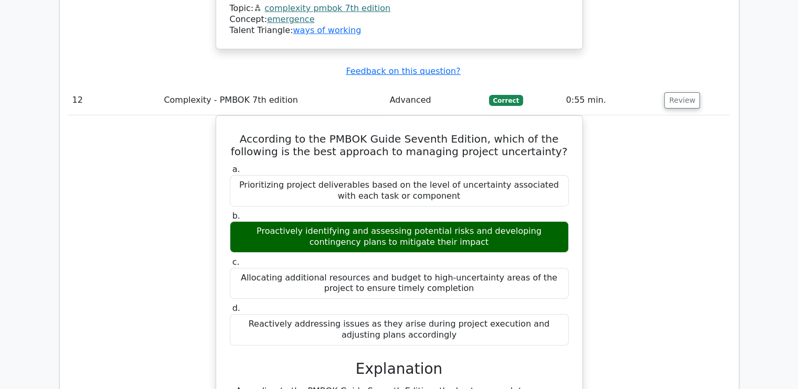
scroll to position [7603, 0]
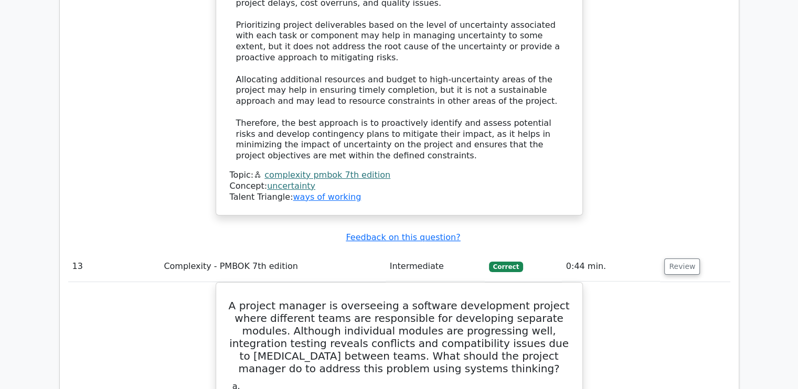
scroll to position [8075, 0]
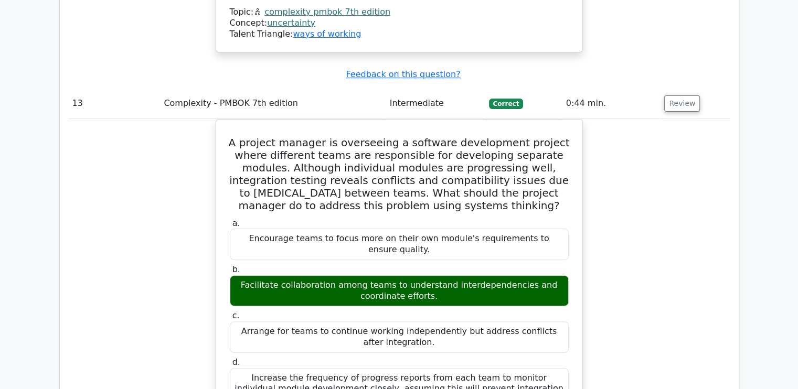
scroll to position [8390, 0]
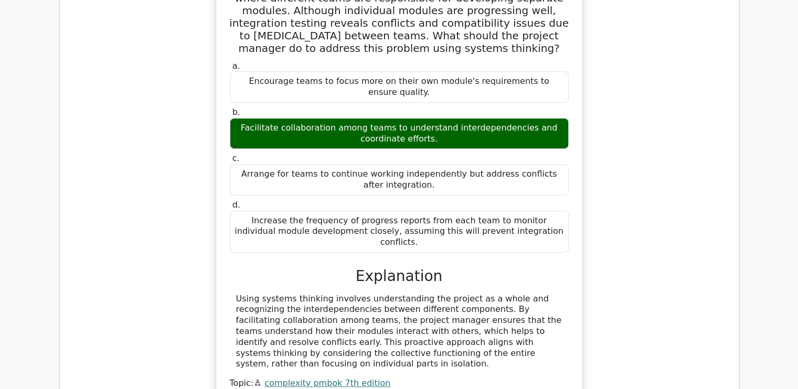
drag, startPoint x: 322, startPoint y: 213, endPoint x: 552, endPoint y: 209, distance: 229.2
drag, startPoint x: 283, startPoint y: 224, endPoint x: 518, endPoint y: 232, distance: 235.1
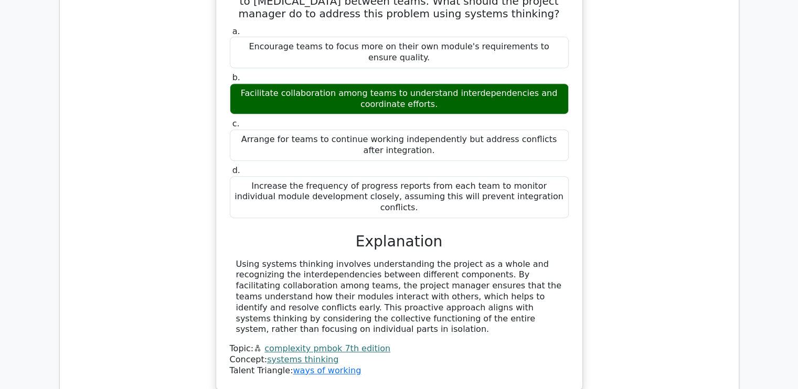
scroll to position [8495, 0]
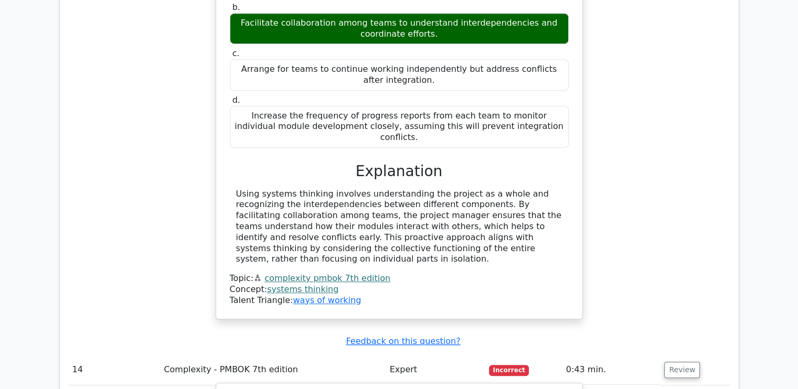
drag, startPoint x: 260, startPoint y: 156, endPoint x: 372, endPoint y: 152, distance: 112.8
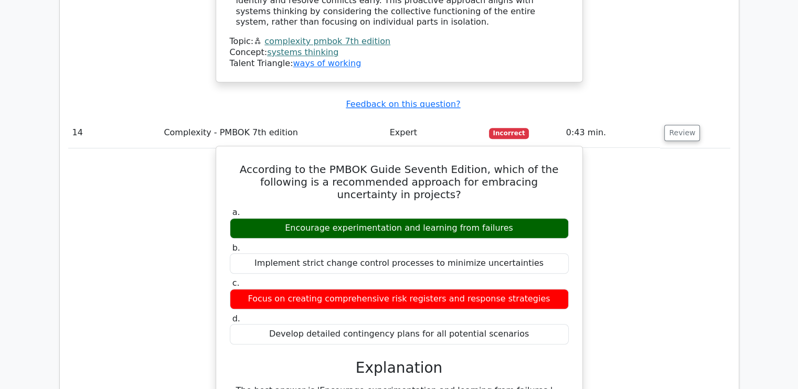
scroll to position [8757, 0]
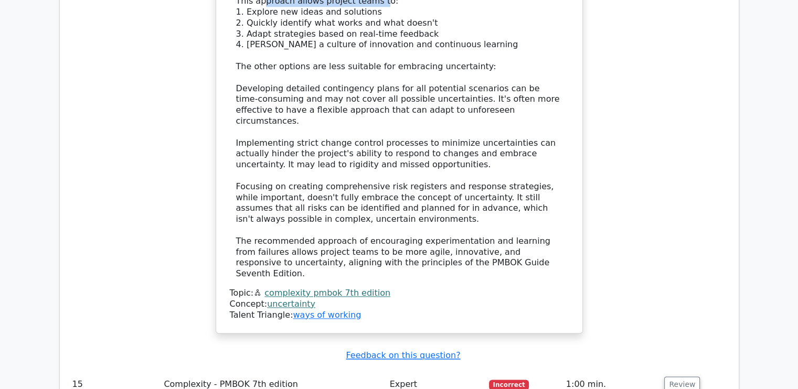
scroll to position [9229, 0]
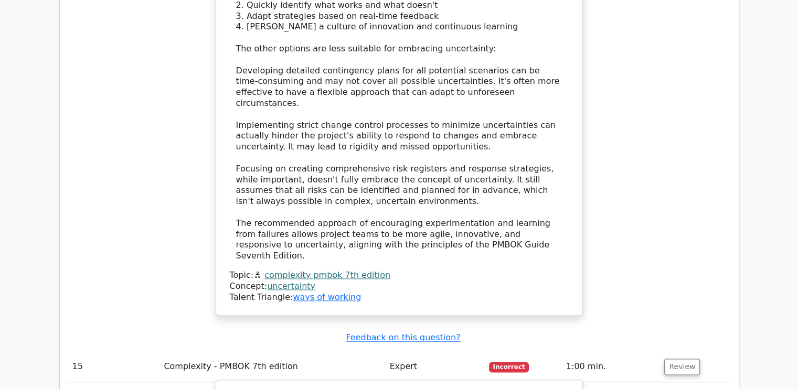
drag, startPoint x: 290, startPoint y: 154, endPoint x: 383, endPoint y: 154, distance: 92.8
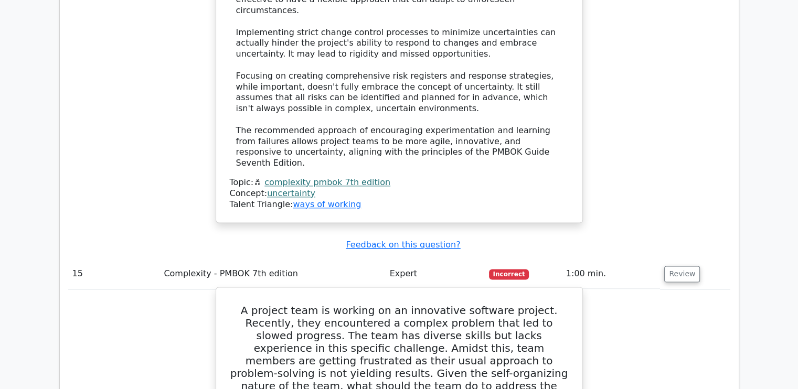
scroll to position [9334, 0]
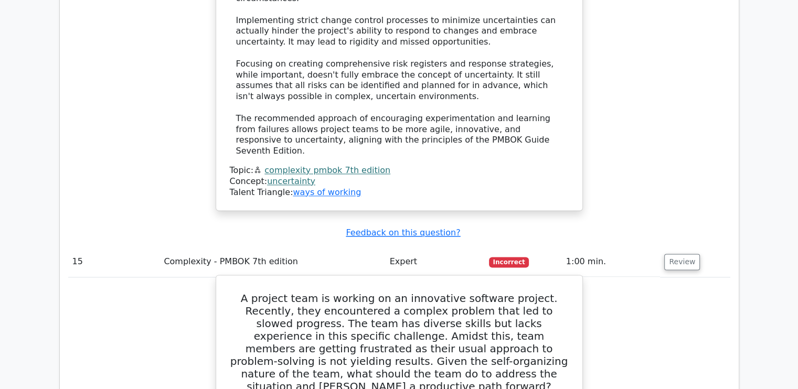
drag, startPoint x: 287, startPoint y: 288, endPoint x: 399, endPoint y: 300, distance: 112.3
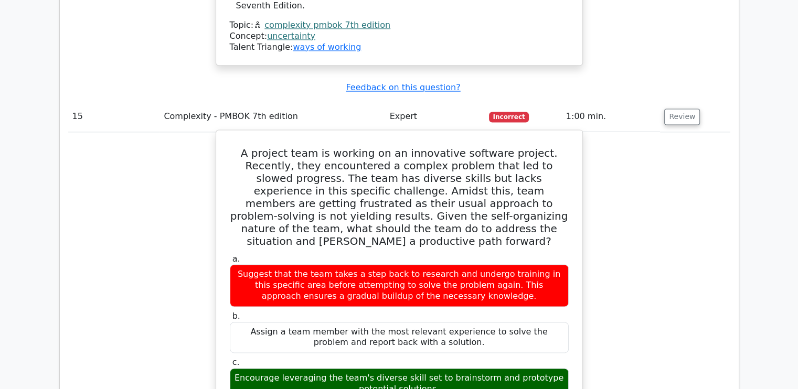
scroll to position [9544, 0]
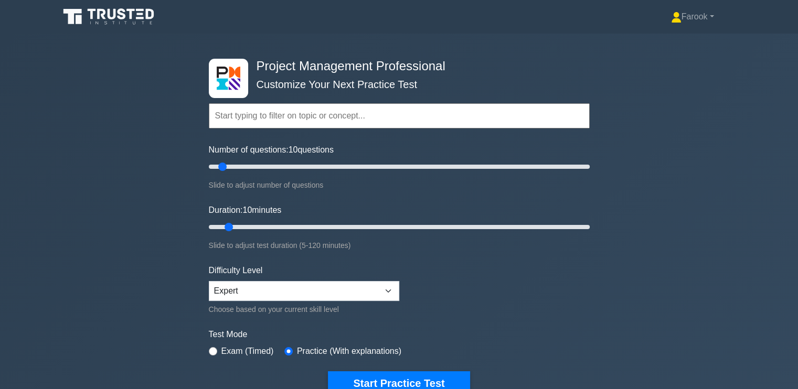
click at [281, 120] on input "text" at bounding box center [399, 115] width 381 height 25
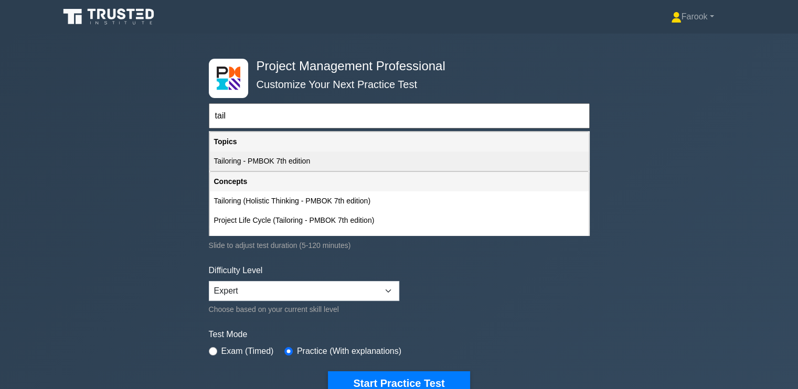
click at [292, 158] on div "Tailoring - PMBOK 7th edition" at bounding box center [399, 161] width 379 height 19
type input "Tailoring - PMBOK 7th edition"
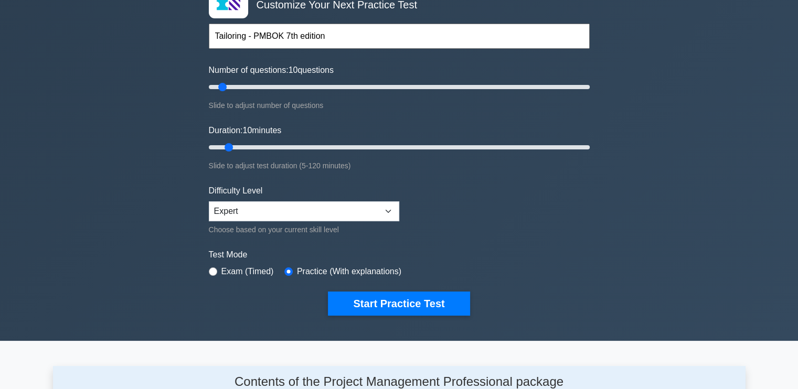
scroll to position [105, 0]
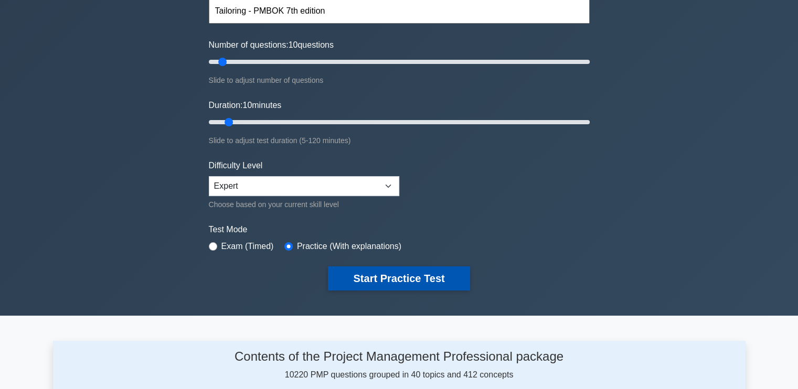
click at [374, 275] on button "Start Practice Test" at bounding box center [399, 278] width 142 height 24
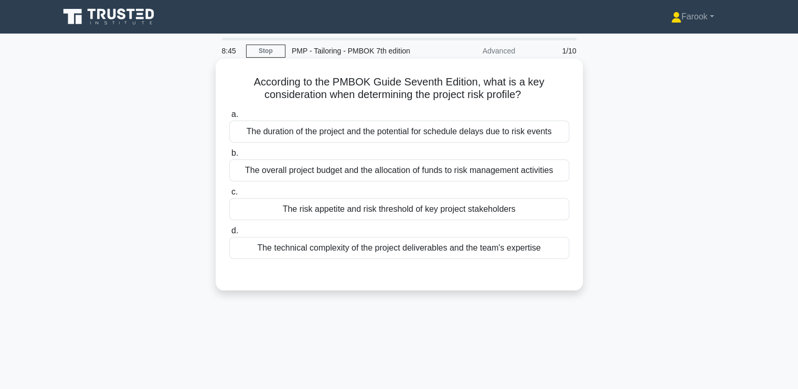
click at [493, 174] on div "The overall project budget and the allocation of funds to risk management activ…" at bounding box center [399, 170] width 340 height 22
click at [229, 157] on input "b. The overall project budget and the allocation of funds to risk management ac…" at bounding box center [229, 153] width 0 height 7
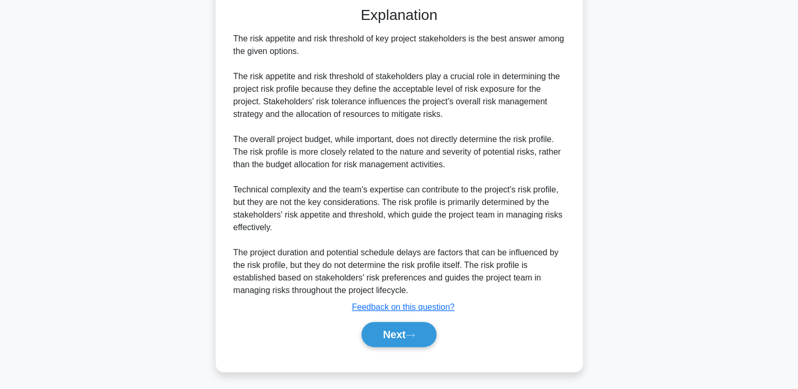
scroll to position [271, 0]
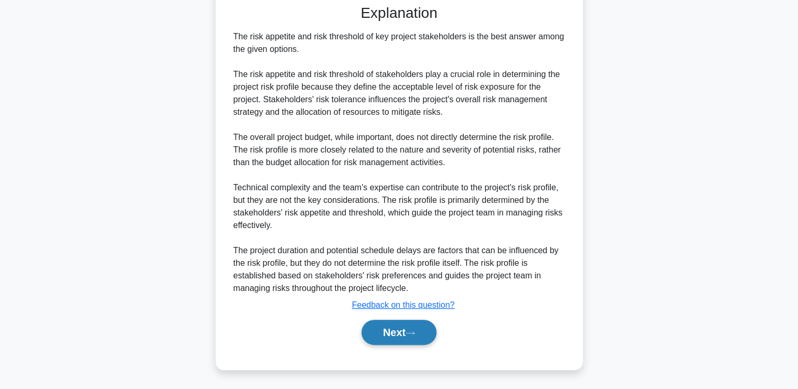
click at [392, 334] on button "Next" at bounding box center [398, 332] width 75 height 25
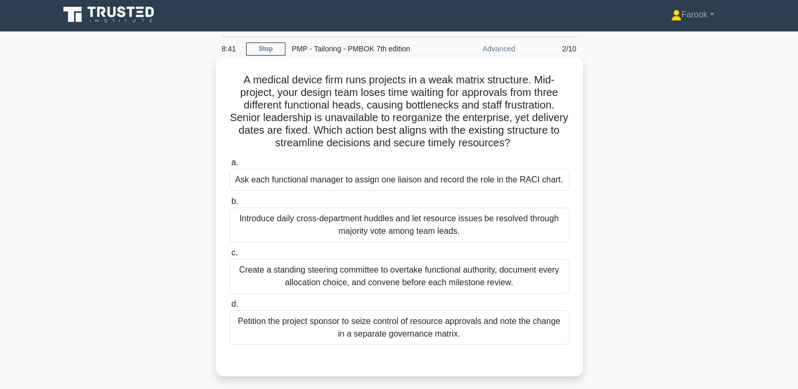
scroll to position [0, 0]
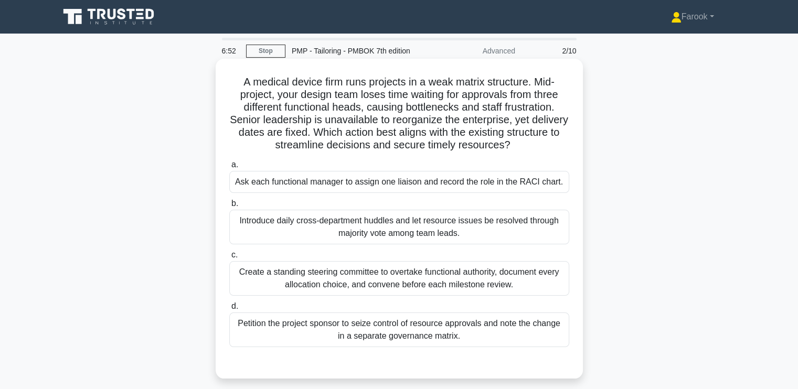
click at [388, 274] on div "Create a standing steering committee to overtake functional authority, document…" at bounding box center [399, 278] width 340 height 35
click at [229, 259] on input "c. Create a standing steering committee to overtake functional authority, docum…" at bounding box center [229, 255] width 0 height 7
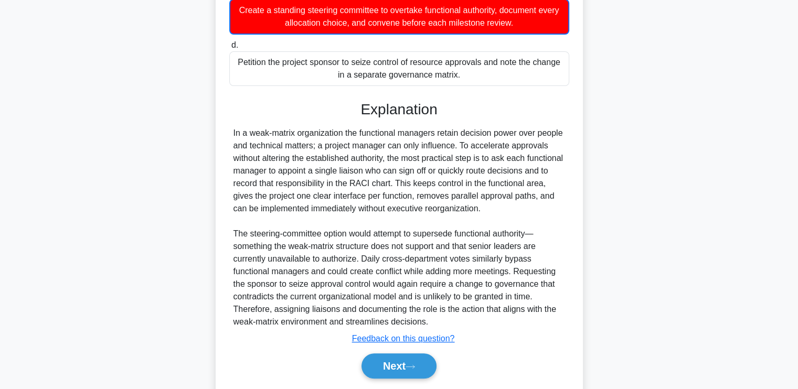
scroll to position [308, 0]
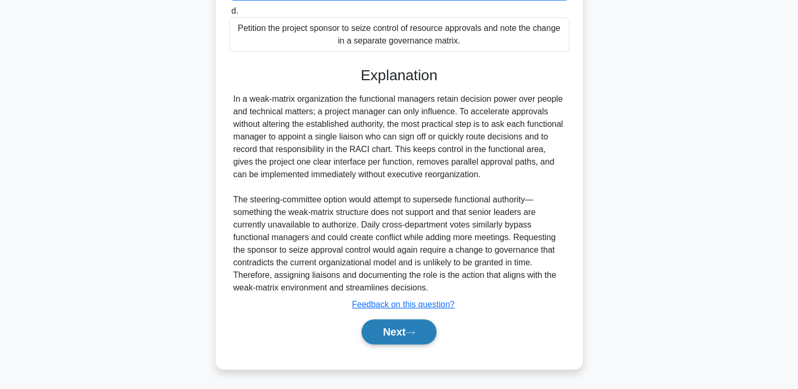
click at [375, 324] on button "Next" at bounding box center [398, 331] width 75 height 25
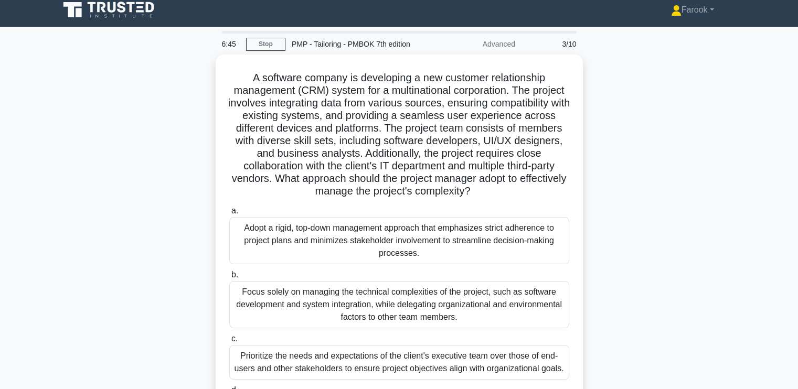
scroll to position [0, 0]
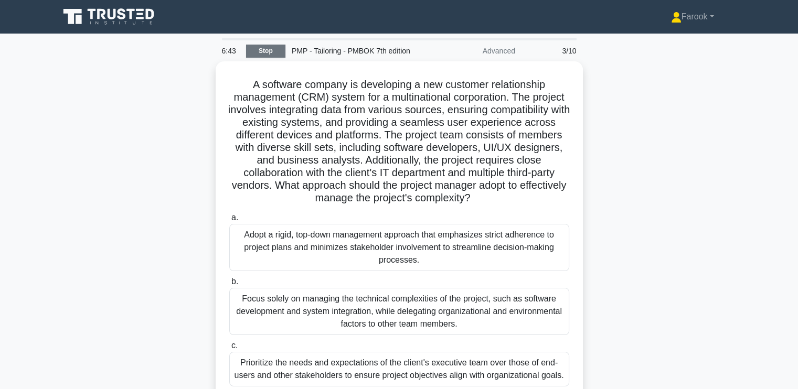
click at [276, 45] on link "Stop" at bounding box center [265, 51] width 39 height 13
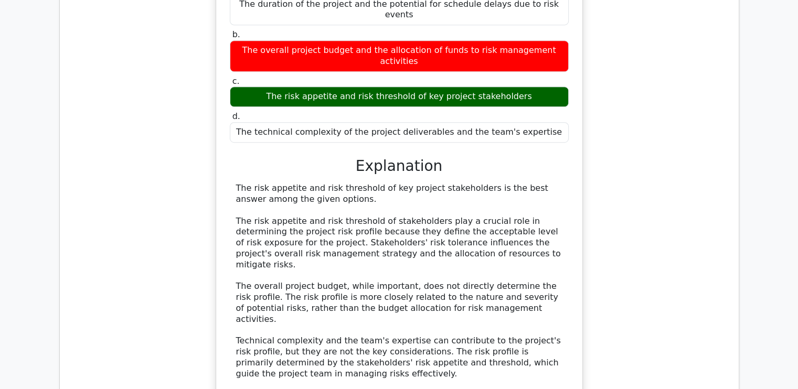
scroll to position [682, 0]
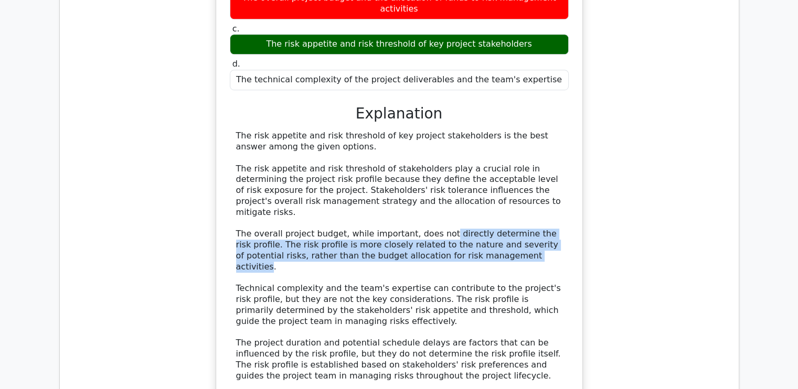
drag, startPoint x: 431, startPoint y: 201, endPoint x: 470, endPoint y: 220, distance: 43.4
click at [470, 220] on div "The risk appetite and risk threshold of key project stakeholders is the best an…" at bounding box center [399, 256] width 326 height 251
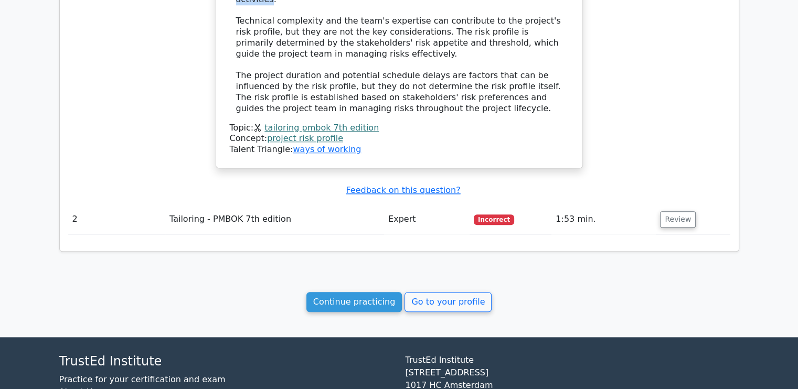
scroll to position [933, 0]
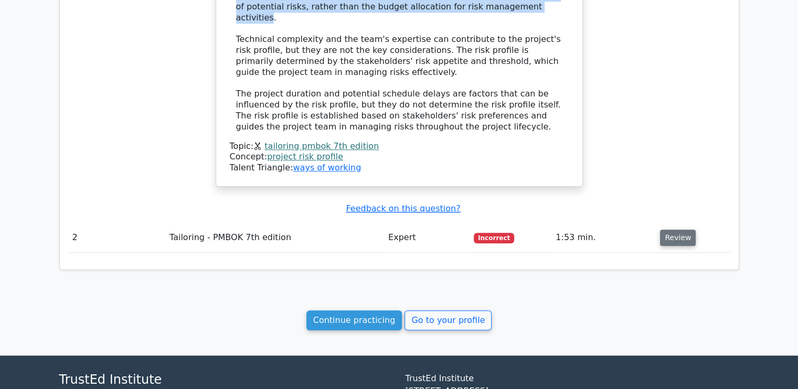
click at [677, 230] on button "Review" at bounding box center [678, 238] width 36 height 16
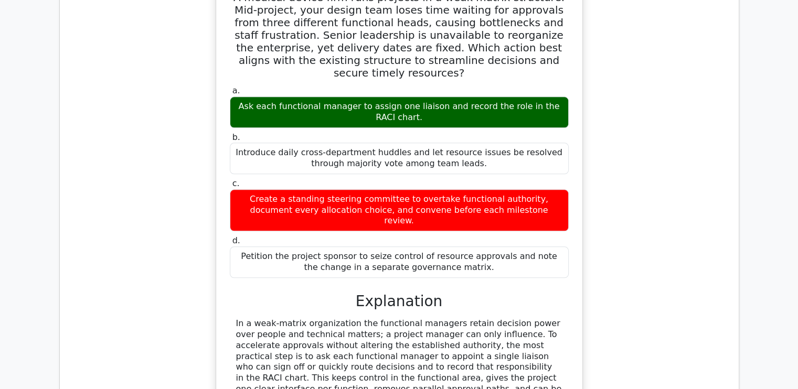
scroll to position [1248, 0]
